Goal: Information Seeking & Learning: Learn about a topic

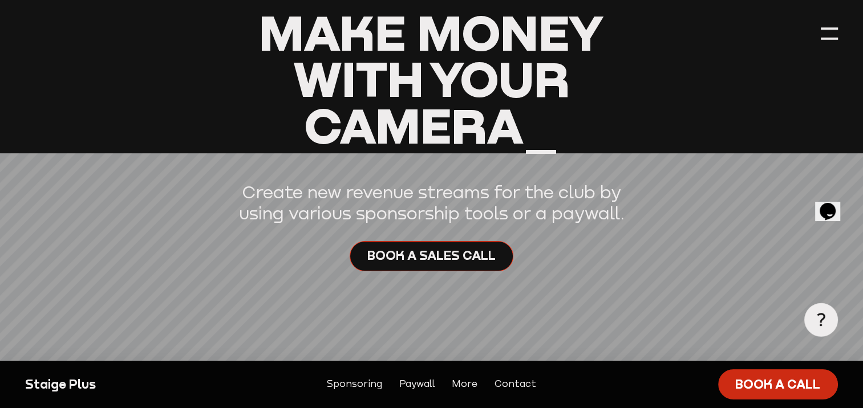
click at [783, 395] on link "Book a call" at bounding box center [778, 385] width 120 height 31
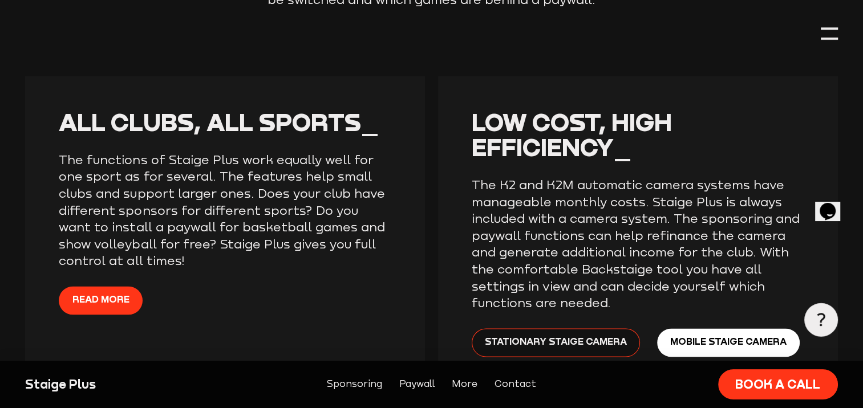
scroll to position [1816, 0]
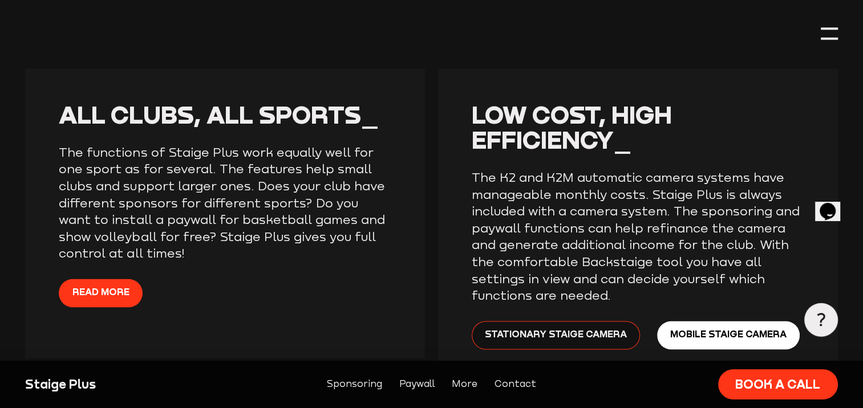
click at [364, 384] on link "Sponsoring" at bounding box center [354, 384] width 55 height 15
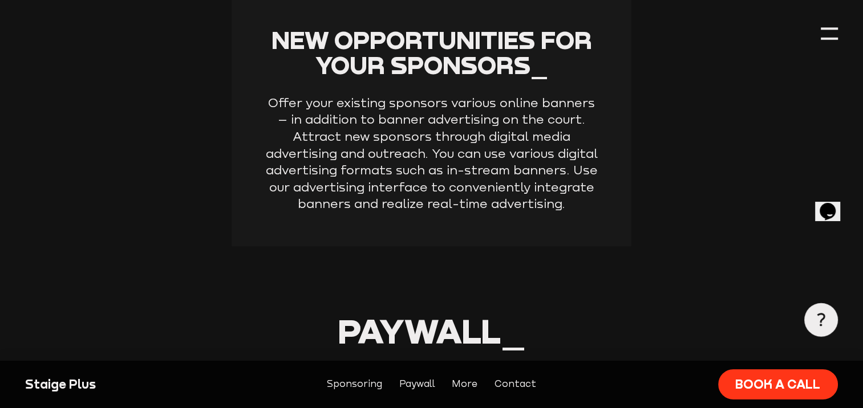
scroll to position [872, 0]
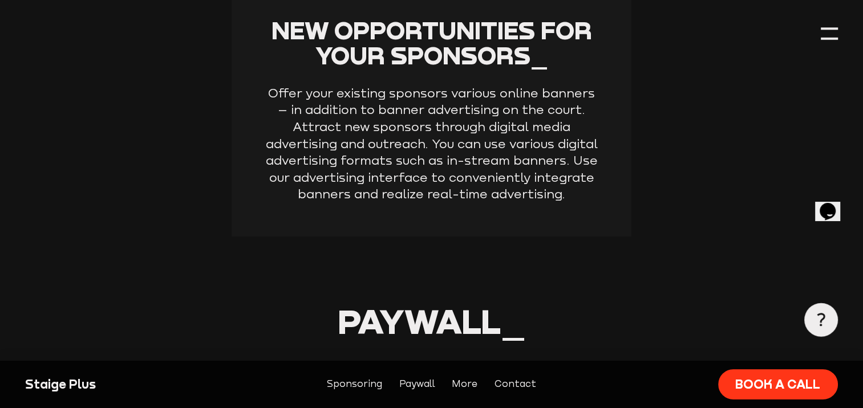
click at [416, 387] on link "Paywall" at bounding box center [417, 384] width 36 height 15
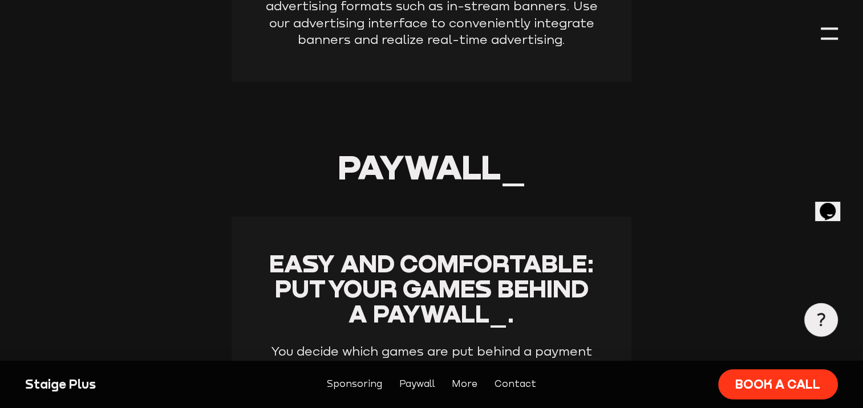
scroll to position [1177, 0]
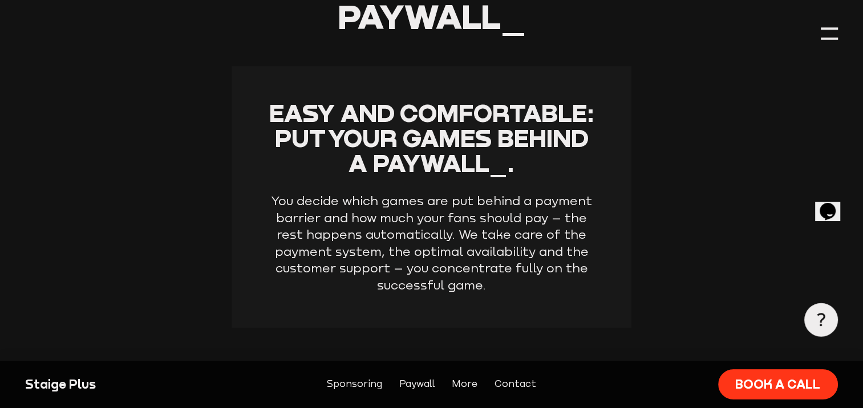
click at [465, 383] on link "More" at bounding box center [465, 384] width 26 height 15
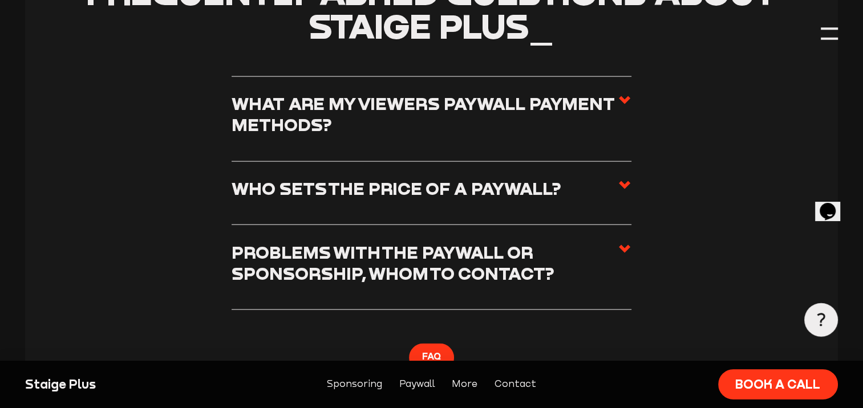
scroll to position [2365, 0]
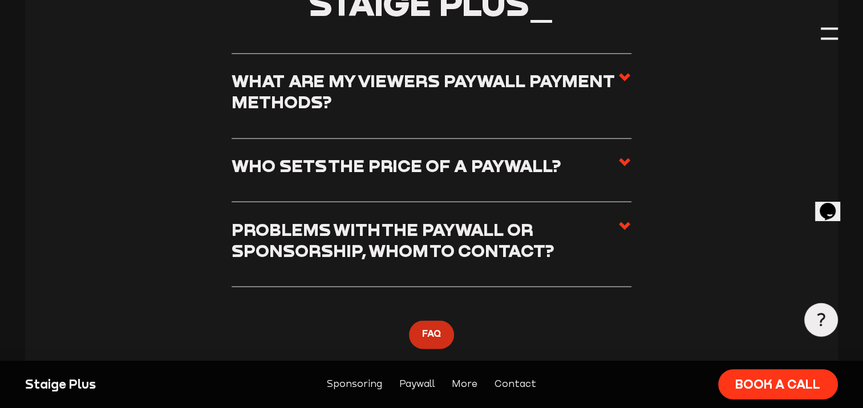
click at [429, 333] on span "FAQ" at bounding box center [431, 334] width 19 height 15
click at [432, 337] on span "FAQ" at bounding box center [431, 334] width 19 height 15
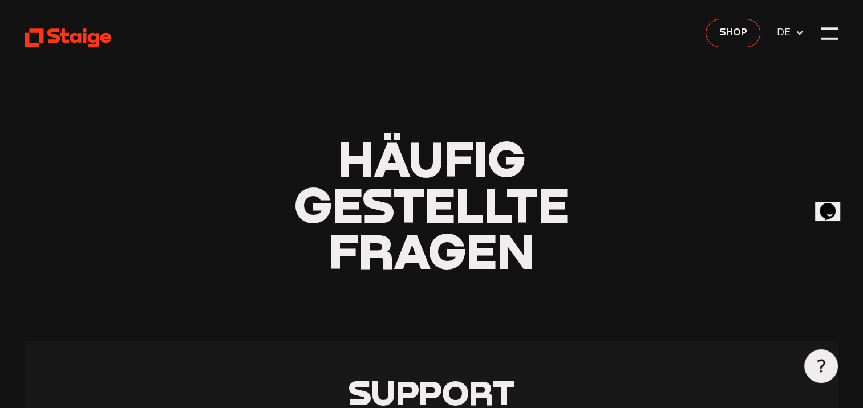
click at [787, 31] on span "DE" at bounding box center [786, 32] width 18 height 15
click at [781, 50] on span "EN" at bounding box center [786, 50] width 18 height 15
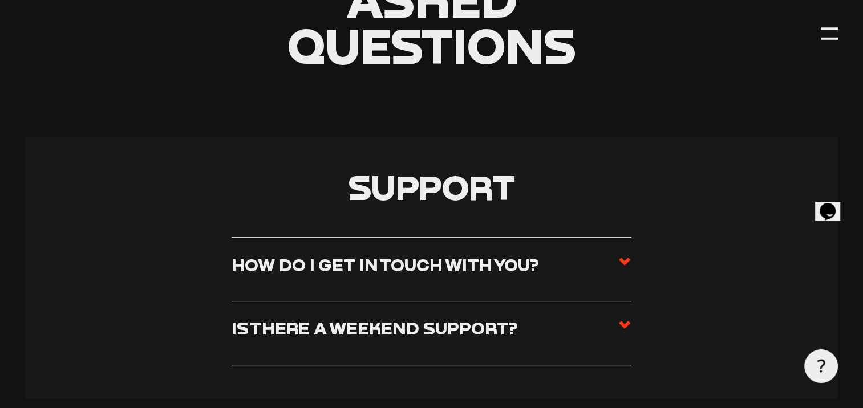
scroll to position [251, 0]
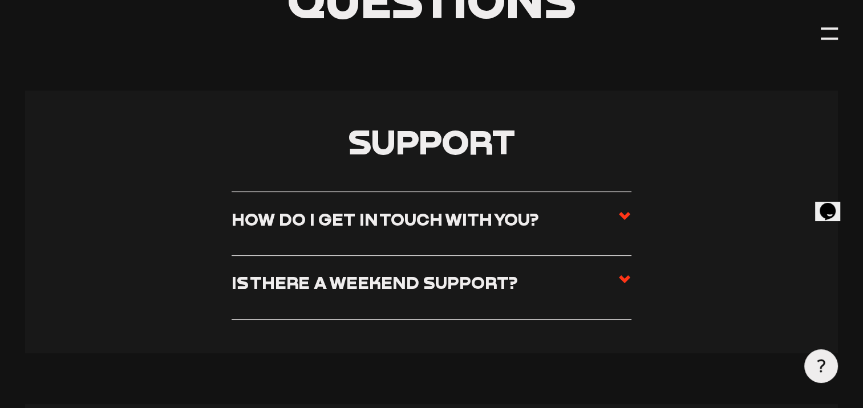
click at [622, 279] on use at bounding box center [624, 279] width 11 height 8
click at [0, 0] on input "Is there a weekend support?" at bounding box center [0, 0] width 0 height 0
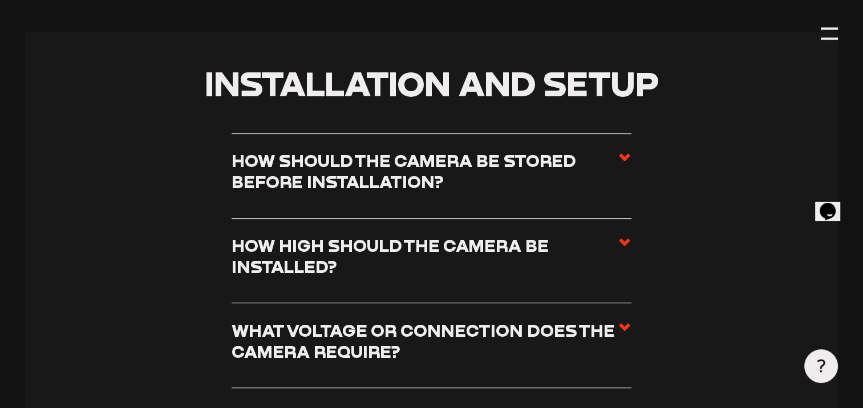
scroll to position [684, 0]
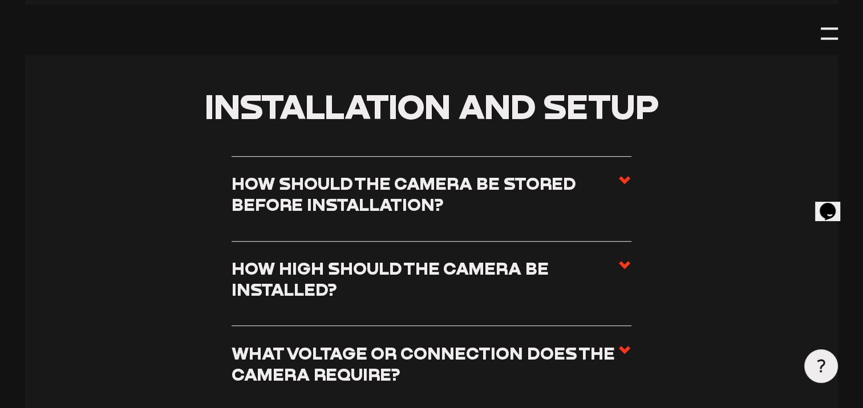
click at [623, 181] on use at bounding box center [624, 180] width 11 height 8
click at [0, 0] on input "How should the camera be stored before installation?" at bounding box center [0, 0] width 0 height 0
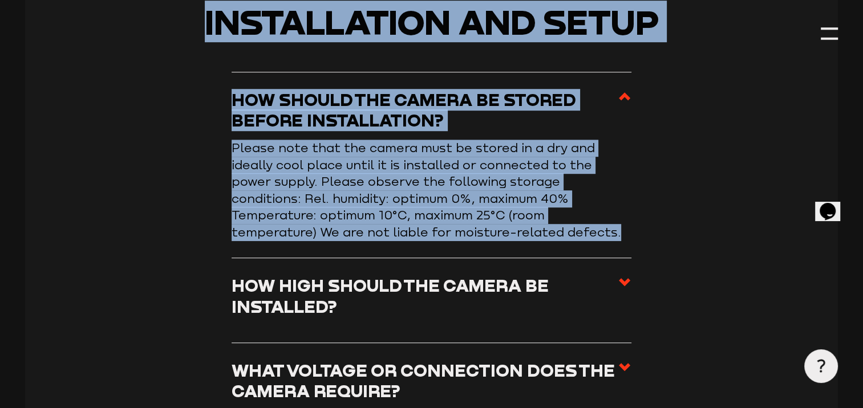
drag, startPoint x: 200, startPoint y: 26, endPoint x: 418, endPoint y: 253, distance: 314.7
click at [418, 253] on section "Installation and setup How should the camera be stored before installation? Ple…" at bounding box center [431, 312] width 812 height 682
copy section "Installation and setup How should the camera be stored before installation? Ple…"
click at [231, 47] on section "Installation and setup How should the camera be stored before installation? Ple…" at bounding box center [431, 312] width 812 height 682
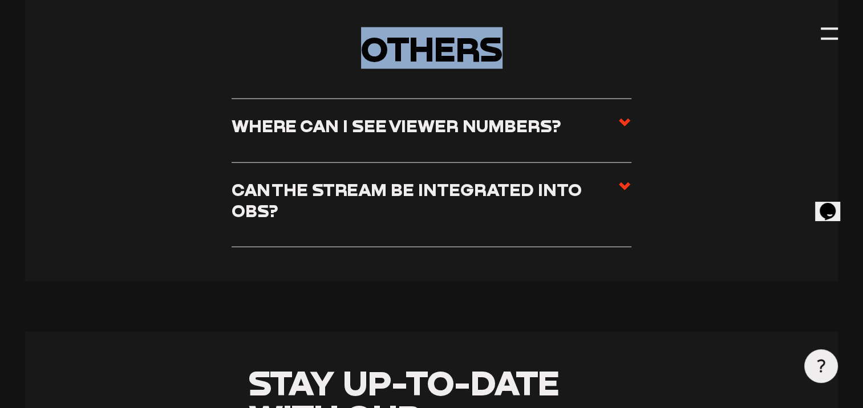
scroll to position [6869, 0]
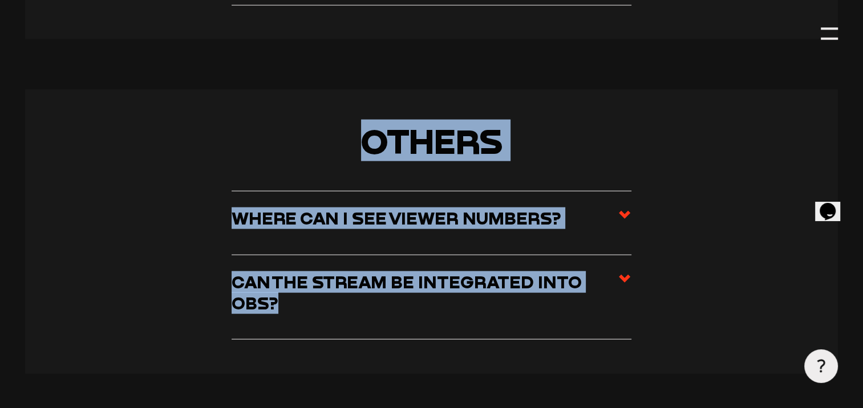
drag, startPoint x: 201, startPoint y: 21, endPoint x: 521, endPoint y: 268, distance: 404.2
drag, startPoint x: 521, startPoint y: 268, endPoint x: 437, endPoint y: 210, distance: 101.7
copy main "Installation and setup How should the camera be stored before installation? Ple…"
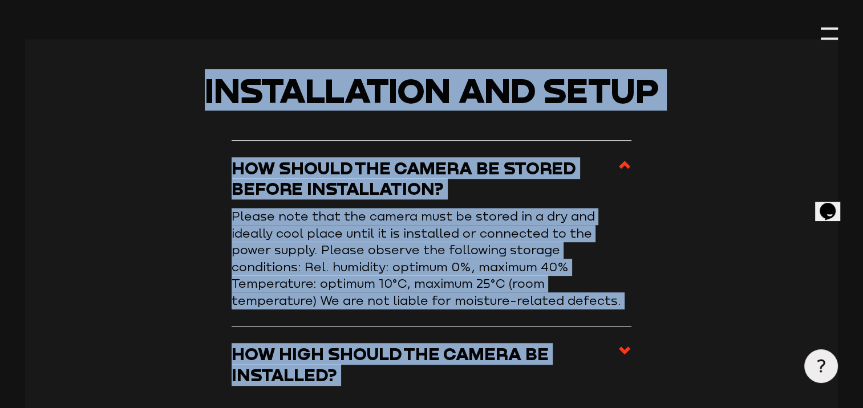
scroll to position [643, 0]
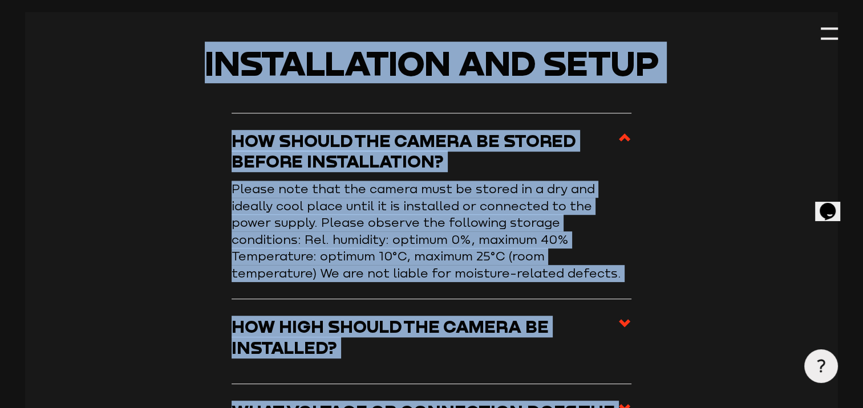
click at [715, 172] on section "Installation and setup How should the camera be stored before installation? Ple…" at bounding box center [431, 353] width 812 height 682
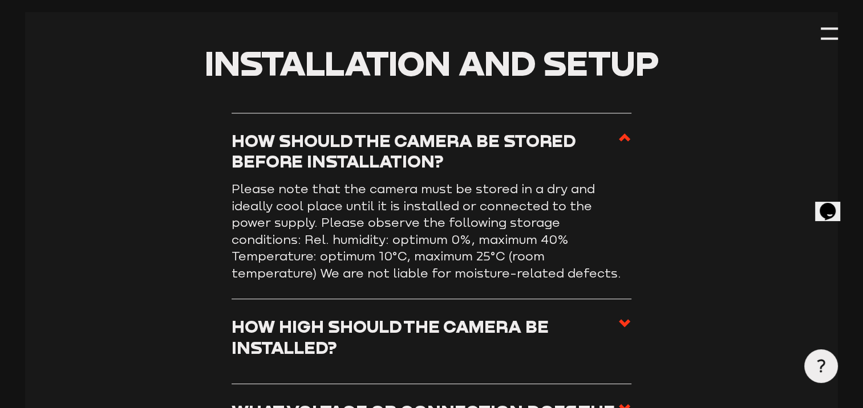
click at [623, 326] on use at bounding box center [624, 323] width 11 height 8
click at [0, 0] on input "How high should the camera be installed?" at bounding box center [0, 0] width 0 height 0
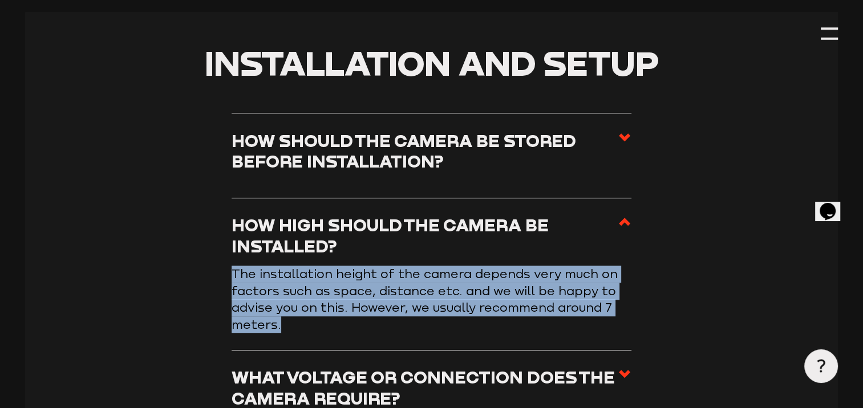
drag, startPoint x: 232, startPoint y: 273, endPoint x: 308, endPoint y: 325, distance: 91.9
click at [308, 325] on p "The installation height of the camera depends very much on factors such as spac…" at bounding box center [432, 299] width 400 height 67
drag, startPoint x: 308, startPoint y: 325, endPoint x: 287, endPoint y: 297, distance: 34.7
copy p "The installation height of the camera depends very much on factors such as spac…"
click at [622, 375] on use at bounding box center [624, 374] width 11 height 8
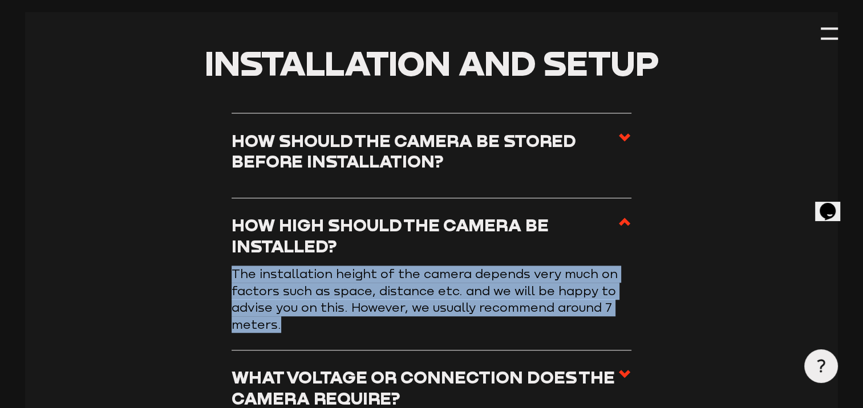
click at [0, 0] on input "What voltage or connection does the camera require?" at bounding box center [0, 0] width 0 height 0
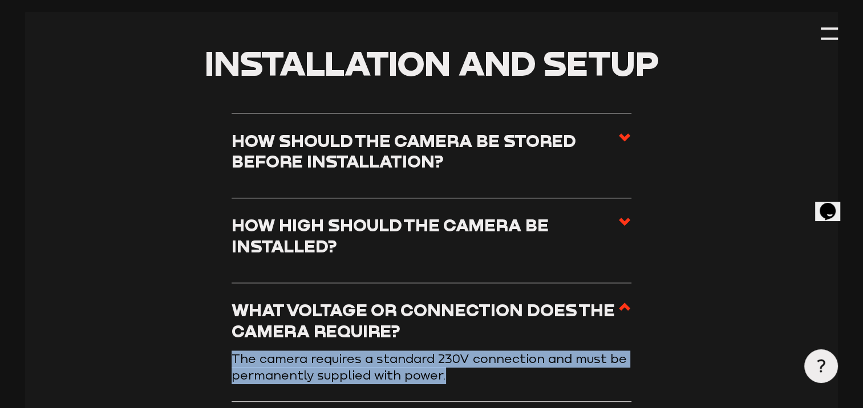
drag, startPoint x: 234, startPoint y: 360, endPoint x: 456, endPoint y: 375, distance: 222.4
click at [456, 375] on p "The camera requires a standard 230V connection and must be permanently supplied…" at bounding box center [432, 368] width 400 height 34
drag, startPoint x: 456, startPoint y: 375, endPoint x: 415, endPoint y: 370, distance: 41.4
copy p "The camera requires a standard 230V connection and must be permanently supplied…"
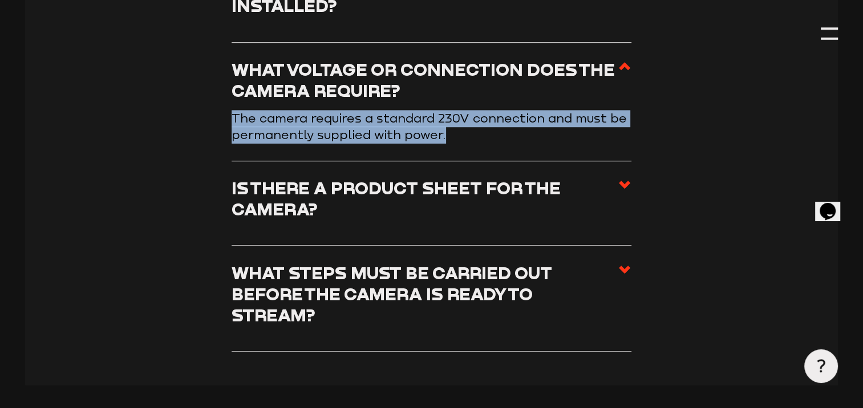
scroll to position [894, 0]
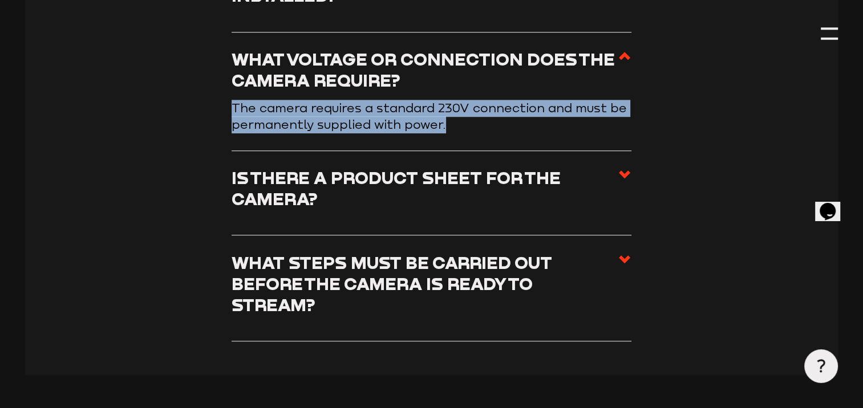
click at [625, 176] on use at bounding box center [624, 175] width 11 height 8
click at [0, 0] on input "Is there a product sheet for the camera?" at bounding box center [0, 0] width 0 height 0
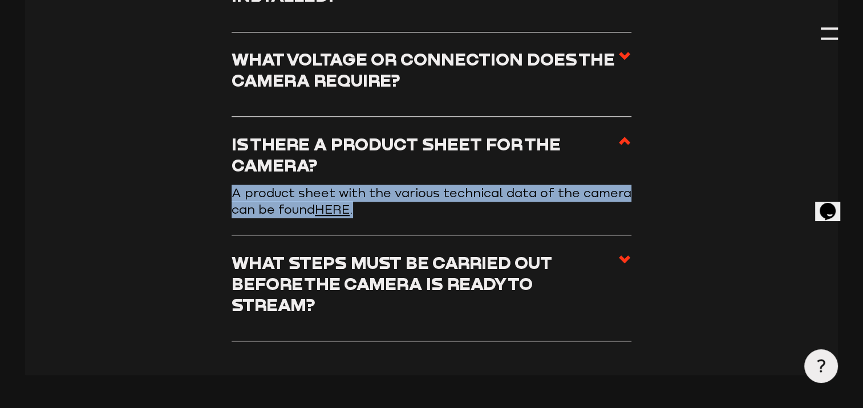
drag, startPoint x: 235, startPoint y: 193, endPoint x: 366, endPoint y: 211, distance: 131.8
click at [366, 211] on p "A product sheet with the various technical data of the camera can be found HERE…" at bounding box center [432, 202] width 400 height 34
copy p "A product sheet with the various technical data of the camera can be found HERE…"
click at [422, 217] on p "A product sheet with the various technical data of the camera can be found HERE…" at bounding box center [432, 202] width 400 height 34
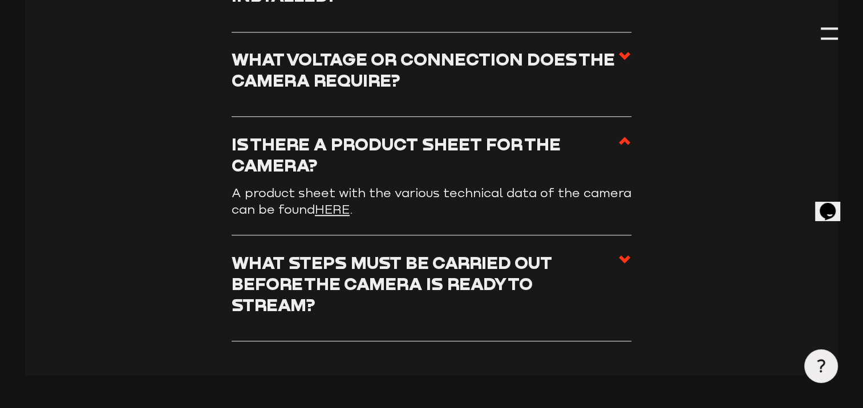
click at [338, 212] on link "HERE" at bounding box center [332, 209] width 35 height 14
click at [335, 210] on link "HERE" at bounding box center [332, 209] width 35 height 14
click at [335, 212] on link "HERE" at bounding box center [332, 209] width 35 height 14
click at [626, 262] on use at bounding box center [624, 260] width 11 height 8
click at [0, 0] on input "What steps must be carried out before the camera is ready to stream?" at bounding box center [0, 0] width 0 height 0
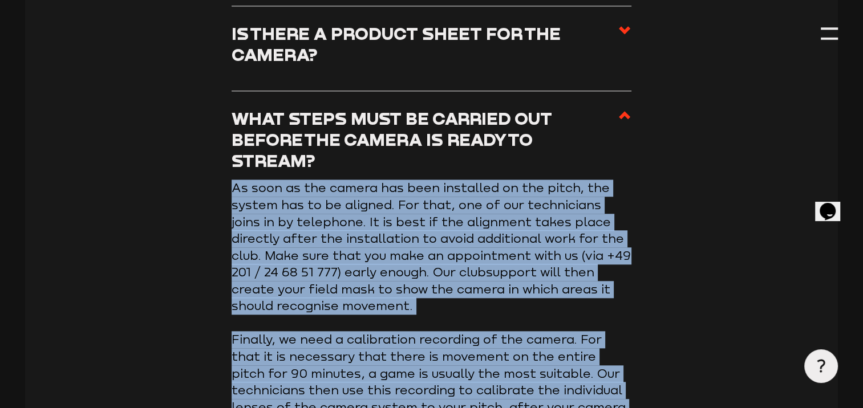
scroll to position [1105, 0]
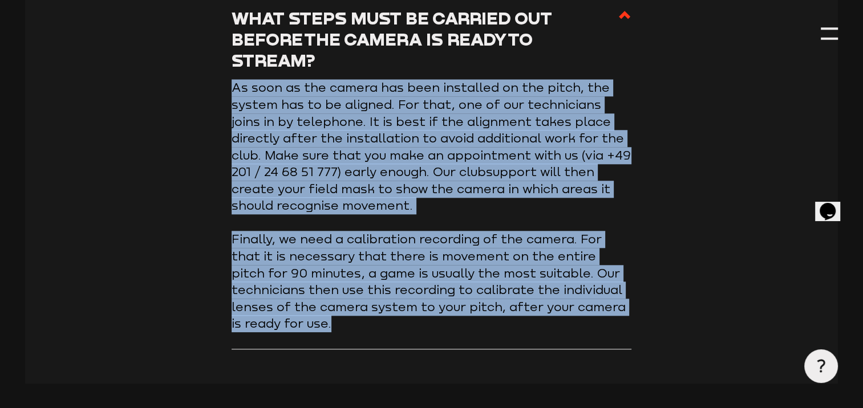
drag, startPoint x: 234, startPoint y: 280, endPoint x: 463, endPoint y: 300, distance: 229.6
click at [463, 300] on article "As soon as the camera has been installed on the pitch, the system has to be ali…" at bounding box center [432, 205] width 400 height 253
drag, startPoint x: 463, startPoint y: 300, endPoint x: 429, endPoint y: 267, distance: 47.2
copy article "As soon as the camera has been installed on the pitch, the system has to be ali…"
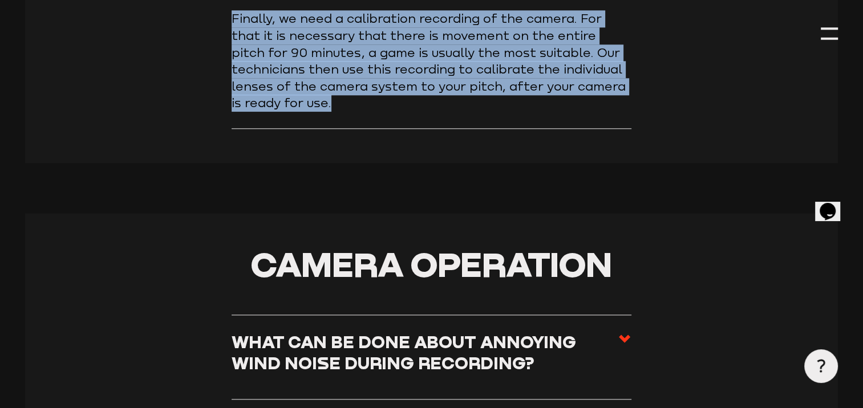
scroll to position [1425, 0]
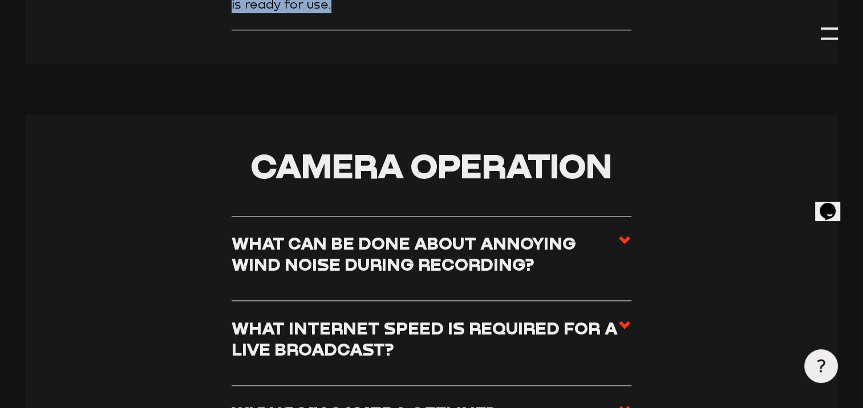
click at [624, 236] on use at bounding box center [624, 240] width 11 height 8
click at [0, 0] on input "What can be done about annoying wind noise during recording?" at bounding box center [0, 0] width 0 height 0
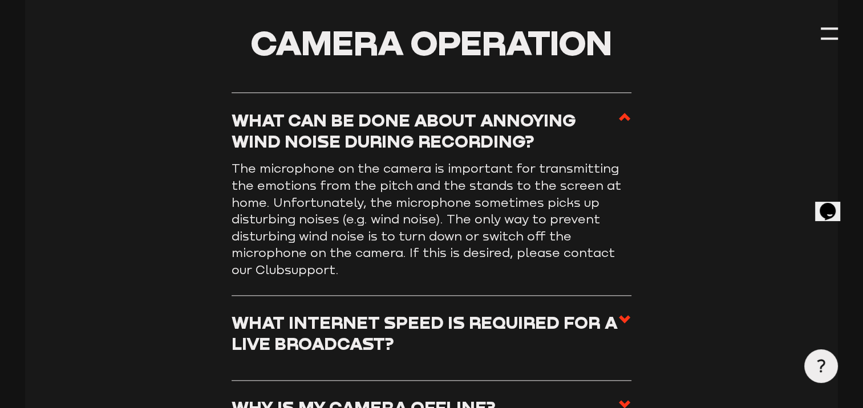
scroll to position [1280, 0]
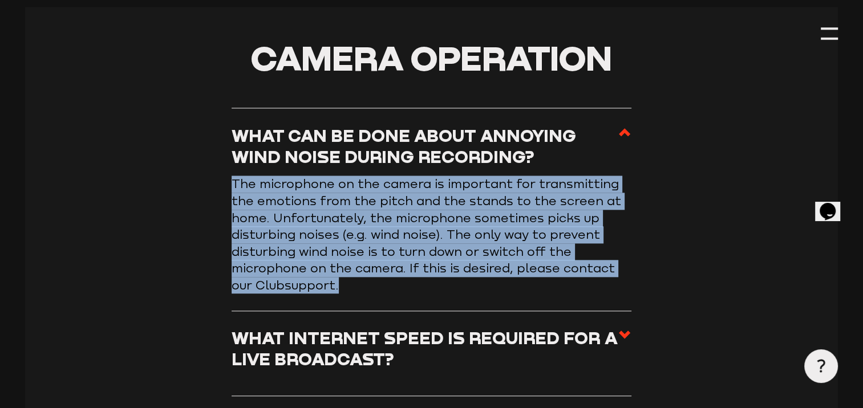
drag, startPoint x: 232, startPoint y: 164, endPoint x: 386, endPoint y: 267, distance: 185.1
click at [386, 267] on p "The microphone on the camera is important for transmitting the emotions from th…" at bounding box center [432, 235] width 400 height 118
drag, startPoint x: 386, startPoint y: 267, endPoint x: 331, endPoint y: 205, distance: 82.4
click at [331, 205] on p "The microphone on the camera is important for transmitting the emotions from th…" at bounding box center [432, 235] width 400 height 118
copy p "The microphone on the camera is important for transmitting the emotions from th…"
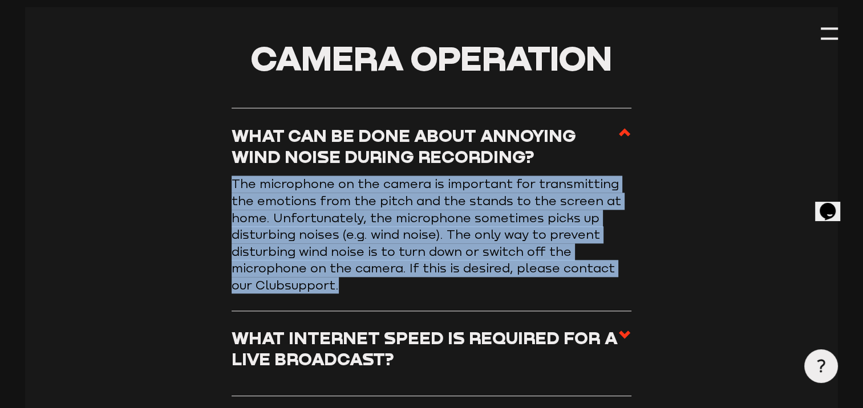
click at [623, 331] on use at bounding box center [624, 335] width 11 height 8
click at [0, 0] on input "What internet speed is required for a live broadcast?" at bounding box center [0, 0] width 0 height 0
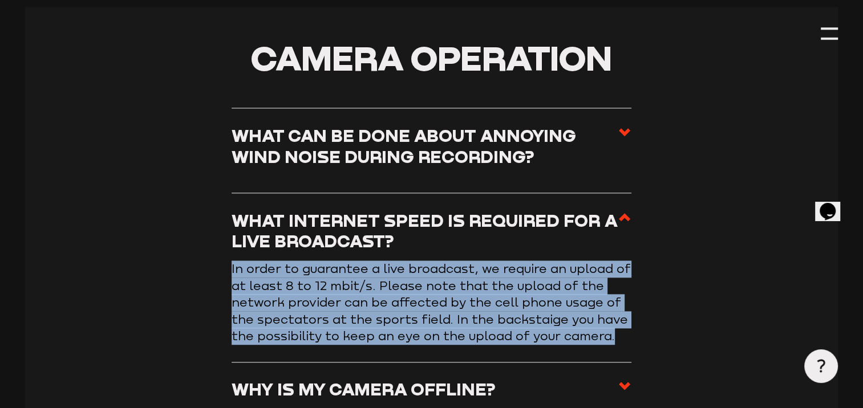
drag, startPoint x: 233, startPoint y: 249, endPoint x: 637, endPoint y: 321, distance: 410.6
copy p "In order to guarantee a live broadcast, we require an upload of at least 8 to 1…"
click at [624, 382] on use at bounding box center [624, 386] width 11 height 8
click at [0, 0] on input "Why is my camera offline?" at bounding box center [0, 0] width 0 height 0
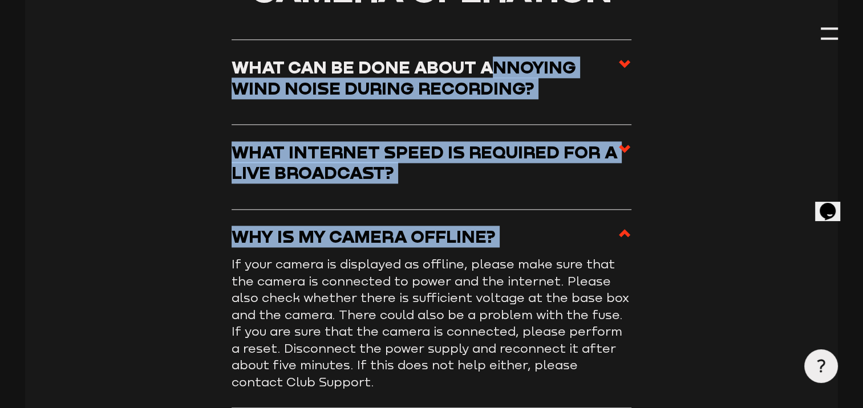
scroll to position [1346, 0]
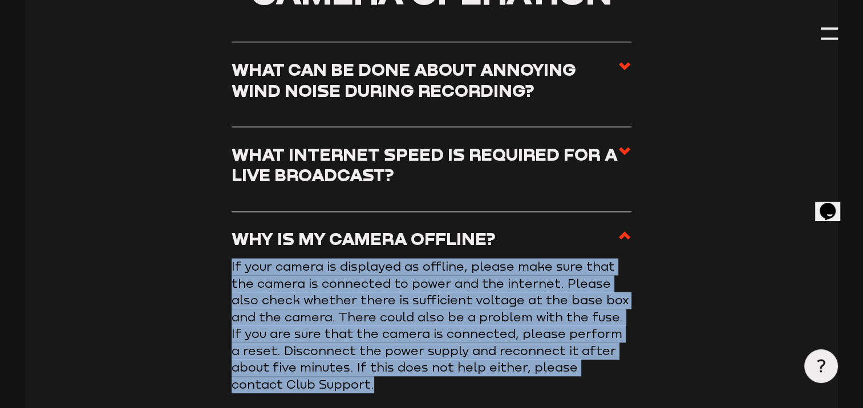
drag, startPoint x: 231, startPoint y: 313, endPoint x: 476, endPoint y: 366, distance: 250.4
click at [476, 366] on p "If your camera is displayed as offline, please make sure that the camera is con…" at bounding box center [432, 325] width 400 height 135
drag, startPoint x: 476, startPoint y: 366, endPoint x: 389, endPoint y: 314, distance: 100.8
click at [389, 314] on p "If your camera is displayed as offline, please make sure that the camera is con…" at bounding box center [432, 325] width 400 height 135
copy p "If your camera is displayed as offline, please make sure that the camera is con…"
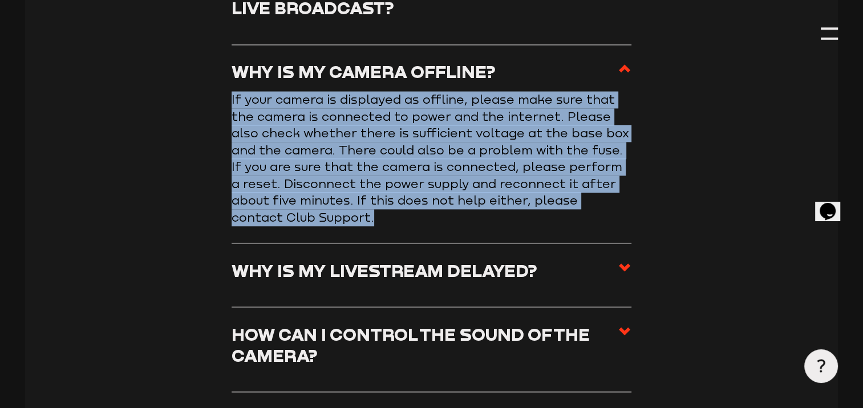
scroll to position [1604, 0]
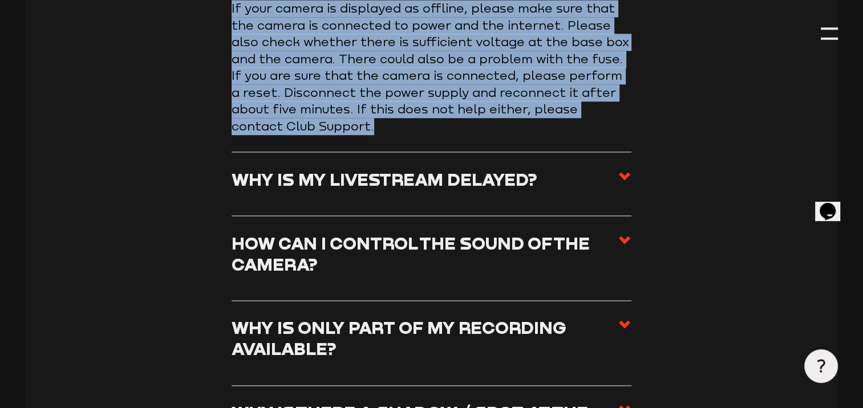
click at [625, 172] on use at bounding box center [624, 176] width 11 height 8
click at [0, 0] on input "Why is my livestream delayed?" at bounding box center [0, 0] width 0 height 0
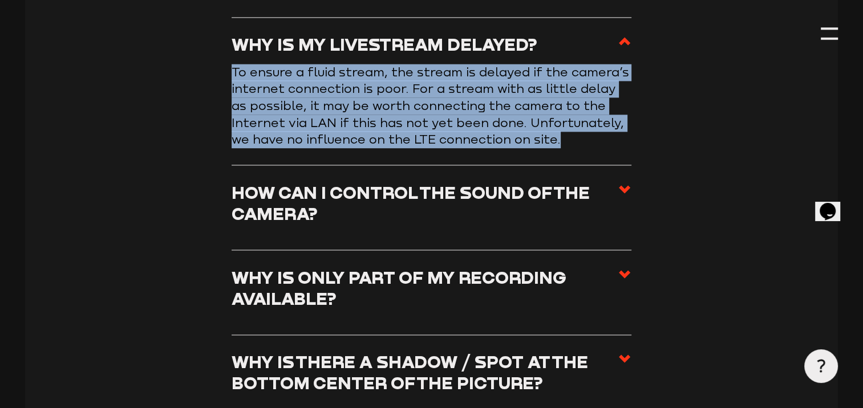
drag, startPoint x: 231, startPoint y: 53, endPoint x: 561, endPoint y: 130, distance: 339.1
click at [561, 130] on li "Why is my livestream delayed? To ensure a fluid stream, the stream is delayed i…" at bounding box center [432, 92] width 400 height 148
drag, startPoint x: 561, startPoint y: 130, endPoint x: 468, endPoint y: 106, distance: 96.0
click at [468, 106] on p "To ensure a fluid stream, the stream is delayed if the camera’s internet connec…" at bounding box center [432, 106] width 400 height 84
copy p "To ensure a fluid stream, the stream is delayed if the camera’s internet connec…"
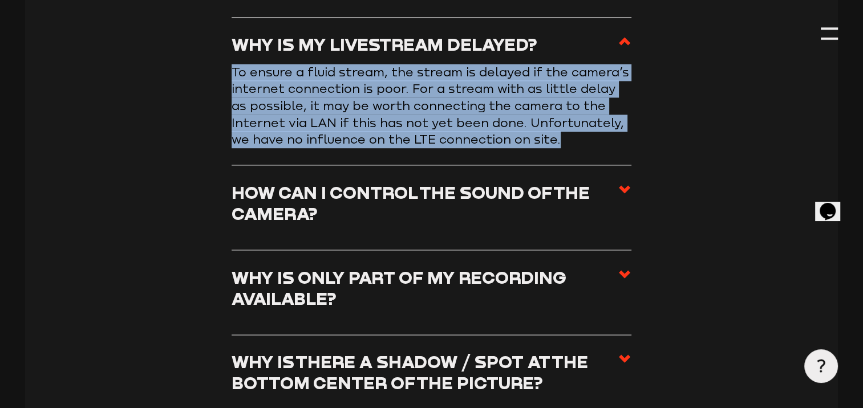
click at [626, 185] on use at bounding box center [624, 189] width 11 height 8
click at [0, 0] on input "How can I control the sound of the camera?" at bounding box center [0, 0] width 0 height 0
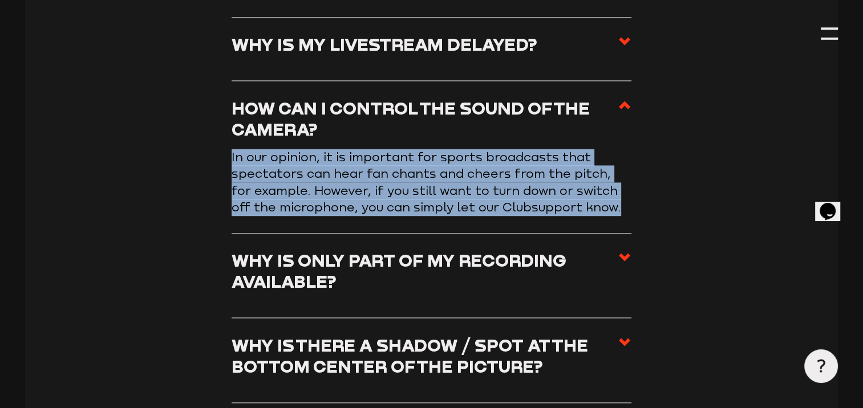
drag, startPoint x: 232, startPoint y: 137, endPoint x: 610, endPoint y: 196, distance: 382.1
click at [610, 196] on p "In our opinion, it is important for sports broadcasts that spectators can hear …" at bounding box center [432, 182] width 400 height 67
copy p "In our opinion, it is important for sports broadcasts that spectators can hear …"
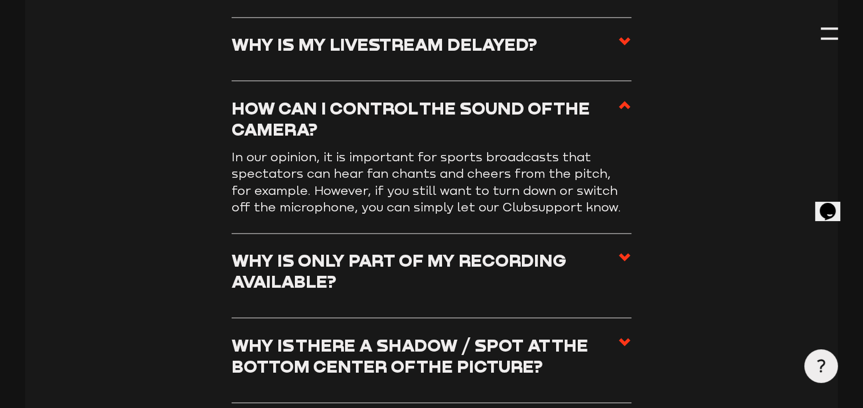
click at [625, 250] on icon at bounding box center [625, 257] width 14 height 14
click at [0, 0] on input "Why is only part of my recording available?" at bounding box center [0, 0] width 0 height 0
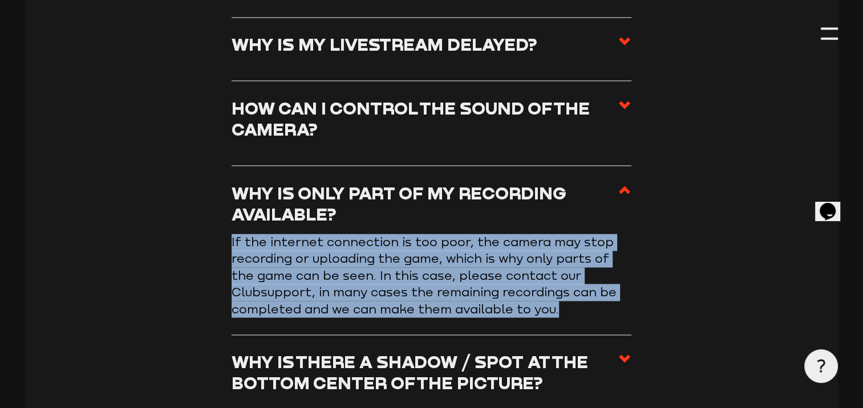
drag, startPoint x: 230, startPoint y: 221, endPoint x: 580, endPoint y: 294, distance: 356.5
click at [580, 294] on section "Camera operation What can be done about annoying wind noise during recording? T…" at bounding box center [431, 195] width 812 height 1027
copy p "If the internet connection is too poor, the camera may stop recording or upload…"
click at [625, 355] on use at bounding box center [624, 359] width 11 height 8
click at [0, 0] on input "Why is there a shadow / spot at the bottom center of the picture?" at bounding box center [0, 0] width 0 height 0
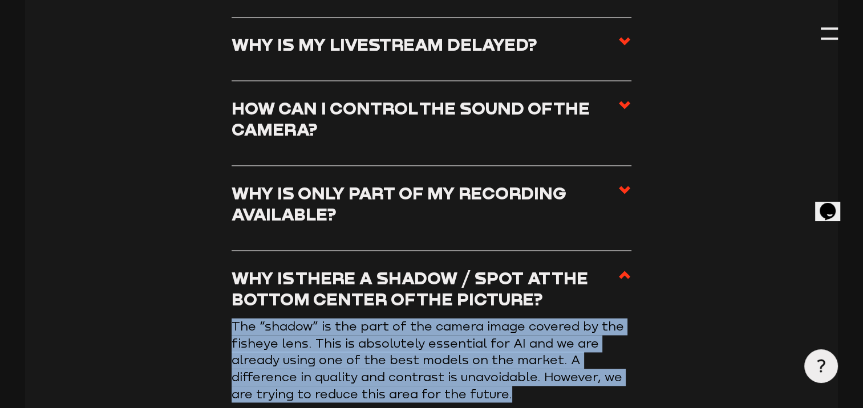
drag, startPoint x: 233, startPoint y: 306, endPoint x: 525, endPoint y: 382, distance: 301.7
click at [525, 382] on p "The “shadow” is the part of the camera image covered by the fisheye lens. This …" at bounding box center [432, 360] width 400 height 84
drag, startPoint x: 525, startPoint y: 382, endPoint x: 431, endPoint y: 341, distance: 102.5
copy p "The “shadow” is the part of the camera image covered by the fisheye lens. This …"
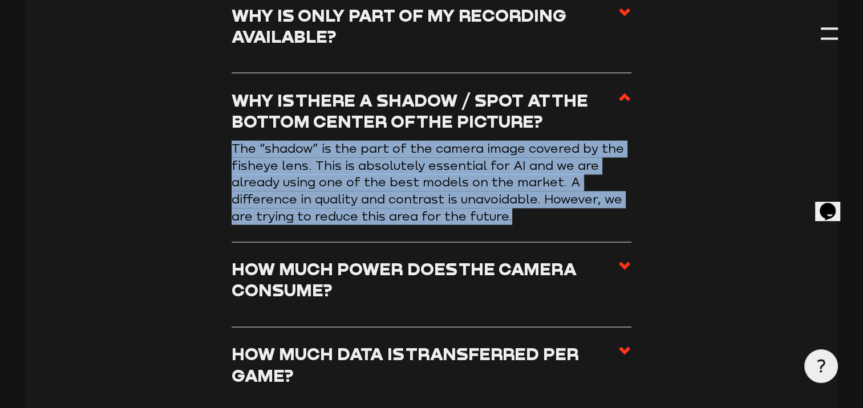
scroll to position [1787, 0]
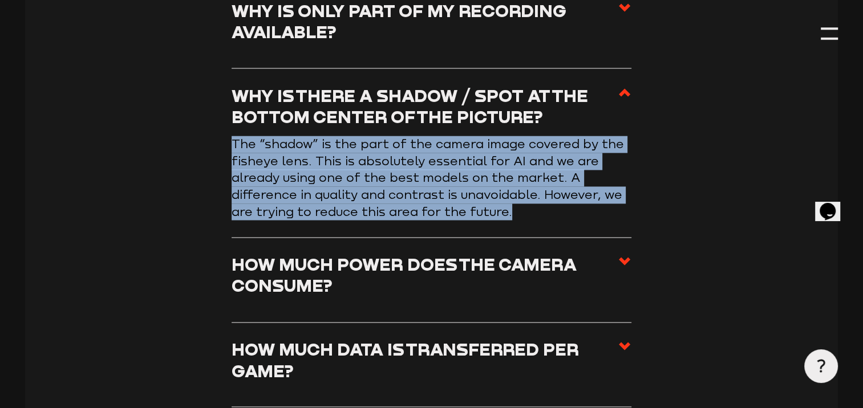
click at [623, 257] on use at bounding box center [624, 261] width 11 height 8
click at [0, 0] on input "How much power does the camera consume?" at bounding box center [0, 0] width 0 height 0
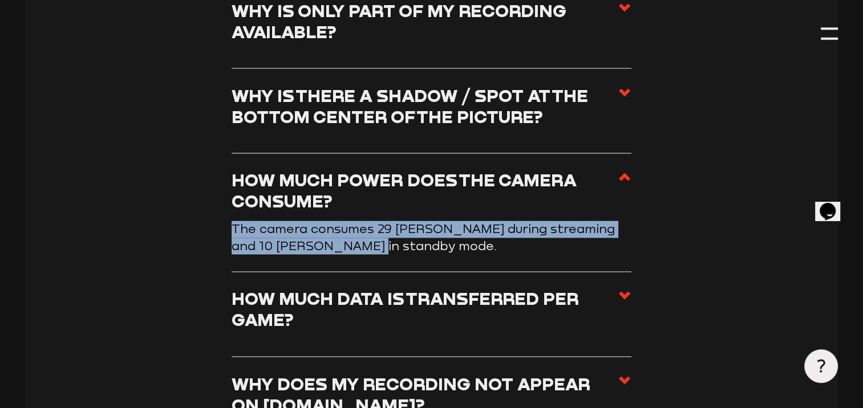
drag, startPoint x: 234, startPoint y: 210, endPoint x: 351, endPoint y: 227, distance: 118.7
click at [351, 227] on p "The camera consumes 29 [PERSON_NAME] during streaming and 10 [PERSON_NAME] in s…" at bounding box center [432, 238] width 400 height 34
drag, startPoint x: 351, startPoint y: 227, endPoint x: 286, endPoint y: 216, distance: 65.9
copy p "The camera consumes 29 [PERSON_NAME] during streaming and 10 [PERSON_NAME] in s…"
click at [624, 289] on icon at bounding box center [625, 296] width 14 height 14
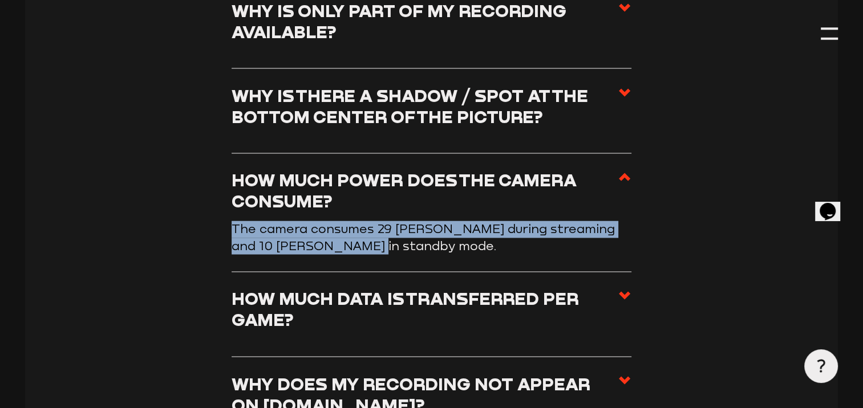
click at [0, 0] on input "How much data is transferred per game?" at bounding box center [0, 0] width 0 height 0
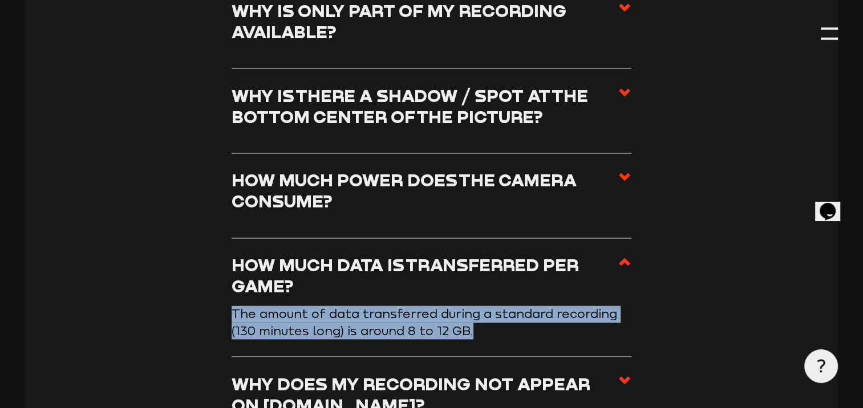
drag, startPoint x: 233, startPoint y: 294, endPoint x: 483, endPoint y: 310, distance: 250.9
click at [483, 310] on p "The amount of data transferred during a standard recording (130 minutes long) i…" at bounding box center [432, 323] width 400 height 34
drag, startPoint x: 483, startPoint y: 310, endPoint x: 415, endPoint y: 303, distance: 68.2
copy p "The amount of data transferred during a standard recording (130 minutes long) i…"
click at [625, 376] on use at bounding box center [624, 380] width 11 height 8
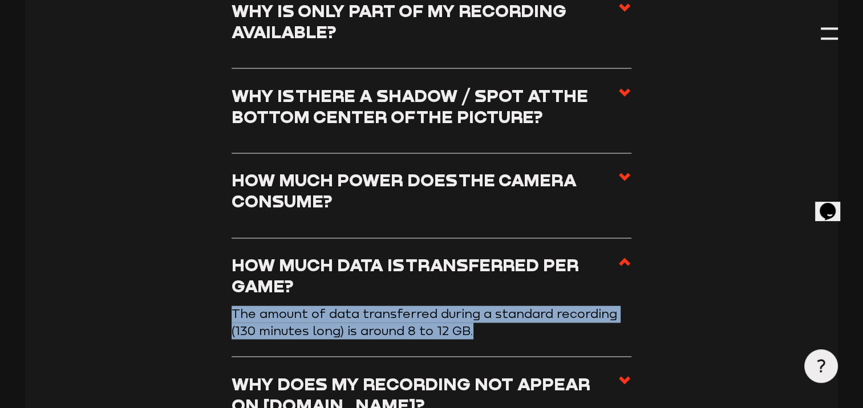
click at [0, 0] on input "Why does my recording not appear on [DOMAIN_NAME]?" at bounding box center [0, 0] width 0 height 0
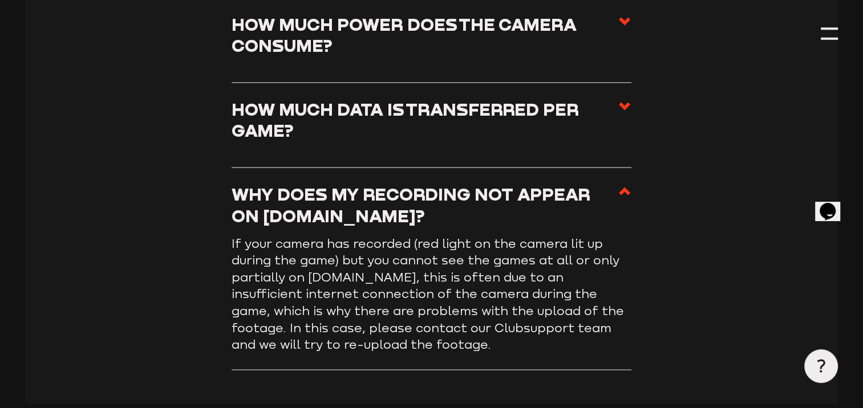
scroll to position [1947, 0]
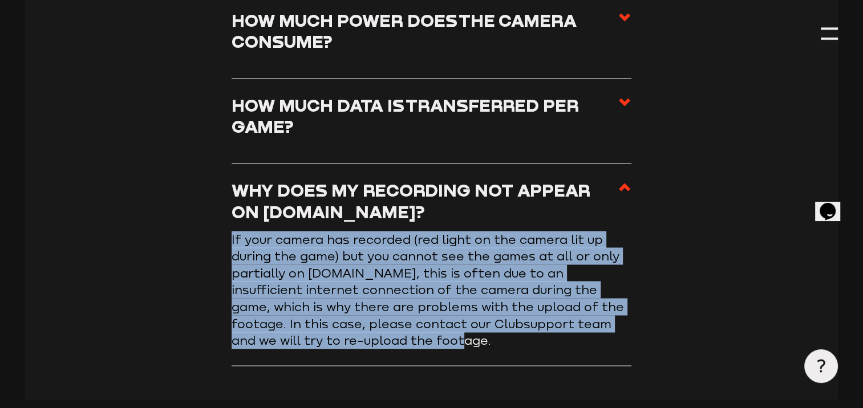
drag, startPoint x: 230, startPoint y: 220, endPoint x: 386, endPoint y: 321, distance: 185.4
drag, startPoint x: 386, startPoint y: 321, endPoint x: 329, endPoint y: 288, distance: 65.4
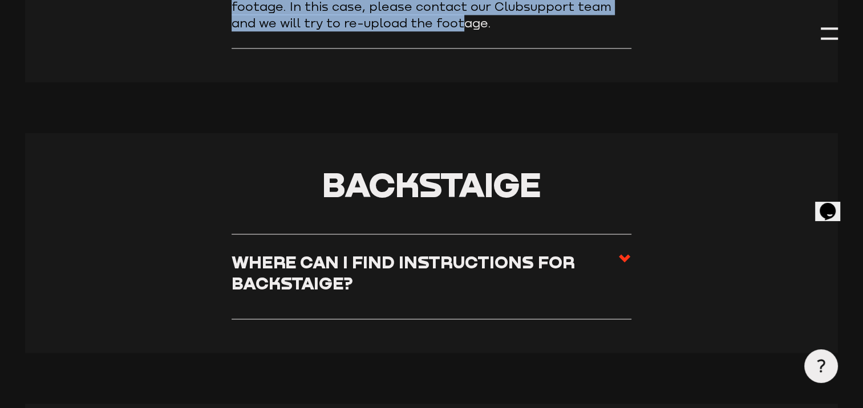
scroll to position [2274, 0]
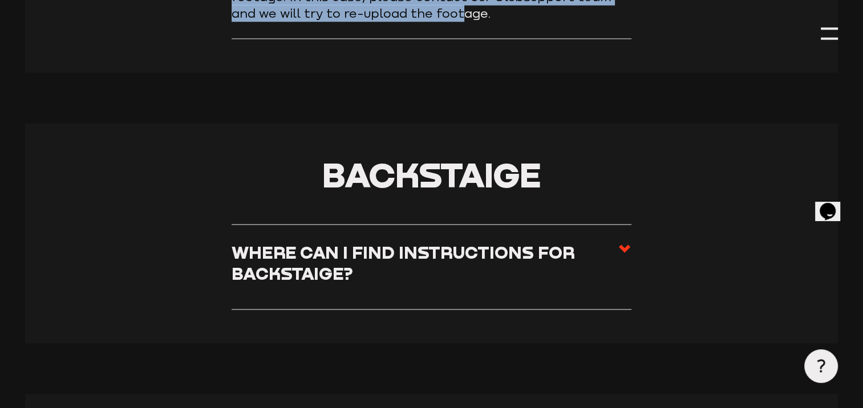
click at [623, 245] on use at bounding box center [624, 249] width 11 height 8
click at [0, 0] on input "Where can I find instructions for Backstaige?" at bounding box center [0, 0] width 0 height 0
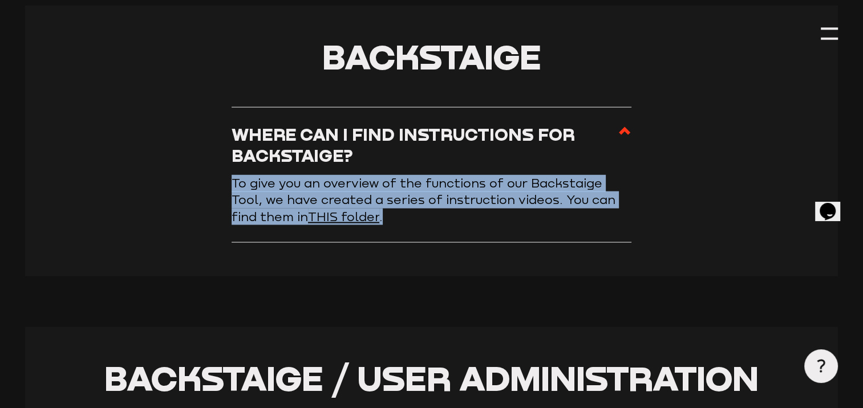
drag, startPoint x: 232, startPoint y: 162, endPoint x: 379, endPoint y: 206, distance: 153.0
click at [379, 206] on p "To give you an overview of the functions of our Backstaige Tool, we have create…" at bounding box center [432, 200] width 400 height 51
drag, startPoint x: 379, startPoint y: 206, endPoint x: 351, endPoint y: 180, distance: 37.9
click at [392, 199] on p "To give you an overview of the functions of our Backstaige Tool, we have create…" at bounding box center [432, 200] width 400 height 51
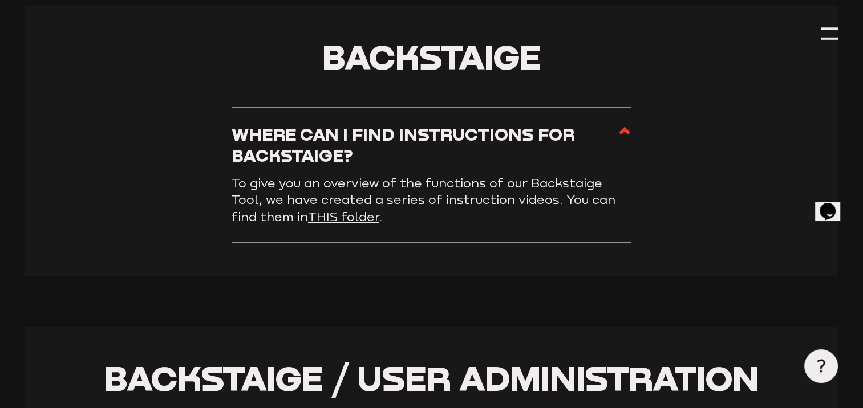
click at [330, 210] on link "THIS folder" at bounding box center [343, 217] width 71 height 14
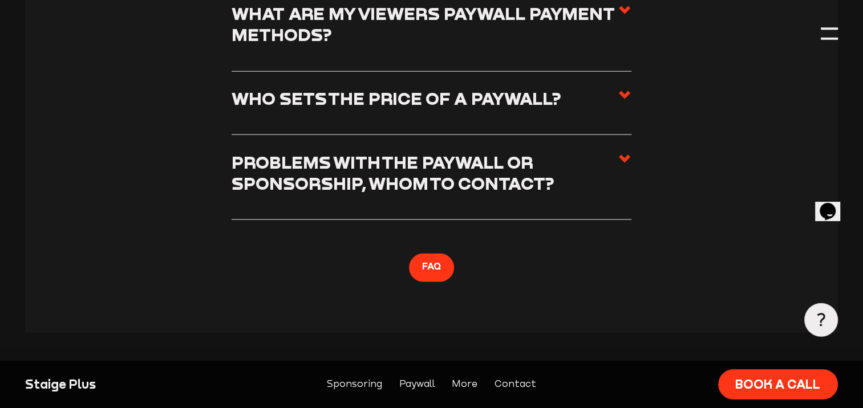
scroll to position [2456, 0]
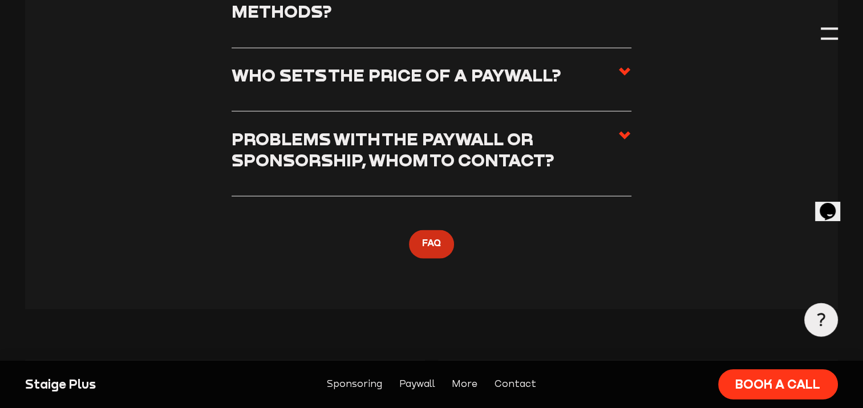
click at [432, 248] on span "FAQ" at bounding box center [431, 244] width 19 height 15
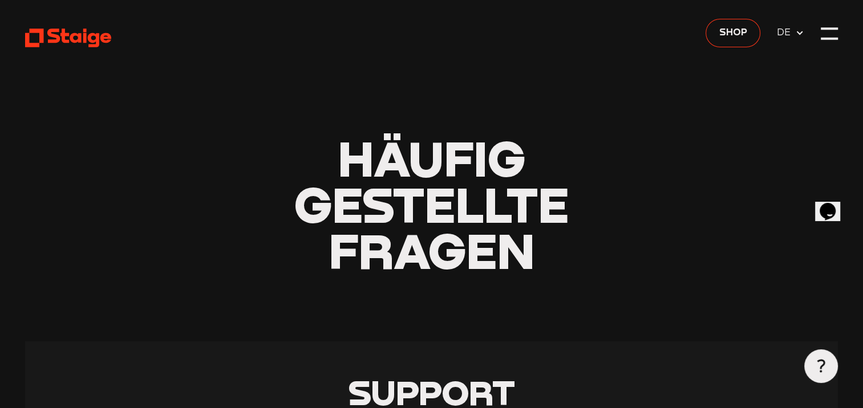
click at [786, 33] on span "DE" at bounding box center [786, 32] width 18 height 15
click at [784, 53] on span "EN" at bounding box center [786, 50] width 18 height 15
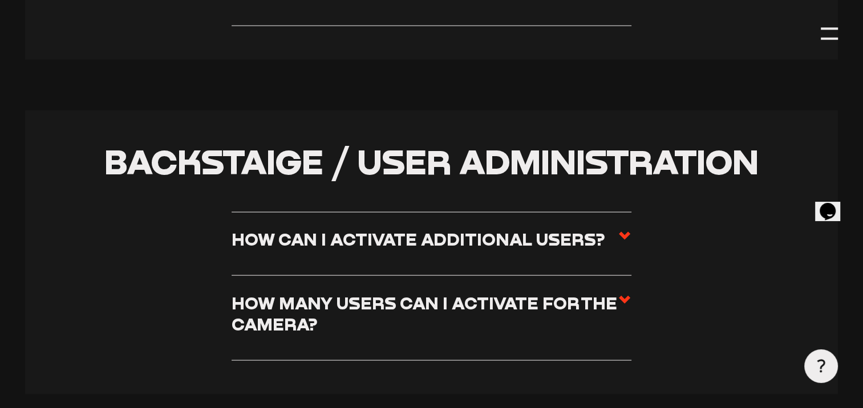
scroll to position [2441, 0]
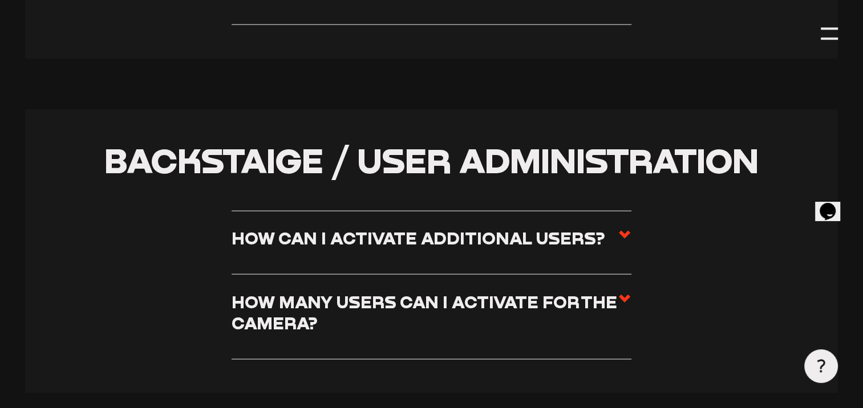
click at [623, 231] on use at bounding box center [624, 235] width 11 height 8
click at [0, 0] on input "How can I activate additional users?" at bounding box center [0, 0] width 0 height 0
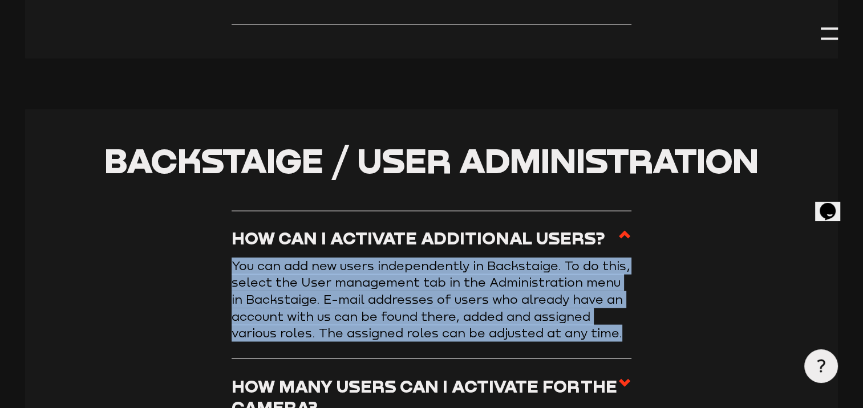
drag, startPoint x: 235, startPoint y: 248, endPoint x: 621, endPoint y: 335, distance: 395.5
click at [621, 335] on li "How can I activate additional users? You can add new users independently in Bac…" at bounding box center [432, 285] width 400 height 149
copy p "You can add new users independently in Backstaige. To do this, select the User …"
click at [621, 376] on icon at bounding box center [625, 383] width 14 height 14
click at [0, 0] on input "How many users can I activate for the camera?" at bounding box center [0, 0] width 0 height 0
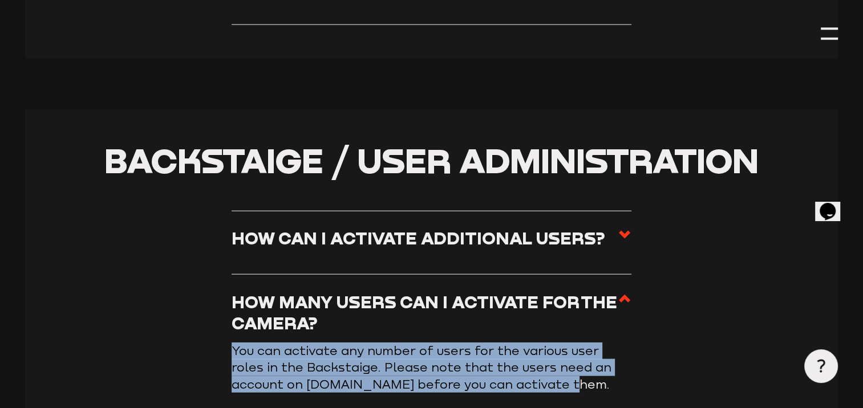
drag, startPoint x: 234, startPoint y: 332, endPoint x: 509, endPoint y: 379, distance: 278.9
click at [509, 379] on li "How many users can I activate for the camera? You can activate any number of us…" at bounding box center [432, 343] width 400 height 136
copy p "You can activate any number of users for the various user roles in the Backstai…"
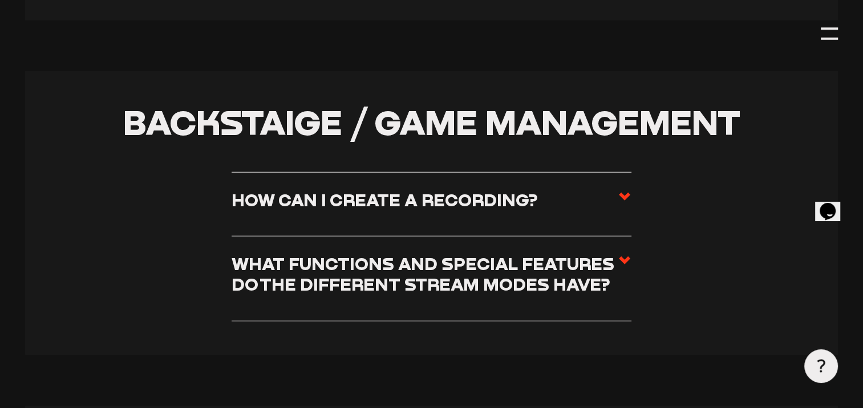
scroll to position [2874, 0]
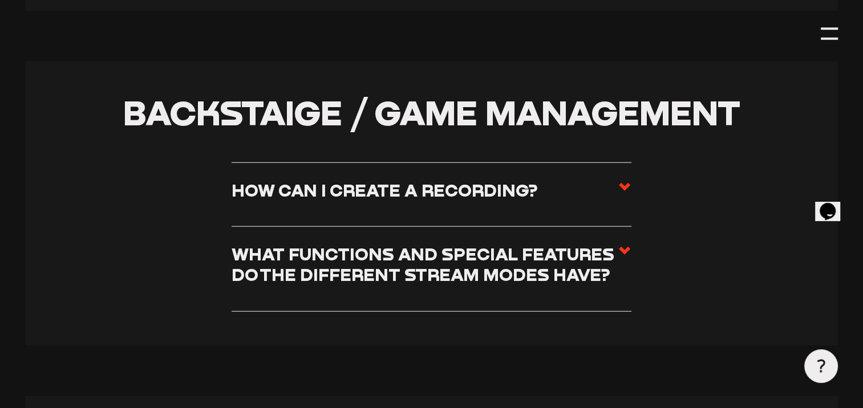
click at [623, 183] on use at bounding box center [624, 187] width 11 height 8
click at [0, 0] on input "How can I create a recording?" at bounding box center [0, 0] width 0 height 0
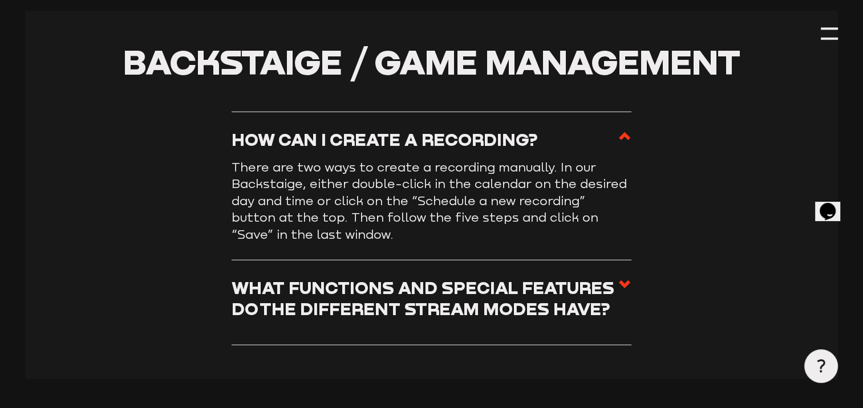
scroll to position [2823, 0]
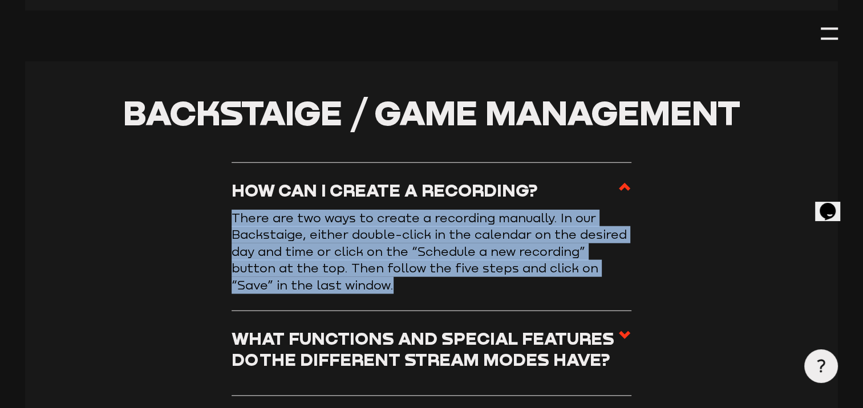
drag, startPoint x: 233, startPoint y: 201, endPoint x: 344, endPoint y: 274, distance: 133.0
click at [344, 274] on p "There are two ways to create a recording manually. In our Backstaige, either do…" at bounding box center [432, 252] width 400 height 84
drag, startPoint x: 344, startPoint y: 274, endPoint x: 326, endPoint y: 238, distance: 40.0
copy p "There are two ways to create a recording manually. In our Backstaige, either do…"
click at [623, 331] on use at bounding box center [624, 335] width 11 height 8
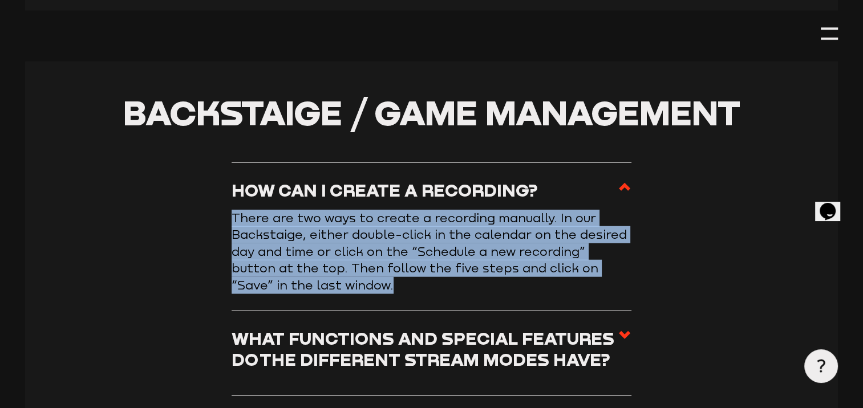
click at [0, 0] on input "What functions and special features do the different stream modes have?" at bounding box center [0, 0] width 0 height 0
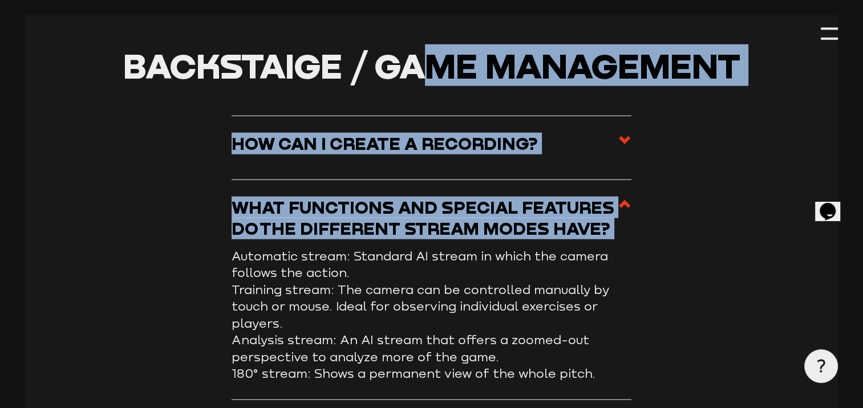
scroll to position [2859, 0]
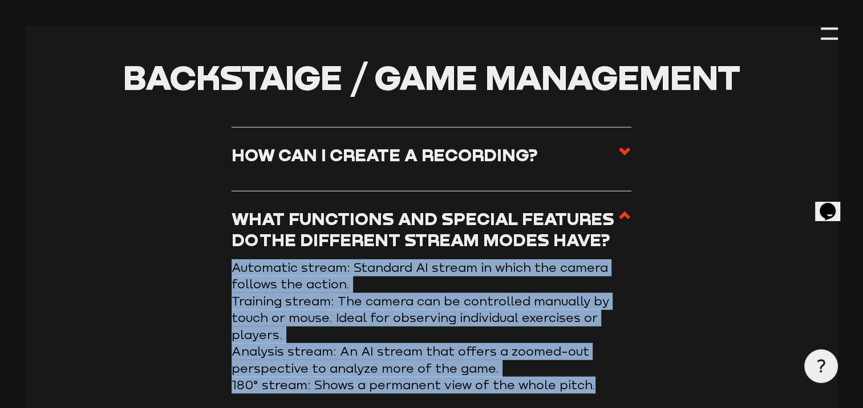
drag, startPoint x: 233, startPoint y: 285, endPoint x: 602, endPoint y: 377, distance: 380.8
click at [602, 377] on ul "Automatic stream: Standard AI stream in which the camera follows the action. Tr…" at bounding box center [432, 327] width 400 height 135
copy ul "Automatic stream: Standard AI stream in which the camera follows the action. Tr…"
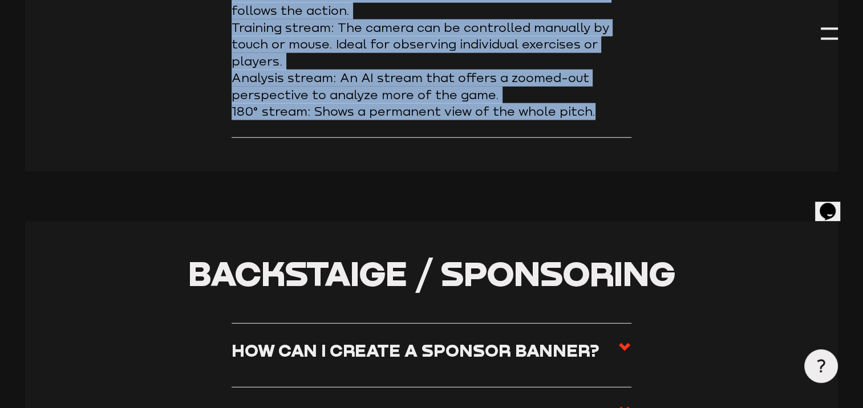
scroll to position [3185, 0]
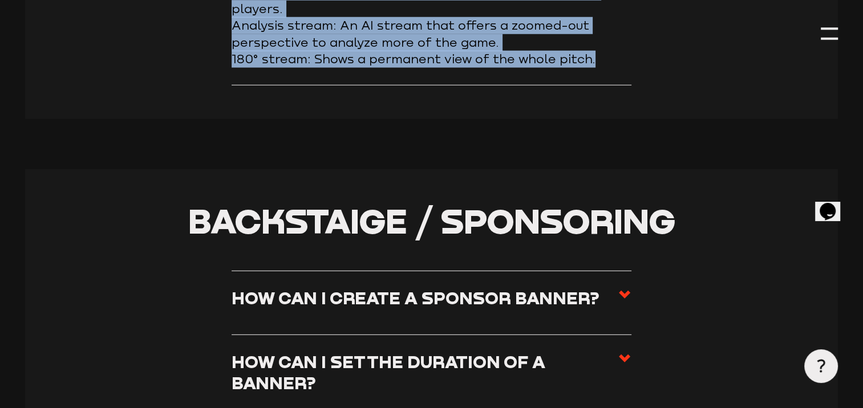
click at [625, 291] on use at bounding box center [624, 295] width 11 height 8
click at [0, 0] on input "How can I create a sponsor banner?" at bounding box center [0, 0] width 0 height 0
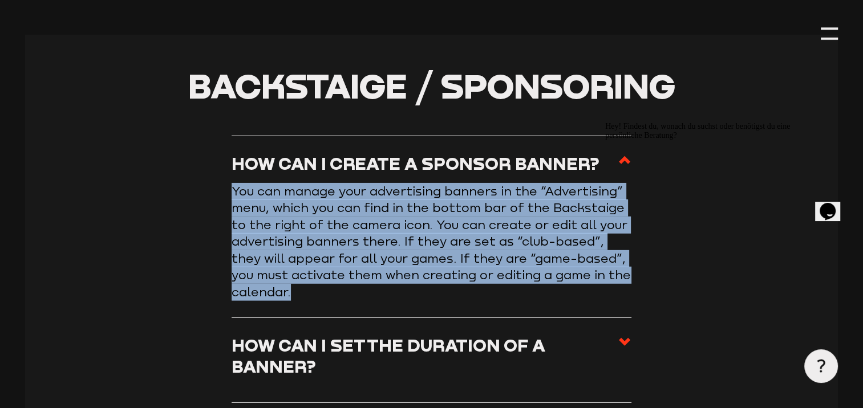
drag, startPoint x: 234, startPoint y: 176, endPoint x: 308, endPoint y: 276, distance: 124.8
click at [308, 276] on p "You can manage your advertising banners in the “Advertising” menu, which you ca…" at bounding box center [432, 242] width 400 height 118
drag, startPoint x: 308, startPoint y: 276, endPoint x: 303, endPoint y: 204, distance: 72.0
copy p "You can manage your advertising banners in the “Advertising” menu, which you ca…"
click at [624, 338] on use at bounding box center [624, 342] width 11 height 8
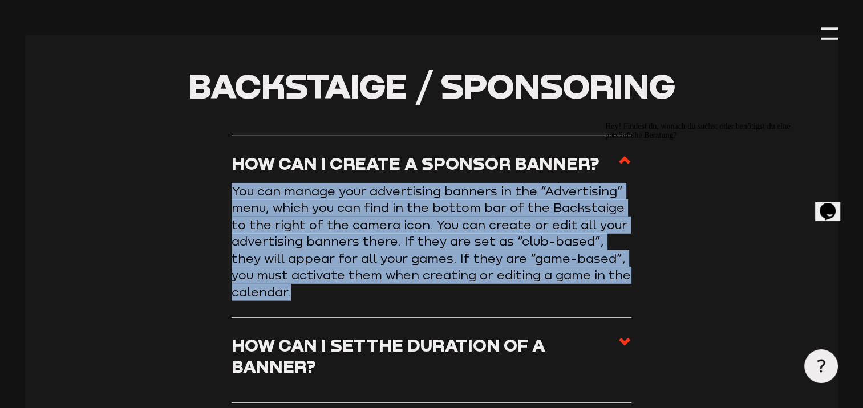
click at [0, 0] on input "How can I set the duration of a banner?" at bounding box center [0, 0] width 0 height 0
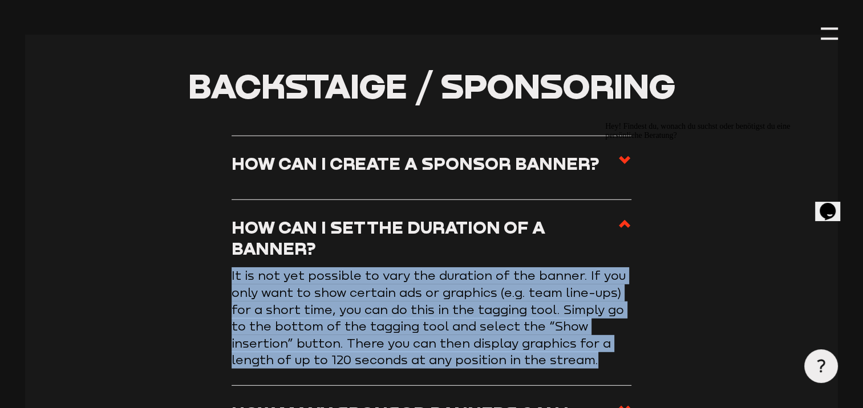
drag, startPoint x: 232, startPoint y: 259, endPoint x: 603, endPoint y: 346, distance: 382.0
click at [603, 346] on p "It is not yet possible to vary the duration of the banner. If you only want to …" at bounding box center [432, 318] width 400 height 101
copy p "It is not yet possible to vary the duration of the banner. If you only want to …"
click at [623, 406] on use at bounding box center [624, 410] width 11 height 8
click at [0, 0] on input "How many sponsor banners can I place?" at bounding box center [0, 0] width 0 height 0
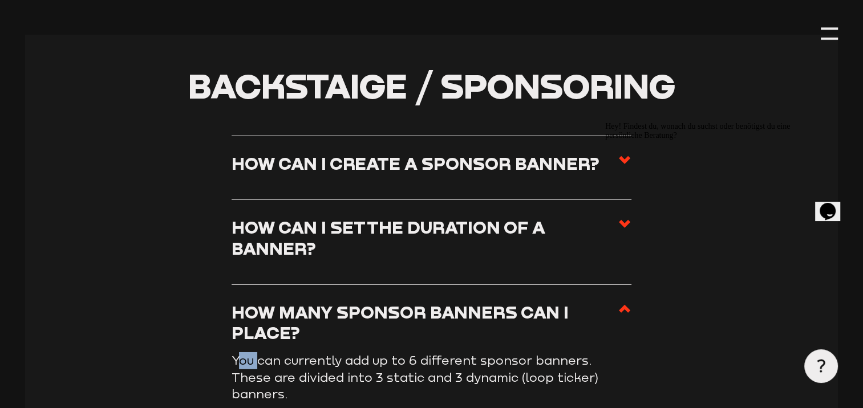
drag, startPoint x: 237, startPoint y: 345, endPoint x: 259, endPoint y: 347, distance: 22.3
click at [259, 352] on p "You can currently add up to 6 different sponsor banners. These are divided into…" at bounding box center [432, 377] width 400 height 51
drag, startPoint x: 259, startPoint y: 347, endPoint x: 233, endPoint y: 343, distance: 26.5
click at [233, 352] on p "You can currently add up to 6 different sponsor banners. These are divided into…" at bounding box center [432, 377] width 400 height 51
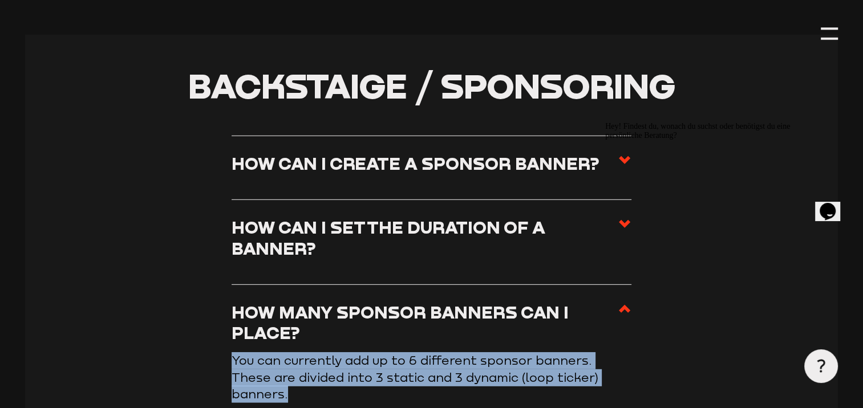
drag, startPoint x: 233, startPoint y: 343, endPoint x: 623, endPoint y: 367, distance: 391.4
click at [623, 367] on p "You can currently add up to 6 different sponsor banners. These are divided into…" at bounding box center [432, 377] width 400 height 51
copy p "You can currently add up to 6 different sponsor banners. These are divided into…"
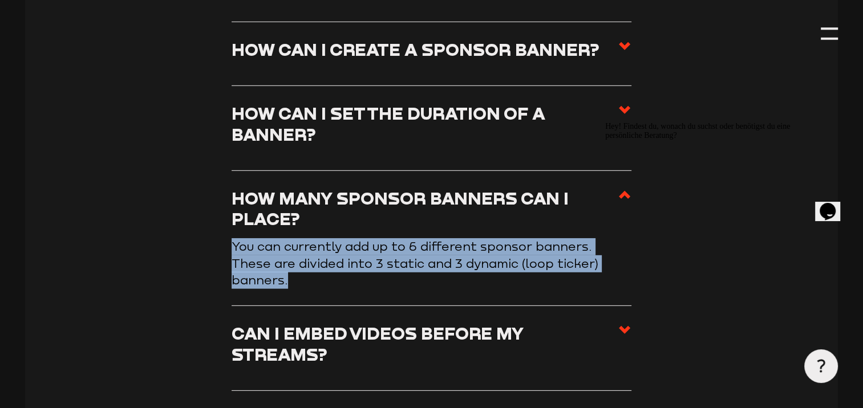
scroll to position [3322, 0]
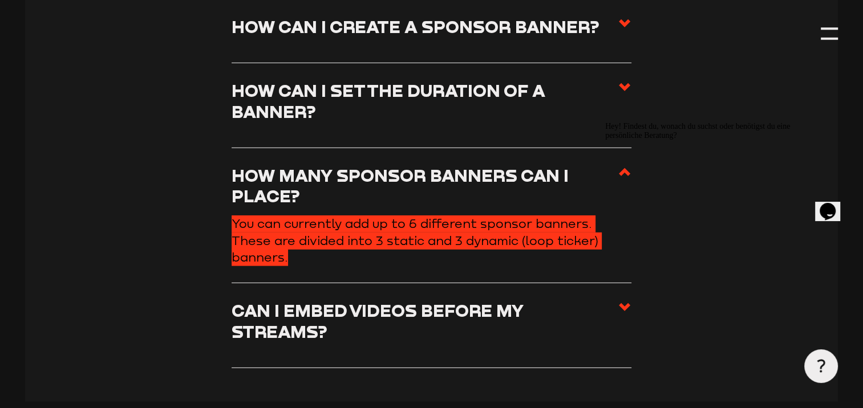
click at [621, 140] on div "Hey! Findest du, wonach du suchst oder benötigst du eine persönliche Beratung?" at bounding box center [707, 131] width 205 height 18
click at [627, 140] on div "Hey! Findest du, wonach du suchst oder benötigst du eine persönliche Beratung?" at bounding box center [707, 131] width 205 height 18
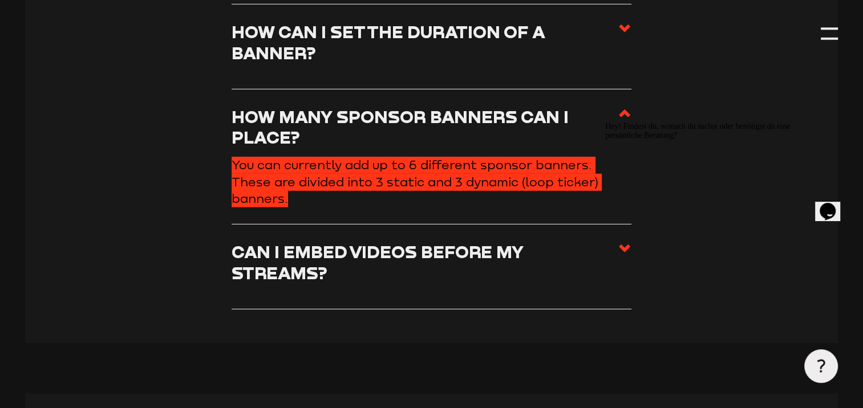
scroll to position [3390, 0]
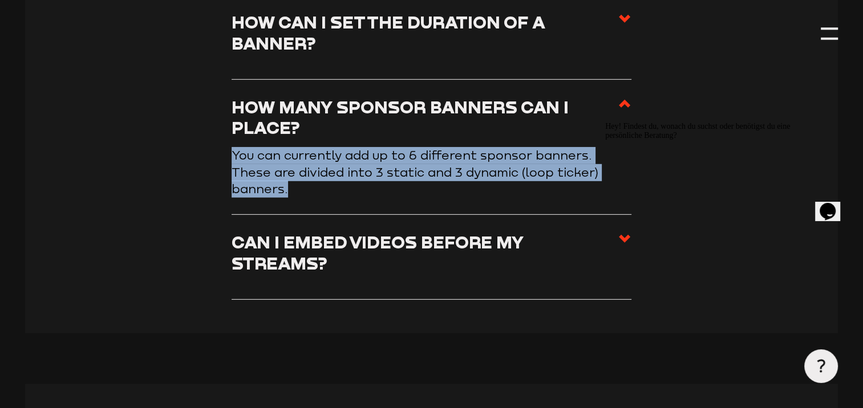
click at [573, 176] on li "How many sponsor banners can I place? You can currently add up to 6 different s…" at bounding box center [432, 148] width 400 height 136
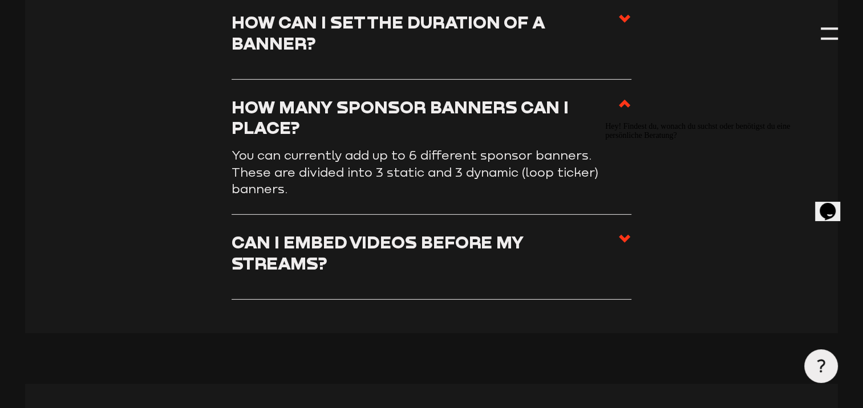
click at [622, 140] on div "Hey! Findest du, wonach du suchst oder benötigst du eine persönliche Beratung?" at bounding box center [707, 131] width 205 height 18
click at [621, 140] on div "Hey! Findest du, wonach du suchst oder benötigst du eine persönliche Beratung?" at bounding box center [707, 131] width 205 height 18
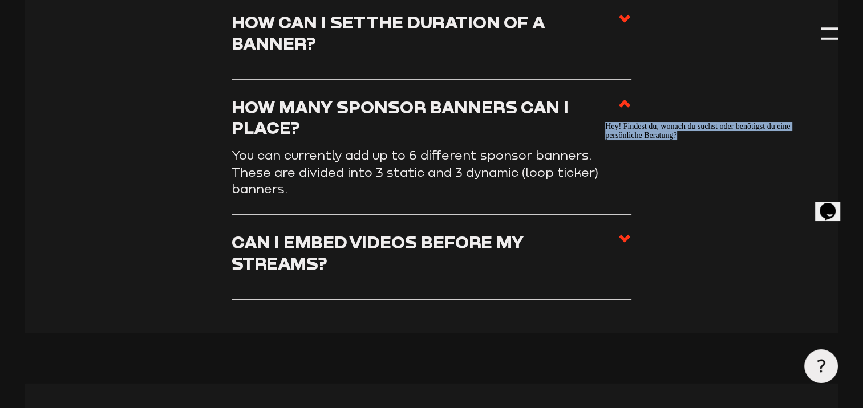
click at [621, 140] on div "Hey! Findest du, wonach du suchst oder benötigst du eine persönliche Beratung?" at bounding box center [707, 131] width 205 height 18
click at [585, 229] on li "Can I embed videos before my streams? The display of advertising clips and vide…" at bounding box center [432, 257] width 400 height 85
click at [562, 267] on section "Backstaige / Sponsoring How can I create a sponsor banner? You can manage your …" at bounding box center [431, 81] width 812 height 504
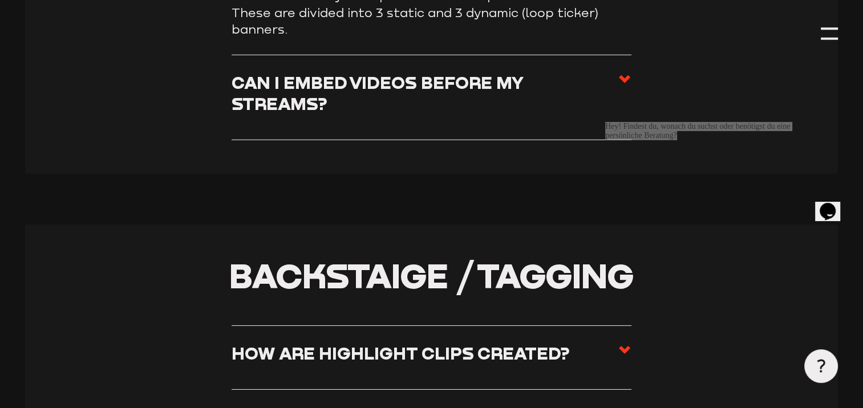
scroll to position [3573, 0]
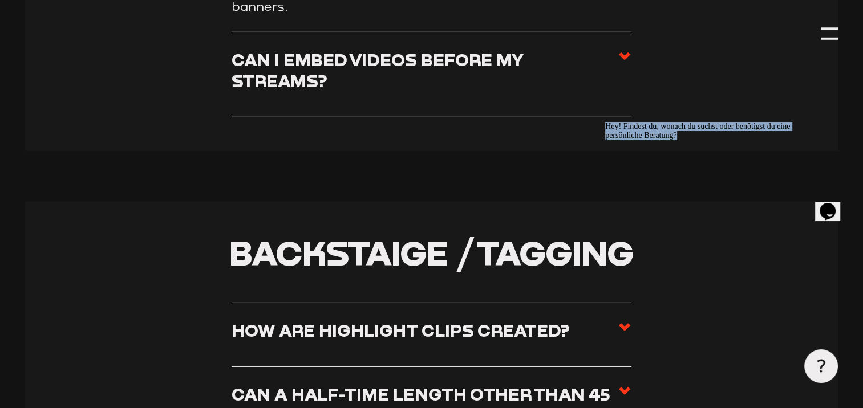
click at [625, 140] on div "Hey! Findest du, wonach du suchst oder benötigst du eine persönliche Beratung?" at bounding box center [707, 131] width 205 height 18
click at [622, 140] on div "Hey! Findest du, wonach du suchst oder benötigst du eine persönliche Beratung?" at bounding box center [707, 131] width 205 height 18
click at [605, 122] on icon "Chat-Blickfang" at bounding box center [605, 122] width 0 height 0
click at [625, 52] on use at bounding box center [624, 56] width 11 height 8
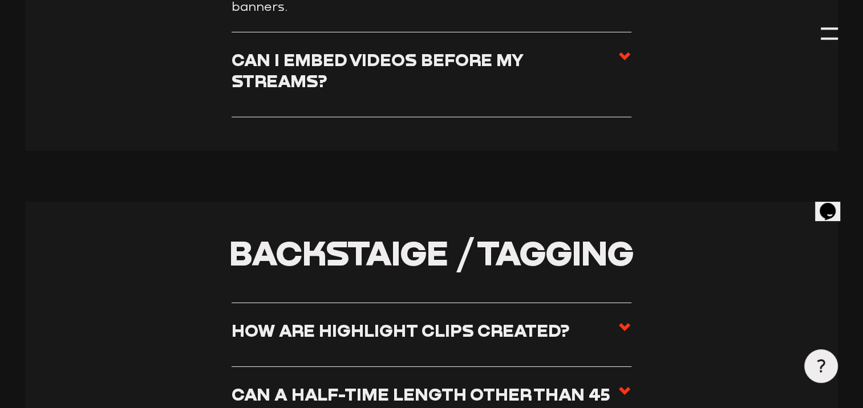
click at [0, 0] on input "Can I embed videos before my streams?" at bounding box center [0, 0] width 0 height 0
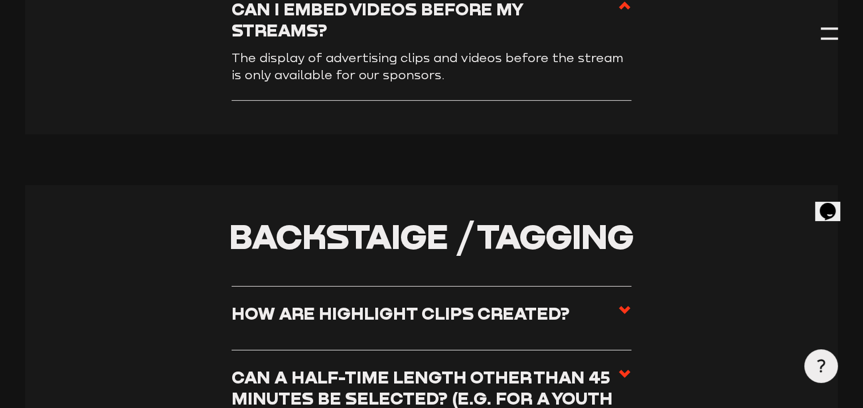
scroll to position [3539, 0]
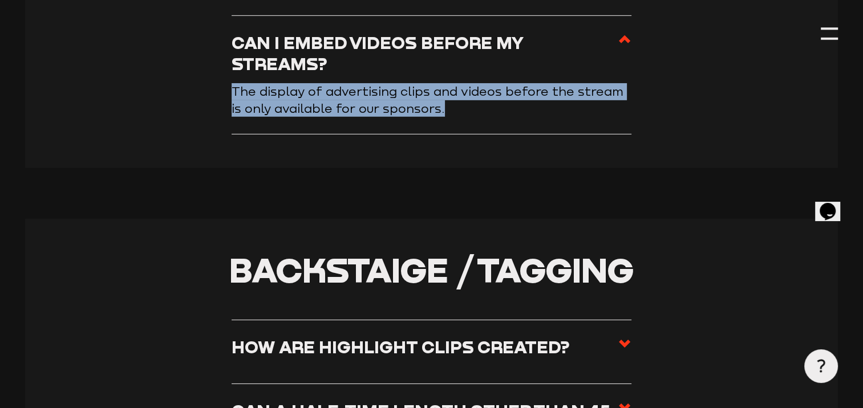
drag, startPoint x: 234, startPoint y: 52, endPoint x: 466, endPoint y: 81, distance: 233.9
click at [466, 81] on li "Can I embed videos before my streams? The display of advertising clips and vide…" at bounding box center [432, 75] width 400 height 119
drag, startPoint x: 466, startPoint y: 81, endPoint x: 388, endPoint y: 73, distance: 78.5
copy p "The display of advertising clips and videos before the stream is only available…"
click at [621, 337] on icon at bounding box center [625, 344] width 14 height 14
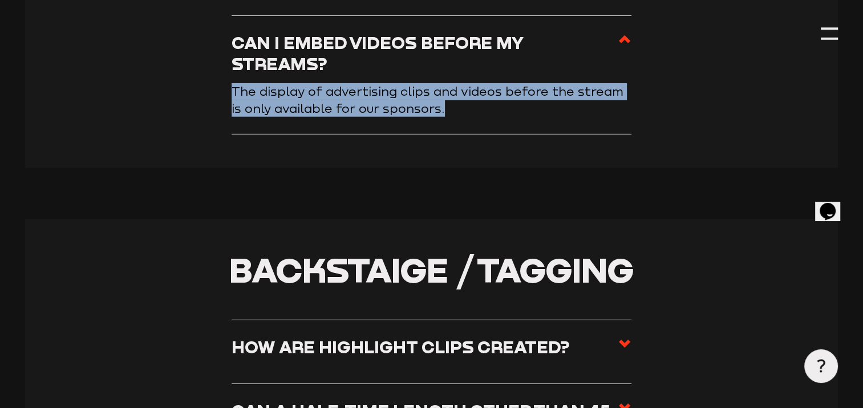
click at [0, 0] on input "How are highlight clips created?" at bounding box center [0, 0] width 0 height 0
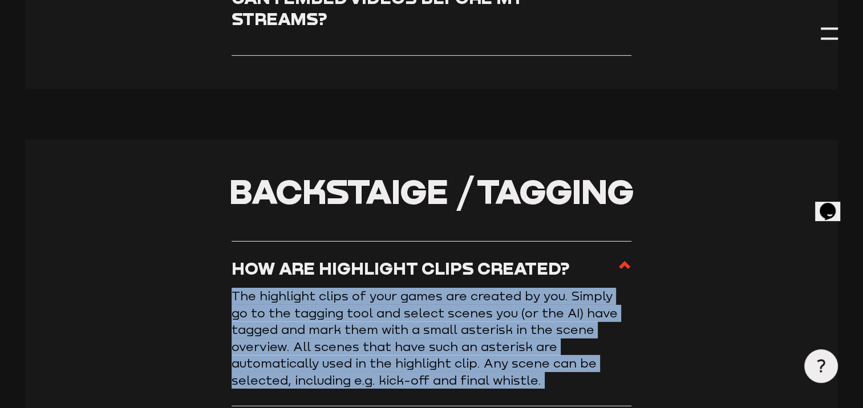
scroll to position [3596, 0]
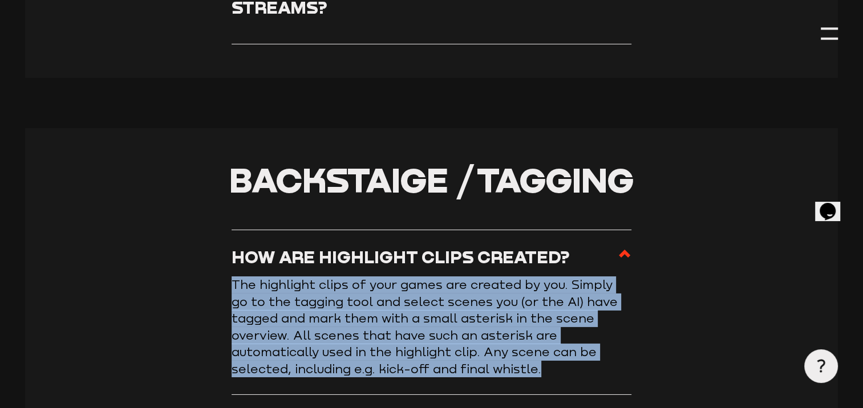
drag, startPoint x: 234, startPoint y: 303, endPoint x: 541, endPoint y: 331, distance: 308.2
click at [541, 331] on p "The highlight clips of your games are created by you. Simply go to the tagging …" at bounding box center [432, 327] width 400 height 101
copy p "The highlight clips of your games are created by you. Simply go to the tagging …"
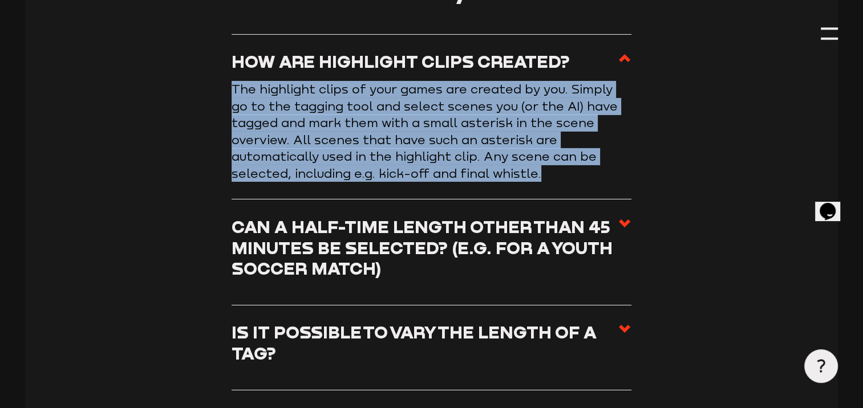
scroll to position [3801, 0]
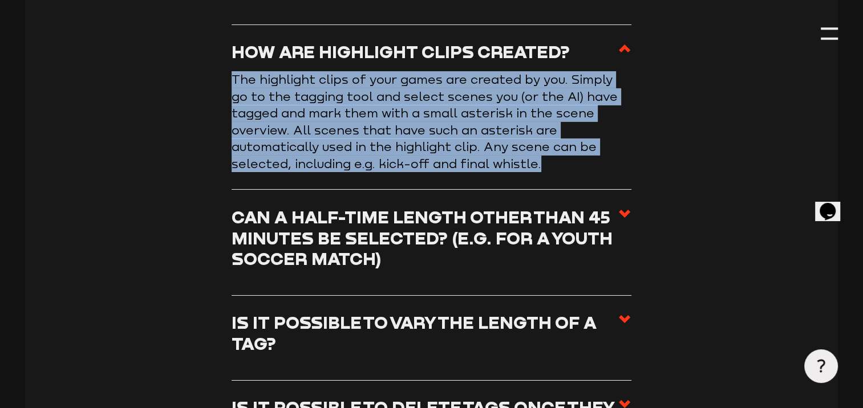
click at [624, 207] on icon at bounding box center [625, 214] width 14 height 14
click at [0, 0] on input "Can a half-time length other than 45 minutes be selected? (e.g. for a youth soc…" at bounding box center [0, 0] width 0 height 0
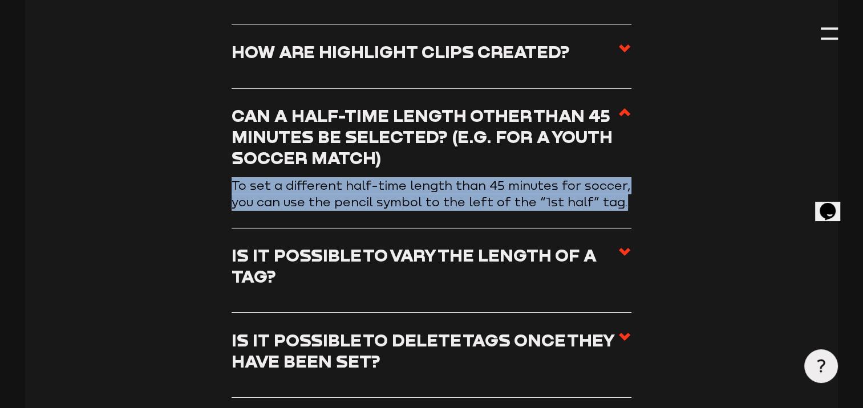
drag, startPoint x: 233, startPoint y: 151, endPoint x: 625, endPoint y: 166, distance: 392.7
click at [625, 177] on p "To set a different half-time length than 45 minutes for soccer, you can use the…" at bounding box center [432, 194] width 400 height 34
copy p "To set a different half-time length than 45 minutes for soccer, you can use the…"
click at [621, 245] on icon at bounding box center [625, 252] width 14 height 14
click at [0, 0] on input "Is it possible to vary the length of a tag?" at bounding box center [0, 0] width 0 height 0
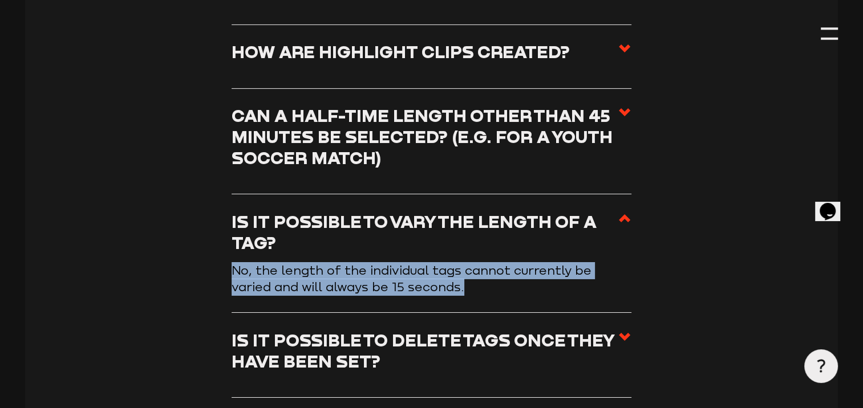
drag, startPoint x: 232, startPoint y: 233, endPoint x: 427, endPoint y: 248, distance: 195.0
click at [427, 262] on p "No, the length of the individual tags cannot currently be varied and will alway…" at bounding box center [432, 279] width 400 height 34
click at [337, 262] on p "No, the length of the individual tags cannot currently be varied and will alway…" at bounding box center [432, 279] width 400 height 34
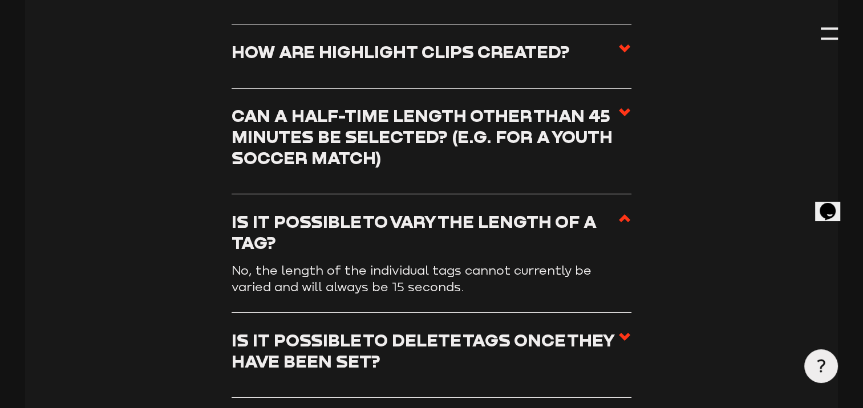
click at [261, 262] on p "No, the length of the individual tags cannot currently be varied and will alway…" at bounding box center [432, 279] width 400 height 34
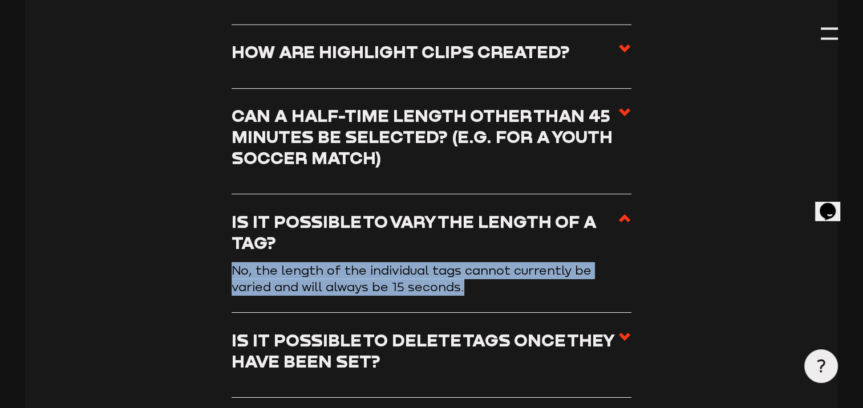
drag, startPoint x: 236, startPoint y: 232, endPoint x: 433, endPoint y: 252, distance: 198.4
click at [433, 262] on p "No, the length of the individual tags cannot currently be varied and will alway…" at bounding box center [432, 279] width 400 height 34
drag, startPoint x: 433, startPoint y: 252, endPoint x: 358, endPoint y: 240, distance: 76.8
click at [625, 333] on use at bounding box center [624, 337] width 11 height 8
click at [0, 0] on input "Is it possible to delete tags once they have been set?" at bounding box center [0, 0] width 0 height 0
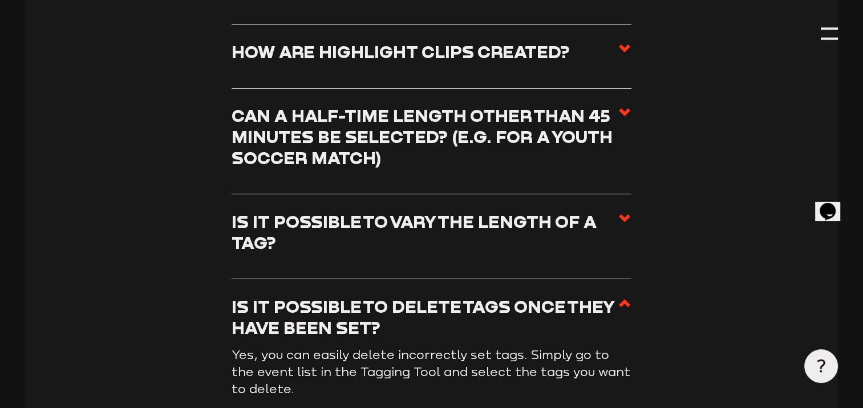
click at [233, 347] on p "Yes, you can easily delete incorrectly set tags. Simply go to the event list in…" at bounding box center [432, 372] width 400 height 51
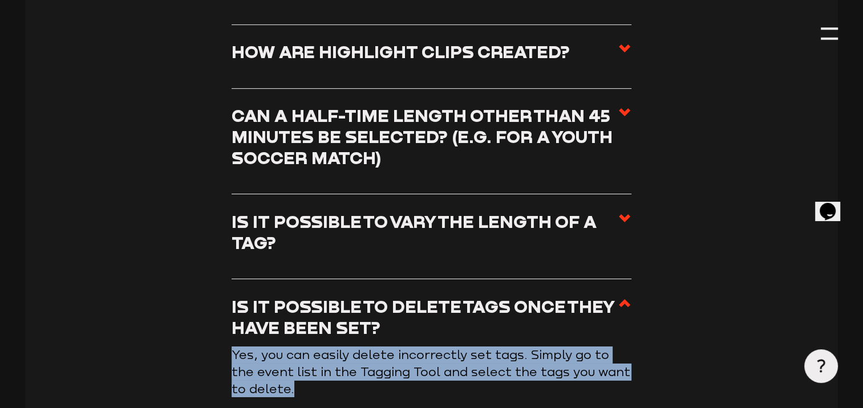
drag, startPoint x: 233, startPoint y: 319, endPoint x: 318, endPoint y: 353, distance: 91.9
click at [318, 353] on p "Yes, you can easily delete incorrectly set tags. Simply go to the event list in…" at bounding box center [432, 372] width 400 height 51
drag, startPoint x: 318, startPoint y: 353, endPoint x: 300, endPoint y: 325, distance: 33.9
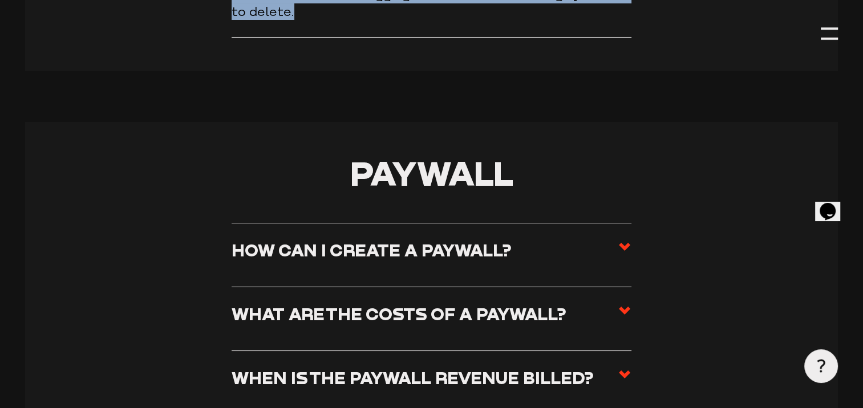
scroll to position [4189, 0]
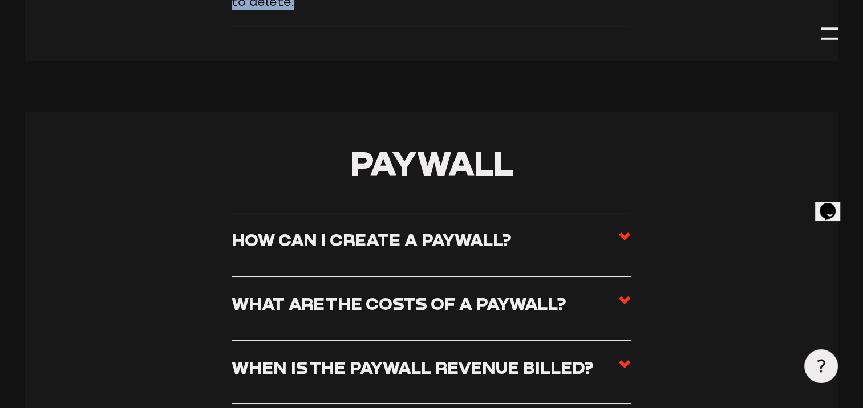
click at [625, 233] on use at bounding box center [624, 237] width 11 height 8
click at [0, 0] on input "How can I create a paywall?" at bounding box center [0, 0] width 0 height 0
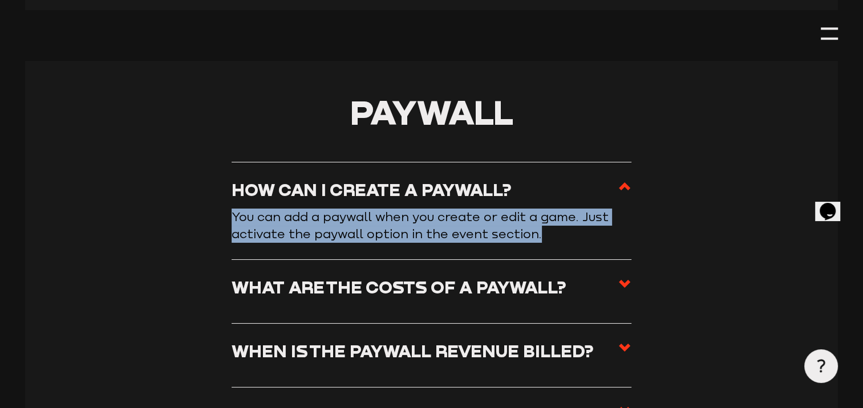
drag, startPoint x: 234, startPoint y: 179, endPoint x: 547, endPoint y: 201, distance: 313.9
click at [547, 209] on p "You can add a paywall when you create or edit a game. Just activate the paywall…" at bounding box center [432, 226] width 400 height 34
click at [625, 280] on use at bounding box center [624, 284] width 11 height 8
click at [0, 0] on input "What are the costs of a paywall?" at bounding box center [0, 0] width 0 height 0
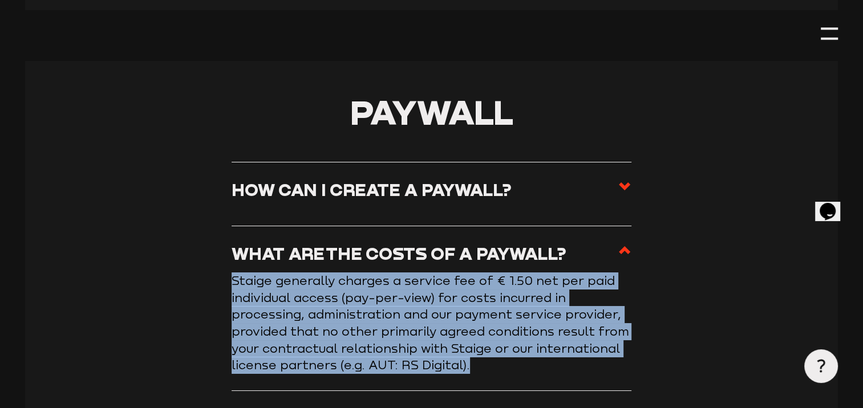
drag, startPoint x: 234, startPoint y: 244, endPoint x: 480, endPoint y: 330, distance: 260.3
click at [480, 330] on p "Staige generally charges a service fee of € 1.50 net per paid individual access…" at bounding box center [432, 323] width 400 height 101
click at [378, 273] on p "Staige generally charges a service fee of € 1.50 net per paid individual access…" at bounding box center [432, 323] width 400 height 101
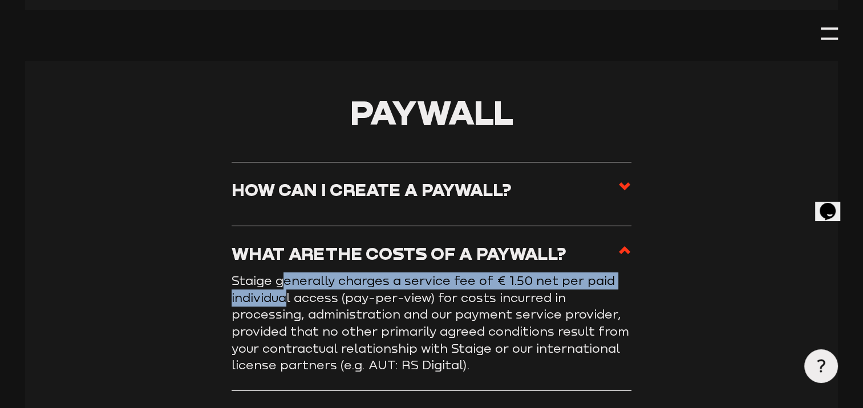
drag, startPoint x: 378, startPoint y: 266, endPoint x: 284, endPoint y: 253, distance: 95.0
click at [284, 273] on p "Staige generally charges a service fee of € 1.50 net per paid individual access…" at bounding box center [432, 323] width 400 height 101
drag, startPoint x: 236, startPoint y: 244, endPoint x: 268, endPoint y: 260, distance: 35.5
click at [268, 273] on p "Staige generally charges a service fee of € 1.50 net per paid individual access…" at bounding box center [432, 323] width 400 height 101
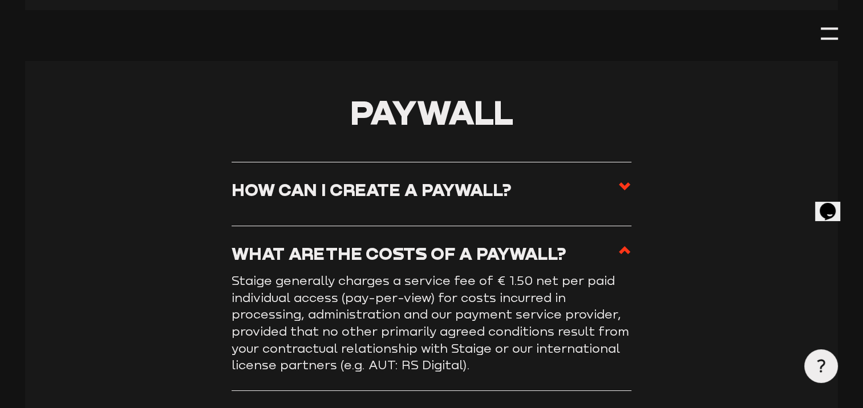
drag, startPoint x: 268, startPoint y: 260, endPoint x: 234, endPoint y: 249, distance: 35.0
click at [234, 273] on p "Staige generally charges a service fee of € 1.50 net per paid individual access…" at bounding box center [432, 323] width 400 height 101
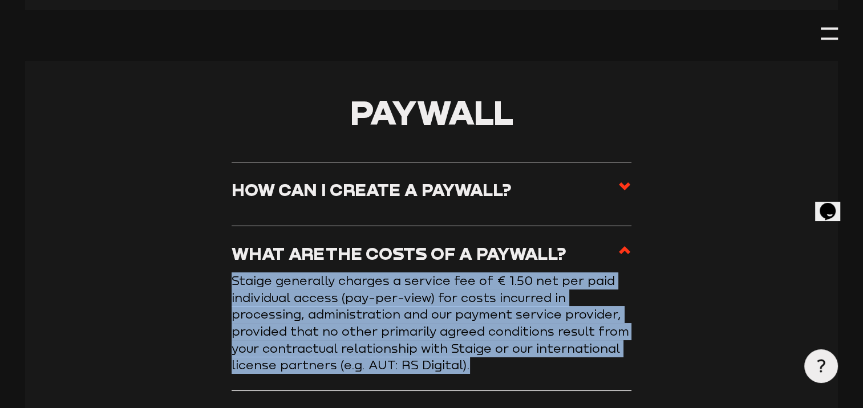
drag, startPoint x: 230, startPoint y: 244, endPoint x: 493, endPoint y: 331, distance: 276.9
click at [493, 331] on section "Paywall How can I create a paywall? You can add a paywall when you create or ed…" at bounding box center [431, 328] width 812 height 534
click at [625, 408] on use at bounding box center [624, 415] width 11 height 8
click at [0, 0] on input "When is the paywall revenue billed?" at bounding box center [0, 0] width 0 height 0
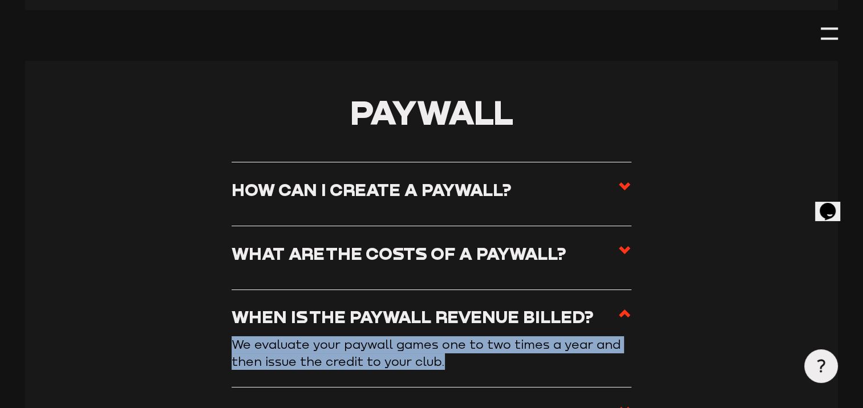
drag, startPoint x: 236, startPoint y: 308, endPoint x: 461, endPoint y: 333, distance: 226.1
click at [461, 337] on p "We evaluate your paywall games one to two times a year and then issue the credi…" at bounding box center [432, 354] width 400 height 34
drag, startPoint x: 461, startPoint y: 333, endPoint x: 372, endPoint y: 323, distance: 89.6
click at [624, 407] on use at bounding box center [624, 411] width 11 height 8
click at [0, 0] on input "Is it possible to make the paywall live only, so that the games are freely avai…" at bounding box center [0, 0] width 0 height 0
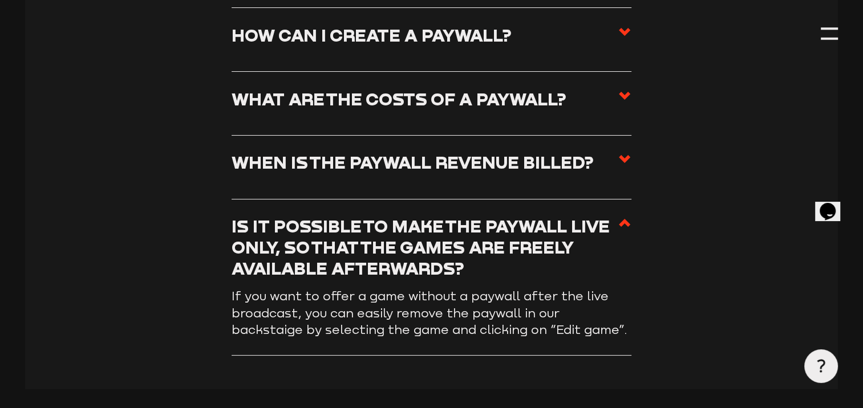
scroll to position [4349, 0]
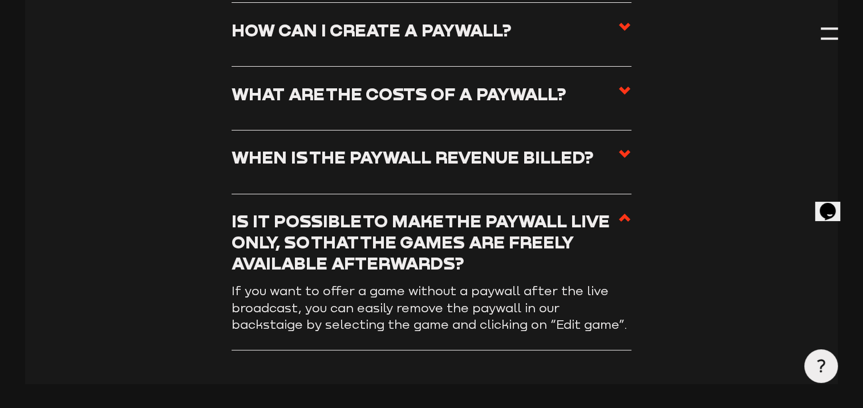
drag, startPoint x: 231, startPoint y: 254, endPoint x: 260, endPoint y: 256, distance: 29.1
click at [235, 283] on p "If you want to offer a game without a paywall after the live broadcast, you can…" at bounding box center [432, 308] width 400 height 51
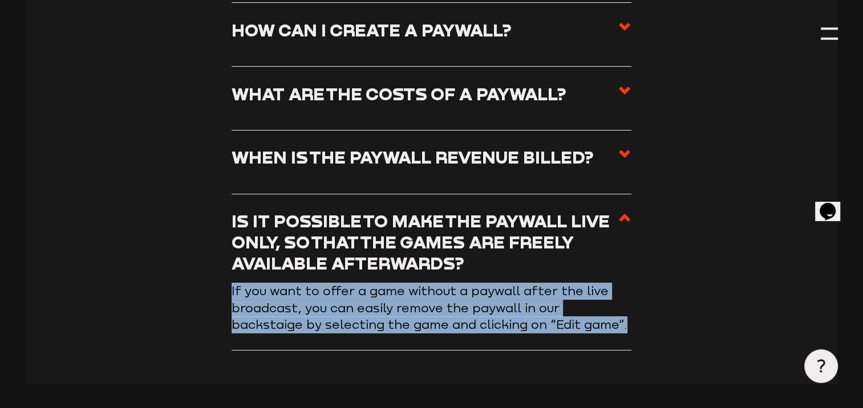
drag, startPoint x: 233, startPoint y: 254, endPoint x: 577, endPoint y: 298, distance: 347.3
click at [577, 298] on p "If you want to offer a game without a paywall after the live broadcast, you can…" at bounding box center [432, 308] width 400 height 51
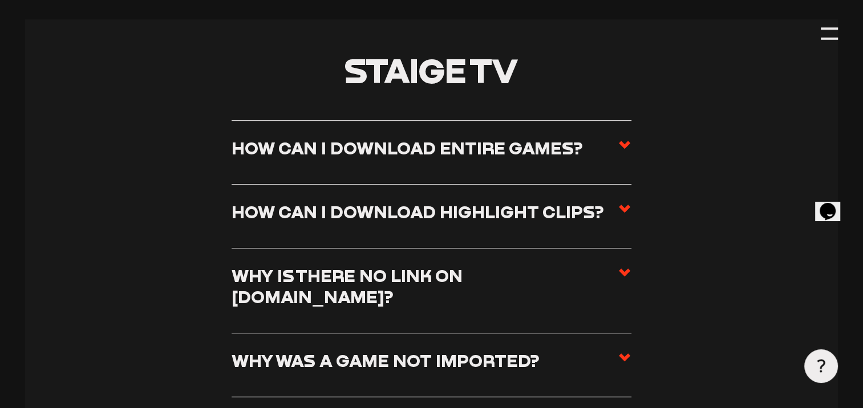
scroll to position [4782, 0]
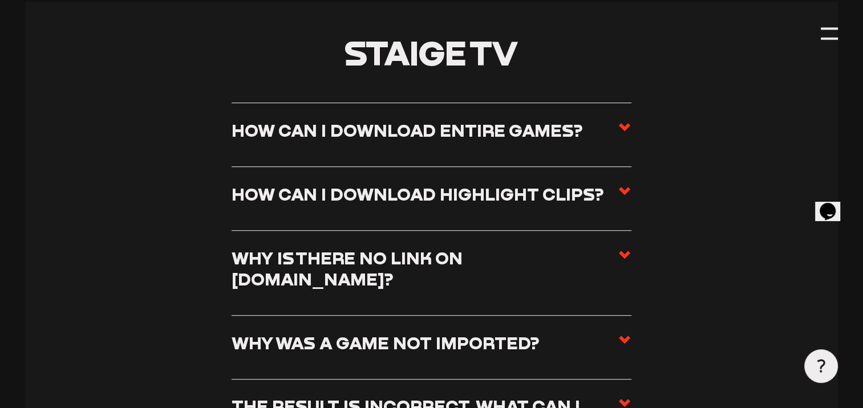
click at [625, 123] on use at bounding box center [624, 127] width 11 height 8
click at [0, 0] on input "How can I download entire games?" at bounding box center [0, 0] width 0 height 0
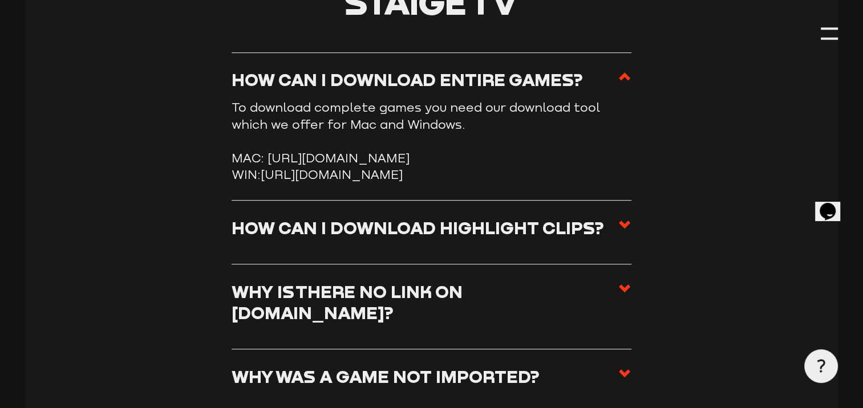
scroll to position [4731, 0]
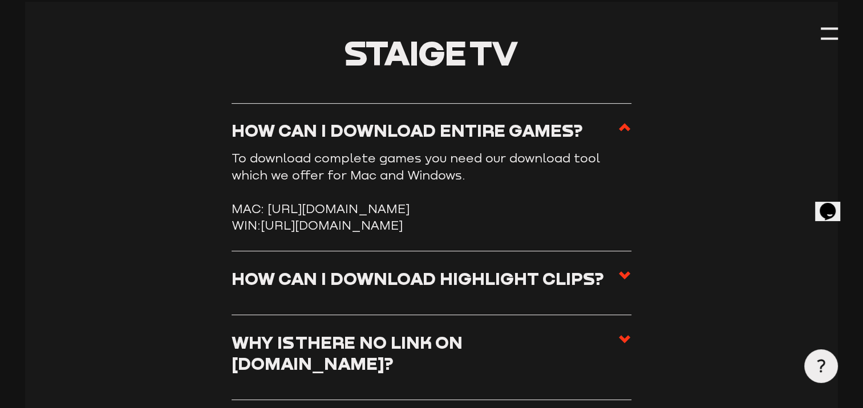
drag, startPoint x: 234, startPoint y: 123, endPoint x: 513, endPoint y: 218, distance: 295.5
click at [513, 218] on article "To download complete games you need our download tool which we offer for Mac an…" at bounding box center [432, 192] width 400 height 84
drag, startPoint x: 513, startPoint y: 218, endPoint x: 445, endPoint y: 203, distance: 70.2
click at [625, 277] on use at bounding box center [624, 276] width 11 height 8
click at [0, 0] on input "How can I download highlight clips?" at bounding box center [0, 0] width 0 height 0
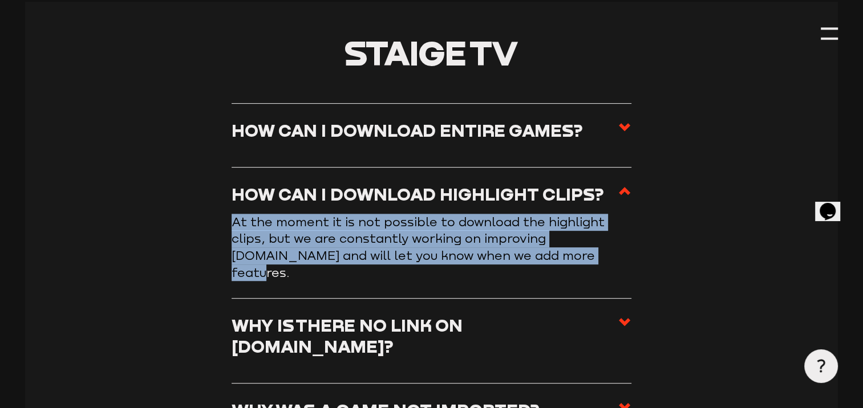
drag, startPoint x: 235, startPoint y: 186, endPoint x: 499, endPoint y: 216, distance: 265.7
click at [499, 216] on p "At the moment it is not possible to download the highlight clips, but we are co…" at bounding box center [432, 247] width 400 height 67
drag, startPoint x: 499, startPoint y: 216, endPoint x: 417, endPoint y: 205, distance: 82.8
click at [625, 318] on use at bounding box center [624, 322] width 11 height 8
click at [0, 0] on input "Why is there no link on [DOMAIN_NAME]?" at bounding box center [0, 0] width 0 height 0
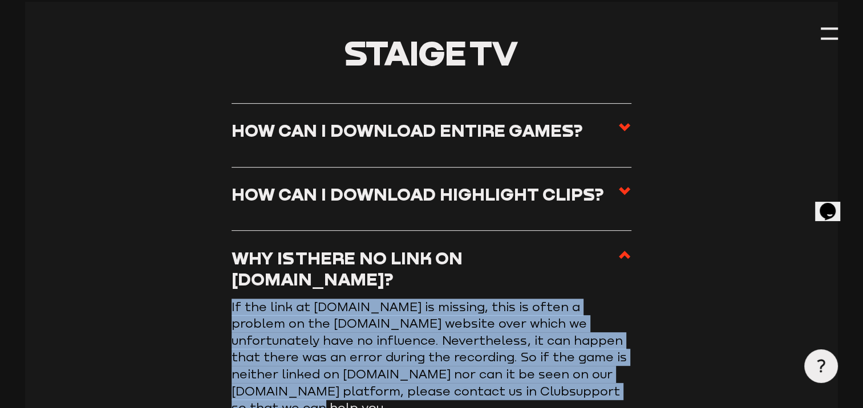
drag, startPoint x: 231, startPoint y: 249, endPoint x: 557, endPoint y: 335, distance: 337.3
click at [557, 335] on p "If the link at [DOMAIN_NAME] is missing, this is often a problem on the [DOMAIN…" at bounding box center [432, 358] width 400 height 118
click at [417, 299] on p "If the link at [DOMAIN_NAME] is missing, this is often a problem on the [DOMAIN…" at bounding box center [432, 358] width 400 height 118
drag, startPoint x: 231, startPoint y: 248, endPoint x: 561, endPoint y: 356, distance: 347.4
click at [561, 356] on li "Why is there no link on fussball.de? If the link at fussball.de is missing, thi…" at bounding box center [432, 332] width 400 height 203
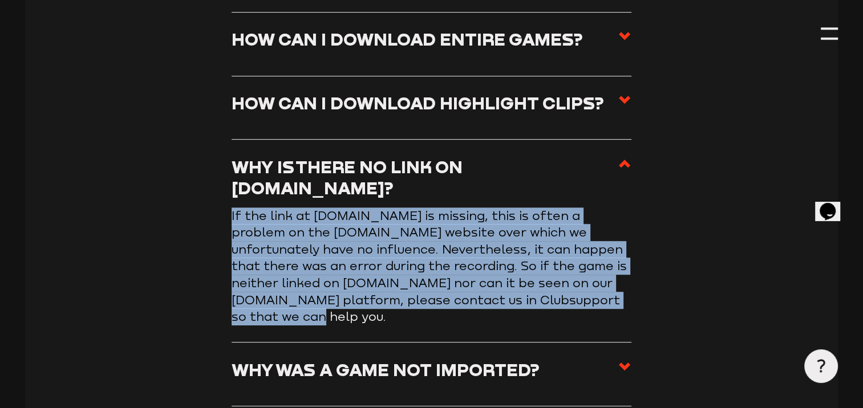
scroll to position [4845, 0]
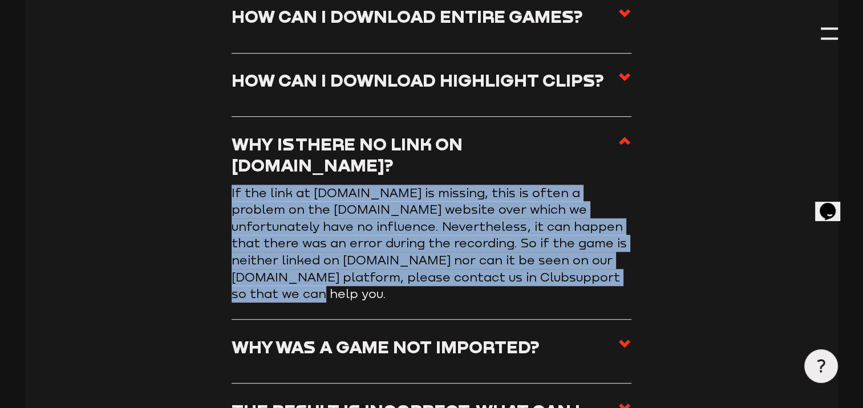
click at [622, 340] on use at bounding box center [624, 344] width 11 height 8
click at [0, 0] on input "Why was a game not imported?" at bounding box center [0, 0] width 0 height 0
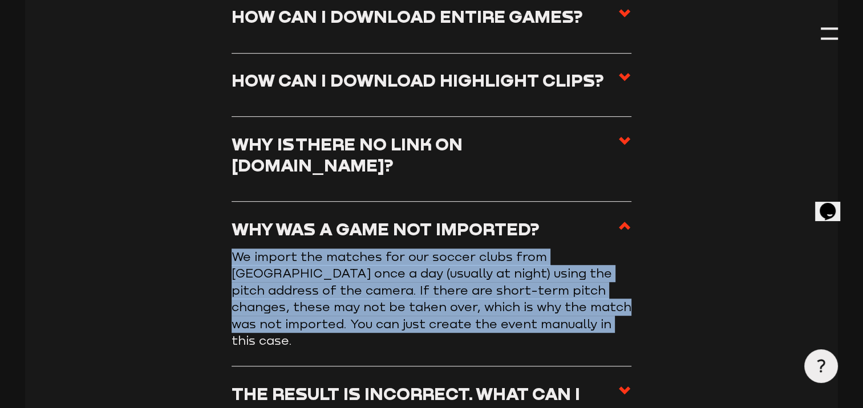
drag, startPoint x: 233, startPoint y: 199, endPoint x: 550, endPoint y: 269, distance: 325.4
click at [550, 269] on p "We import the matches for our soccer clubs from [GEOGRAPHIC_DATA] once a day (u…" at bounding box center [432, 299] width 400 height 101
drag, startPoint x: 550, startPoint y: 269, endPoint x: 461, endPoint y: 244, distance: 93.0
click at [623, 387] on use at bounding box center [624, 391] width 11 height 8
click at [0, 0] on input "The result is incorrect. What can I do?" at bounding box center [0, 0] width 0 height 0
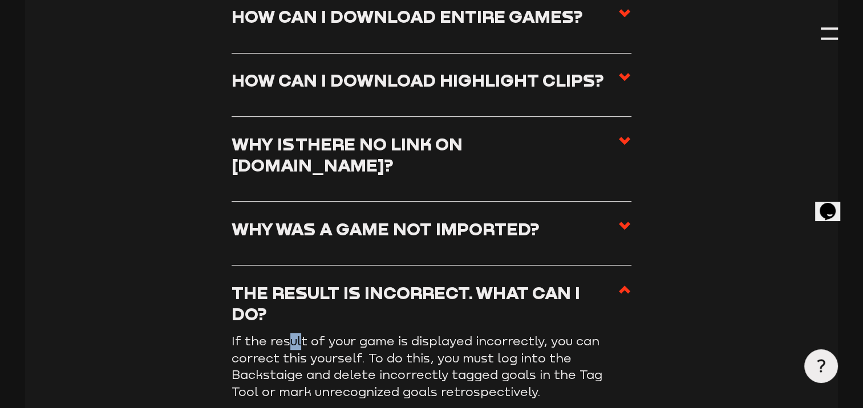
drag, startPoint x: 301, startPoint y: 262, endPoint x: 289, endPoint y: 262, distance: 12.0
click at [289, 333] on p "If the result of your game is displayed incorrectly, you can correct this yours…" at bounding box center [432, 366] width 400 height 67
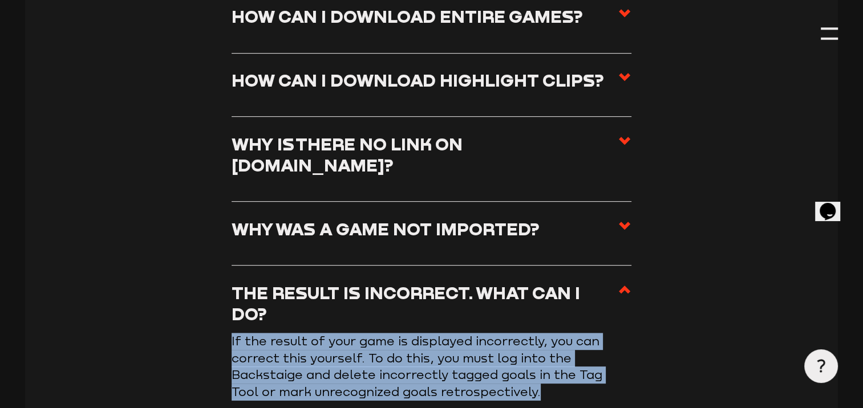
drag, startPoint x: 289, startPoint y: 262, endPoint x: 520, endPoint y: 317, distance: 237.8
click at [520, 317] on section "Staige TV How can I download entire games? To download complete games you need …" at bounding box center [431, 329] width 812 height 882
drag, startPoint x: 520, startPoint y: 317, endPoint x: 443, endPoint y: 290, distance: 81.3
click at [0, 0] on input "How can I embed games on my club website?" at bounding box center [0, 0] width 0 height 0
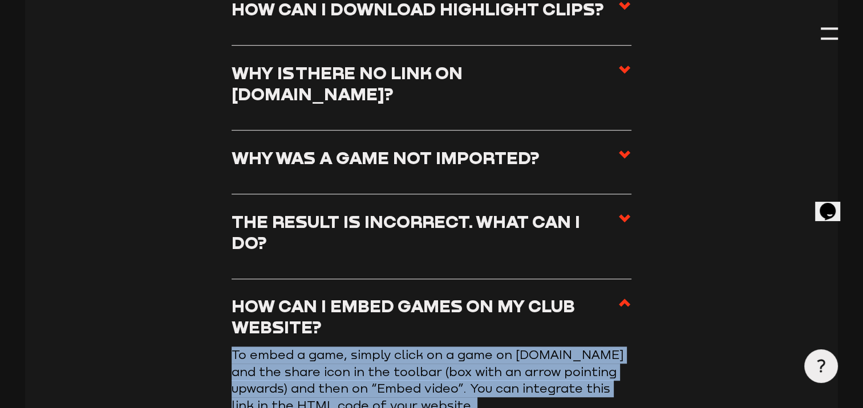
scroll to position [4997, 0]
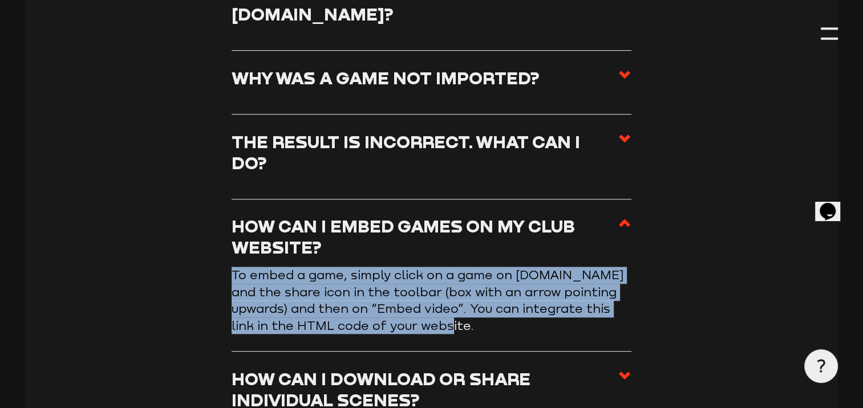
drag, startPoint x: 233, startPoint y: 349, endPoint x: 424, endPoint y: 254, distance: 213.5
click at [424, 267] on p "To embed a game, simply click on a game on [DOMAIN_NAME] and the share icon in …" at bounding box center [432, 300] width 400 height 67
drag, startPoint x: 424, startPoint y: 254, endPoint x: 372, endPoint y: 238, distance: 54.3
click at [623, 372] on use at bounding box center [624, 376] width 11 height 8
click at [0, 0] on input "How can I download or share individual scenes?" at bounding box center [0, 0] width 0 height 0
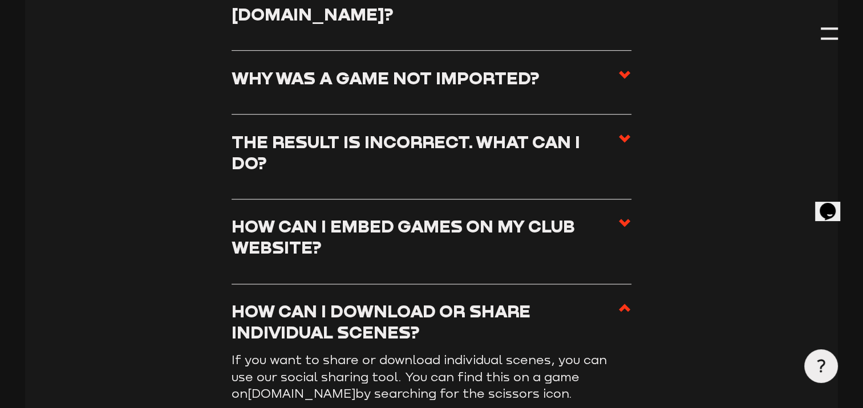
drag, startPoint x: 230, startPoint y: 282, endPoint x: 463, endPoint y: 318, distance: 235.5
click at [463, 318] on section "Staige TV How can I download entire games? To download complete games you need …" at bounding box center [431, 169] width 812 height 866
drag, startPoint x: 463, startPoint y: 318, endPoint x: 390, endPoint y: 306, distance: 73.9
click at [0, 0] on input "Wie kann ich mein Logo oder das eines Gegners hinterlegen?" at bounding box center [0, 0] width 0 height 0
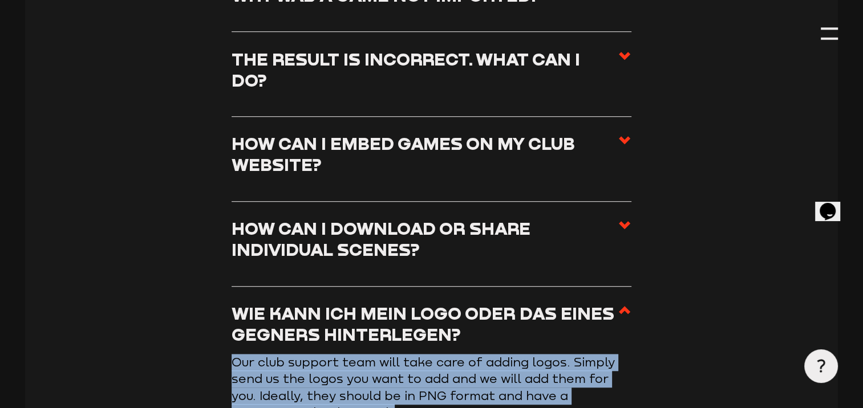
scroll to position [5147, 0]
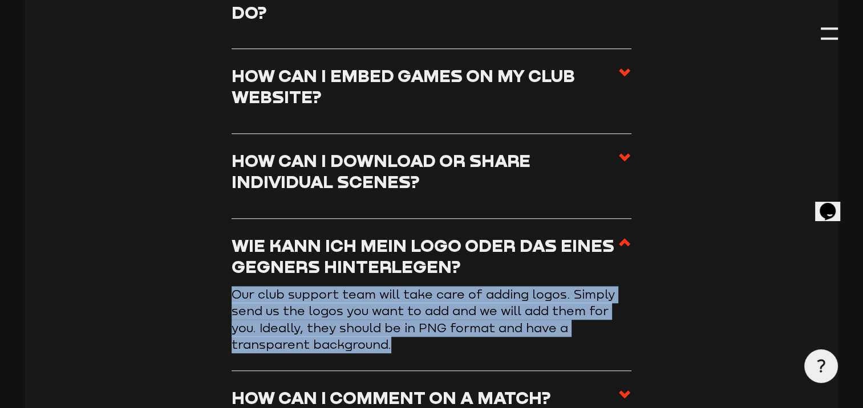
drag, startPoint x: 242, startPoint y: 368, endPoint x: 471, endPoint y: 281, distance: 245.3
click at [471, 281] on li "Wie kann ich mein Logo oder das eines Gegners hinterlegen? Our club support tea…" at bounding box center [432, 295] width 400 height 152
drag, startPoint x: 471, startPoint y: 281, endPoint x: 427, endPoint y: 237, distance: 62.1
click at [626, 388] on icon at bounding box center [625, 395] width 14 height 14
click at [0, 0] on input "How can I comment on a match?" at bounding box center [0, 0] width 0 height 0
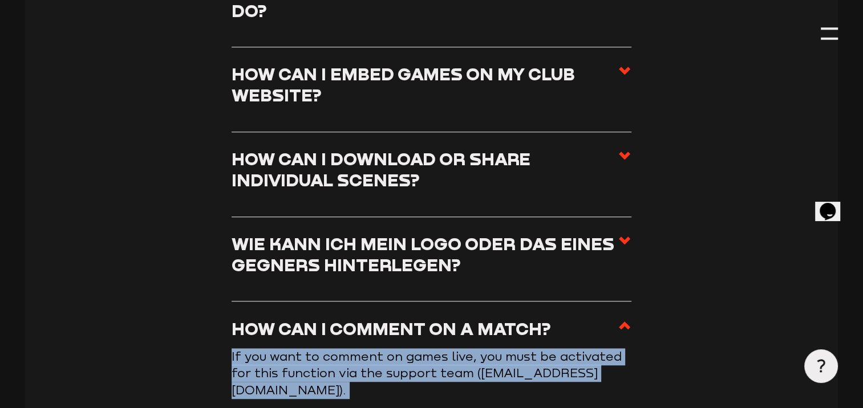
scroll to position [5172, 0]
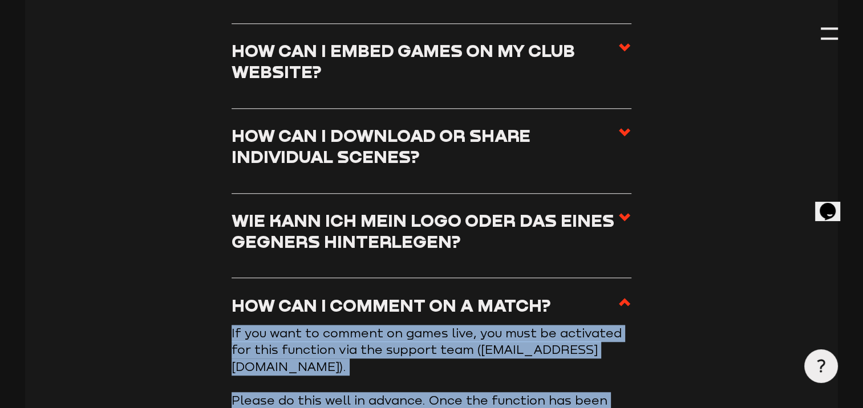
drag, startPoint x: 232, startPoint y: 282, endPoint x: 439, endPoint y: 372, distance: 225.3
click at [439, 372] on article "If you want to comment on games live, you must be activated for this function v…" at bounding box center [432, 392] width 400 height 135
drag, startPoint x: 439, startPoint y: 372, endPoint x: 370, endPoint y: 326, distance: 82.3
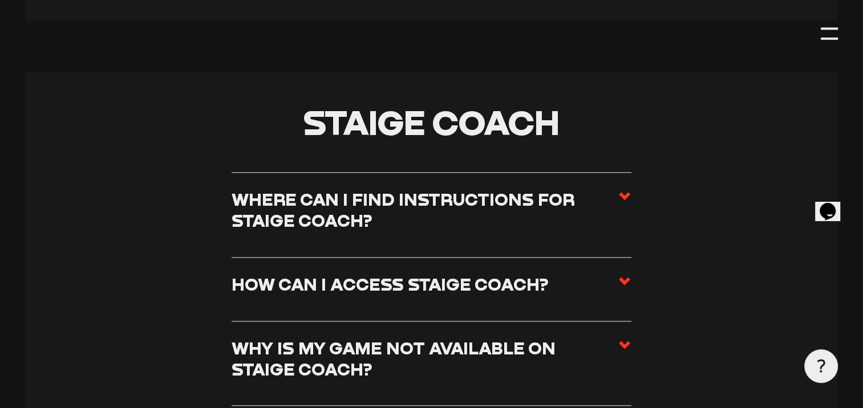
scroll to position [5651, 0]
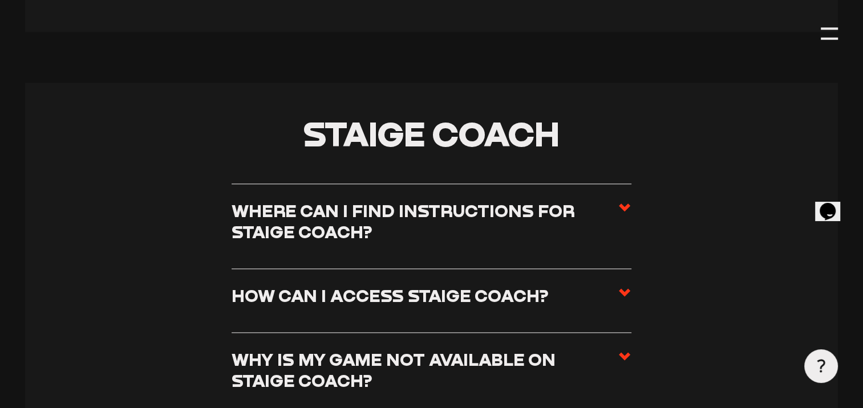
click at [626, 204] on use at bounding box center [624, 208] width 11 height 8
click at [0, 0] on input "Where can I find instructions for Staige Coach?" at bounding box center [0, 0] width 0 height 0
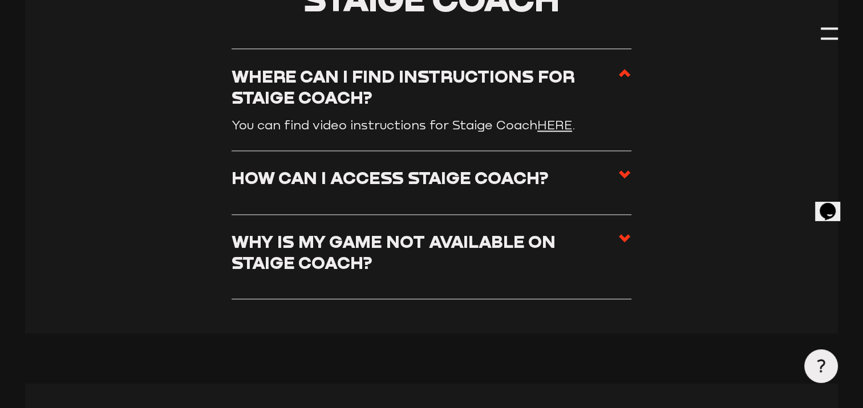
scroll to position [5516, 0]
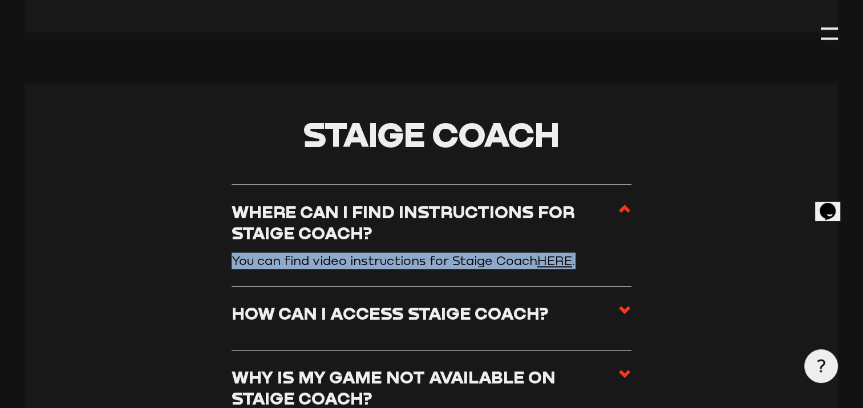
drag, startPoint x: 233, startPoint y: 184, endPoint x: 584, endPoint y: 189, distance: 350.8
click at [584, 253] on p "You can find video instructions for Staige Coach HERE ." at bounding box center [432, 261] width 400 height 17
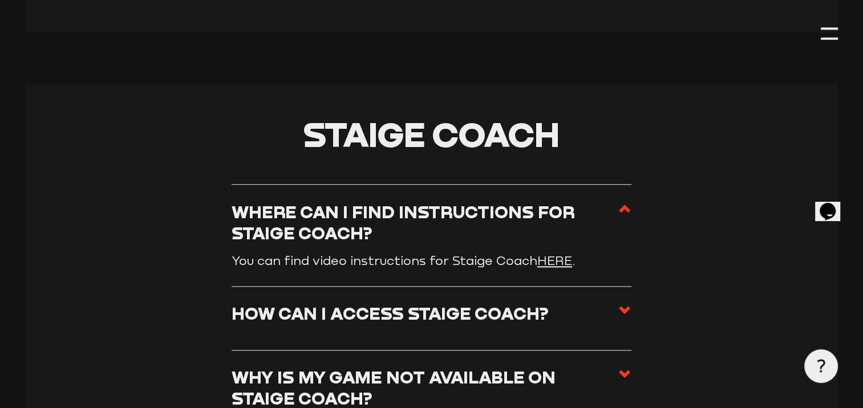
click at [557, 254] on link "HERE" at bounding box center [554, 261] width 35 height 14
click at [623, 306] on use at bounding box center [624, 310] width 11 height 8
click at [0, 0] on input "How can I access Staige Coach?" at bounding box center [0, 0] width 0 height 0
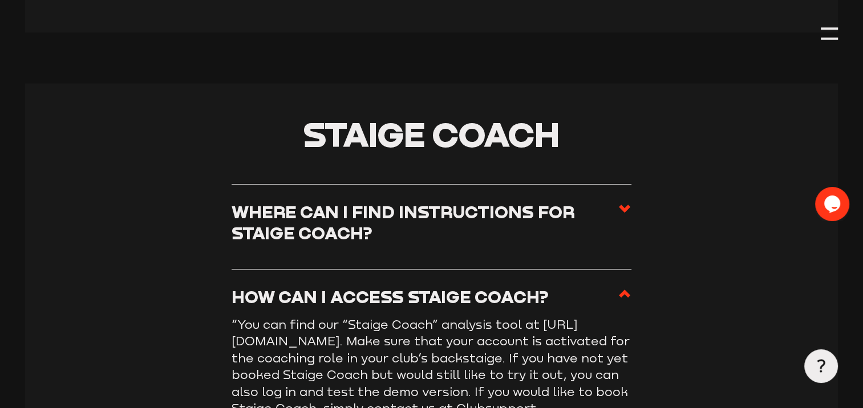
drag, startPoint x: 230, startPoint y: 246, endPoint x: 657, endPoint y: 335, distance: 435.8
click at [657, 335] on section "Staige Coach Where can I find instructions for Staige Coach? You can find video…" at bounding box center [431, 318] width 812 height 470
copy p "“You can find our “Staige Coach” analysis tool at [URL][DOMAIN_NAME]. Make sure…"
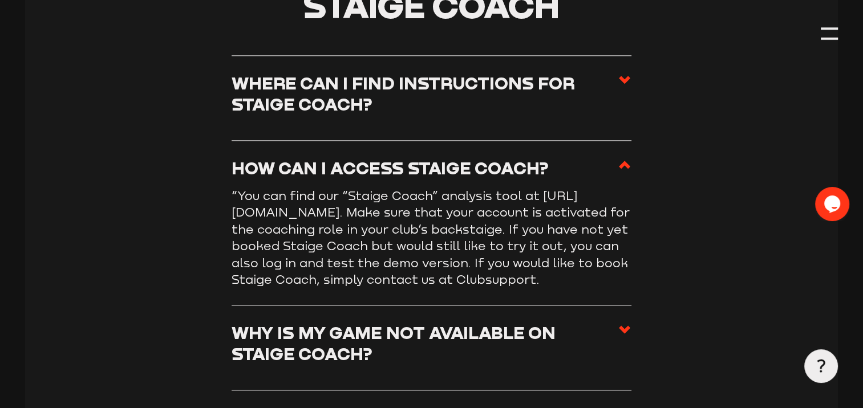
scroll to position [5652, 0]
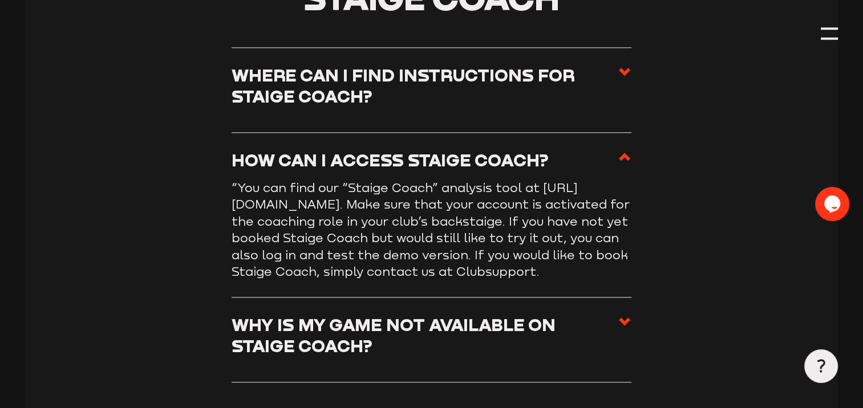
click at [623, 318] on use at bounding box center [624, 322] width 11 height 8
click at [0, 0] on input "Why is my game not available on Staige Coach?" at bounding box center [0, 0] width 0 height 0
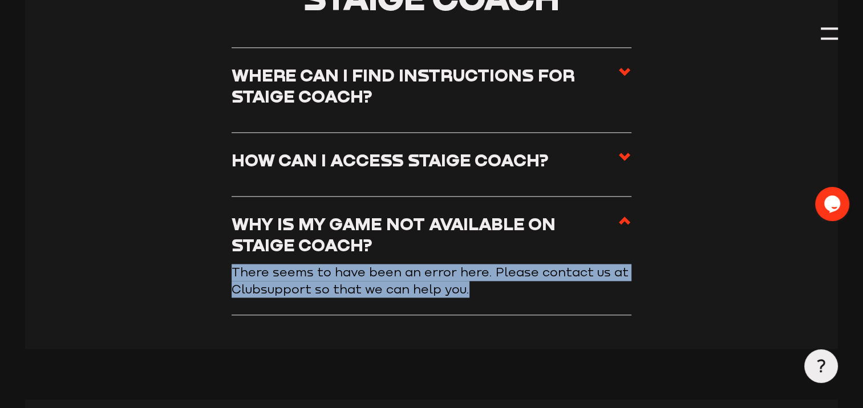
drag, startPoint x: 233, startPoint y: 194, endPoint x: 484, endPoint y: 219, distance: 252.2
click at [484, 264] on p "There seems to have been an error here. Please contact us at Clubsupport so tha…" at bounding box center [432, 281] width 400 height 34
drag, startPoint x: 484, startPoint y: 219, endPoint x: 395, endPoint y: 213, distance: 89.2
copy p "There seems to have been an error here. Please contact us at Clubsupport so tha…"
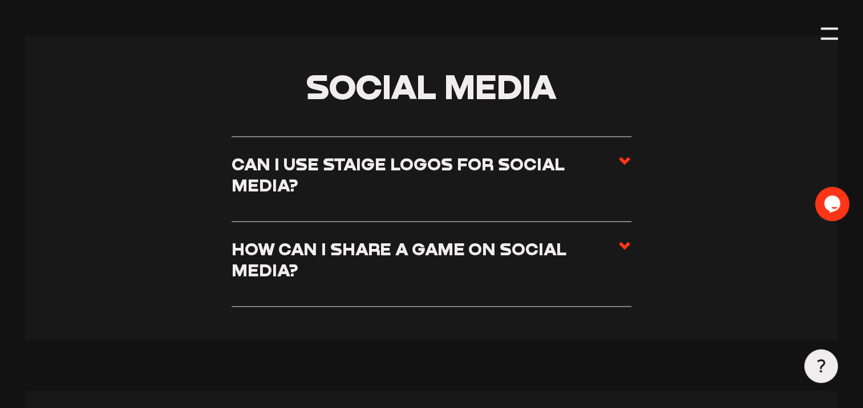
scroll to position [6018, 0]
click at [623, 156] on use at bounding box center [624, 160] width 11 height 8
click at [0, 0] on input "Can I use Staige logos for social media?" at bounding box center [0, 0] width 0 height 0
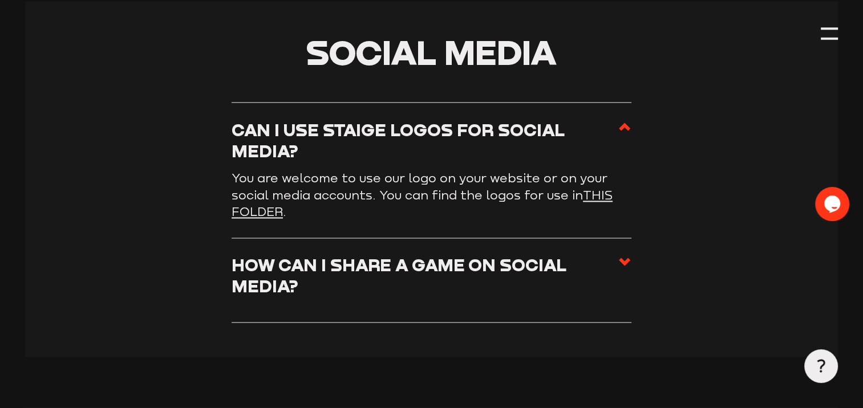
scroll to position [5983, 0]
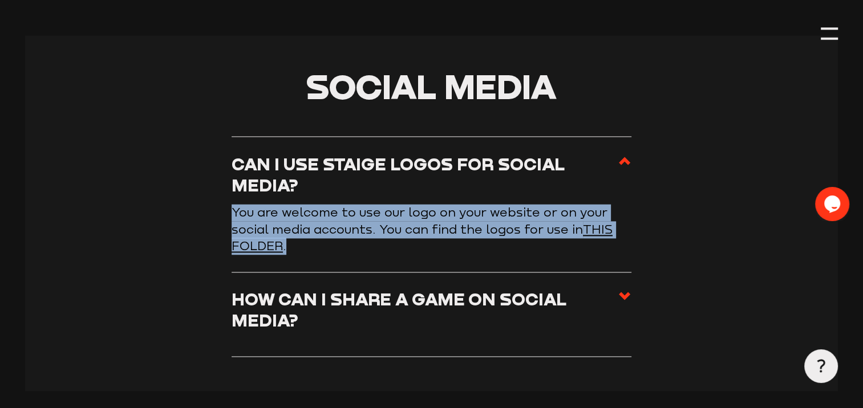
drag, startPoint x: 234, startPoint y: 135, endPoint x: 326, endPoint y: 165, distance: 96.7
click at [326, 204] on p "You are welcome to use our logo on your website or on your social media account…" at bounding box center [432, 229] width 400 height 51
drag, startPoint x: 326, startPoint y: 165, endPoint x: 306, endPoint y: 153, distance: 23.8
copy p "You are welcome to use our logo on your website or on your social media account…"
click at [580, 204] on p "You are welcome to use our logo on your website or on your social media account…" at bounding box center [432, 229] width 400 height 51
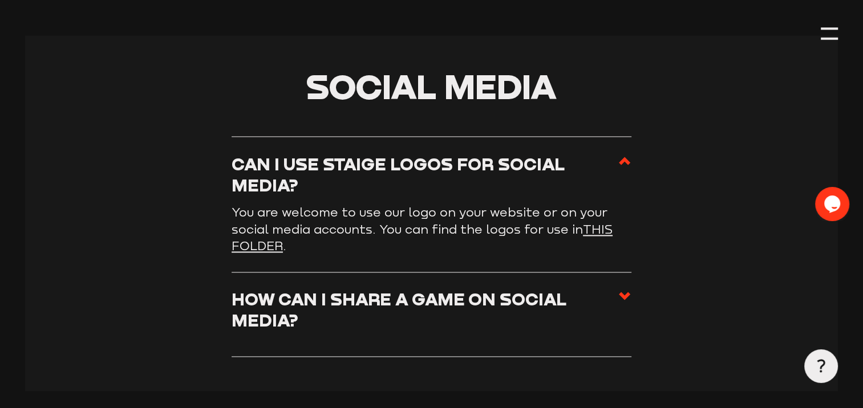
click at [599, 222] on link "THIS FOLDER" at bounding box center [422, 237] width 381 height 31
click at [623, 292] on use at bounding box center [624, 296] width 11 height 8
click at [0, 0] on input "How can I share a game on social media?" at bounding box center [0, 0] width 0 height 0
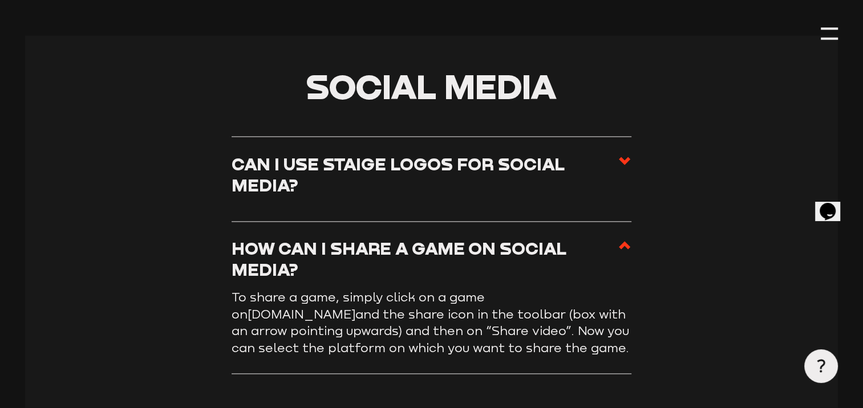
drag, startPoint x: 233, startPoint y: 221, endPoint x: 473, endPoint y: 275, distance: 246.8
click at [473, 289] on p "To share a game, simply click on a game on [DOMAIN_NAME] and the share icon in …" at bounding box center [432, 322] width 400 height 67
drag, startPoint x: 473, startPoint y: 275, endPoint x: 384, endPoint y: 247, distance: 94.0
copy p "To share a game, simply click on a game on [DOMAIN_NAME] and the share icon in …"
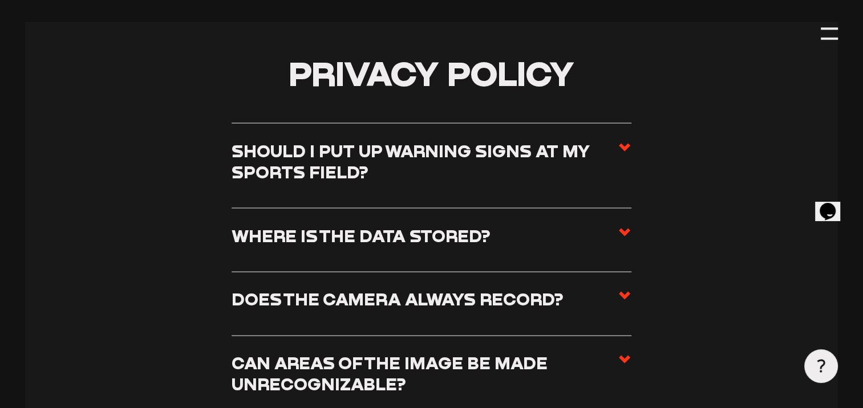
scroll to position [6425, 0]
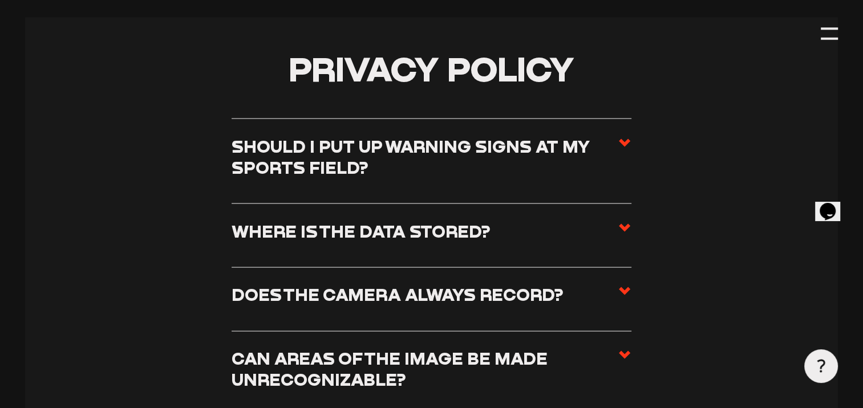
click at [621, 139] on use at bounding box center [624, 143] width 11 height 8
click at [0, 0] on input "Should I put up warning signs at my sports field?" at bounding box center [0, 0] width 0 height 0
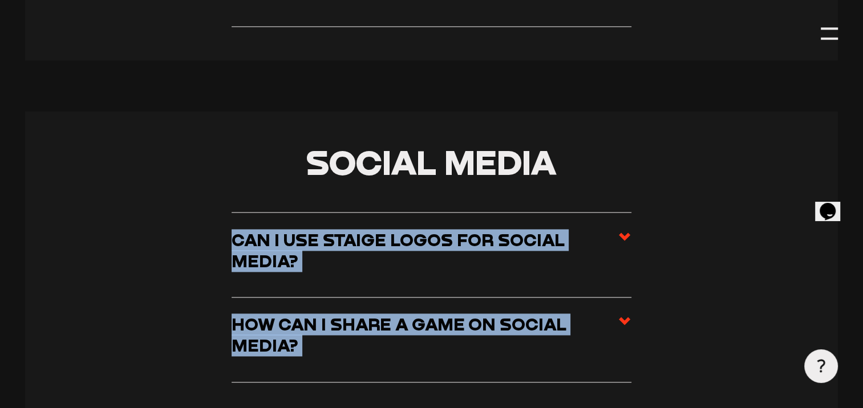
scroll to position [5858, 0]
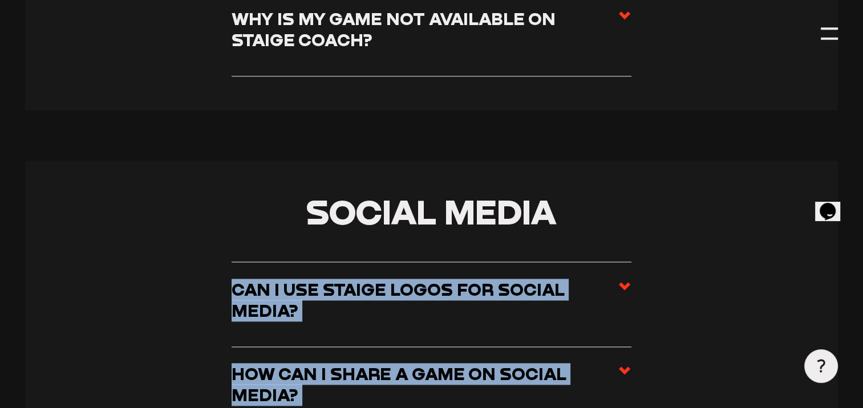
drag, startPoint x: 231, startPoint y: 119, endPoint x: 614, endPoint y: 142, distance: 384.0
drag, startPoint x: 614, startPoint y: 142, endPoint x: 575, endPoint y: 95, distance: 61.6
click at [575, 161] on section "Social Media Can I use Staige logos for social media? You are welcome to use ou…" at bounding box center [431, 313] width 812 height 305
click at [689, 245] on section "Social Media Can I use Staige logos for social media? You are welcome to use ou…" at bounding box center [431, 313] width 812 height 305
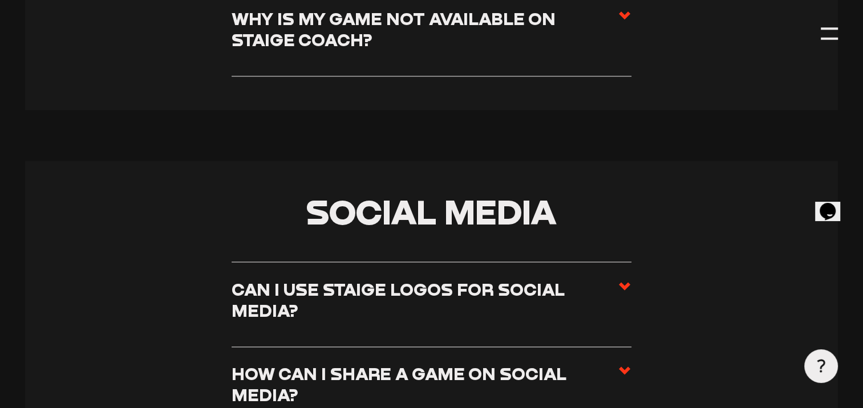
click at [783, 349] on section "Social Media Can I use Staige logos for social media? You are welcome to use ou…" at bounding box center [431, 313] width 812 height 305
click at [623, 367] on use at bounding box center [624, 371] width 11 height 8
click at [0, 0] on input "How can I share a game on social media?" at bounding box center [0, 0] width 0 height 0
click at [622, 282] on use at bounding box center [624, 286] width 11 height 8
click at [0, 0] on input "Can I use Staige logos for social media?" at bounding box center [0, 0] width 0 height 0
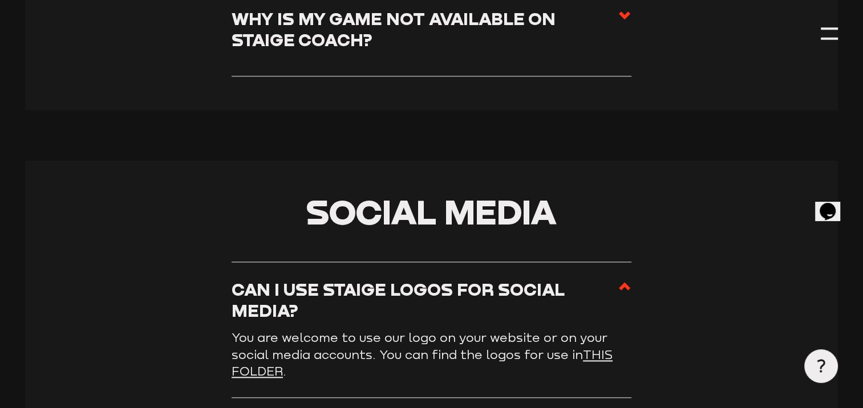
click at [0, 0] on input "How can I share a game on social media?" at bounding box center [0, 0] width 0 height 0
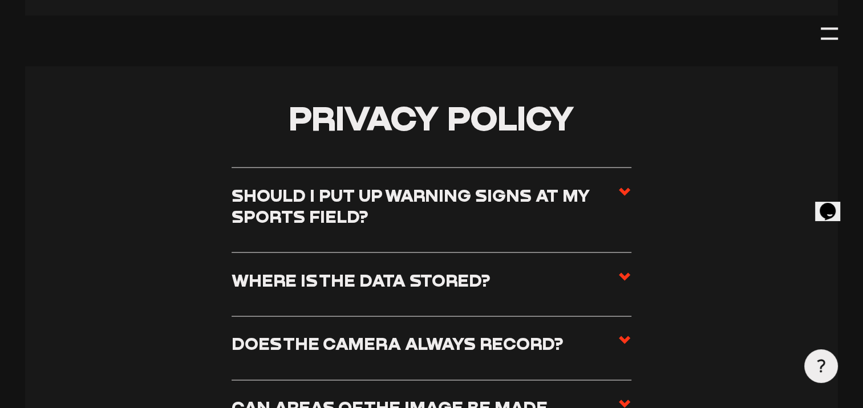
scroll to position [6383, 0]
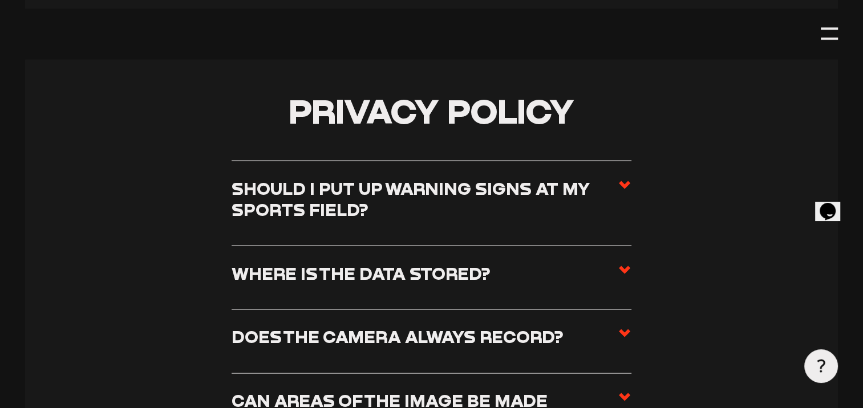
click at [625, 178] on icon at bounding box center [625, 185] width 14 height 14
click at [0, 0] on input "Should I put up warning signs at my sports field?" at bounding box center [0, 0] width 0 height 0
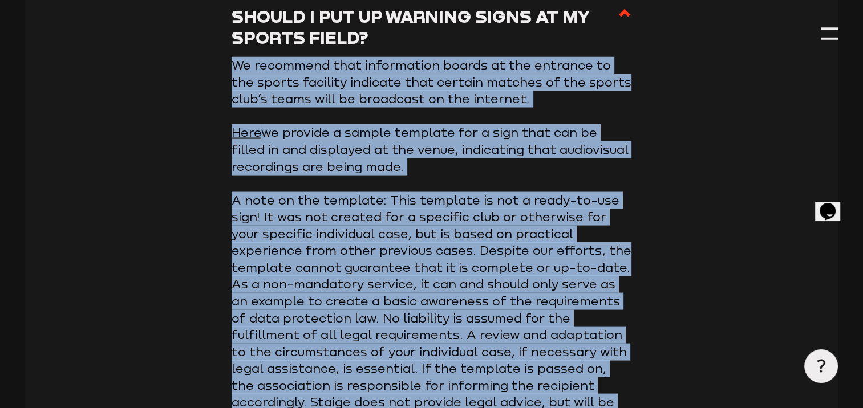
scroll to position [6539, 0]
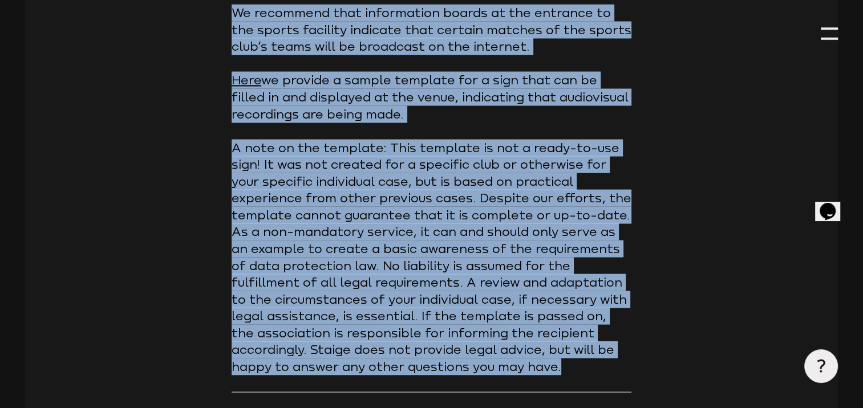
drag, startPoint x: 234, startPoint y: 161, endPoint x: 569, endPoint y: 293, distance: 359.5
click at [569, 293] on article "We recommend that information boards at the entrance to the sports facility ind…" at bounding box center [432, 190] width 400 height 371
copy article "Lo ipsumdolo sita consectetur adipis el sed doeiusmo te inc utlabo etdolore mag…"
click at [0, 0] on input "Where is the data stored?" at bounding box center [0, 0] width 0 height 0
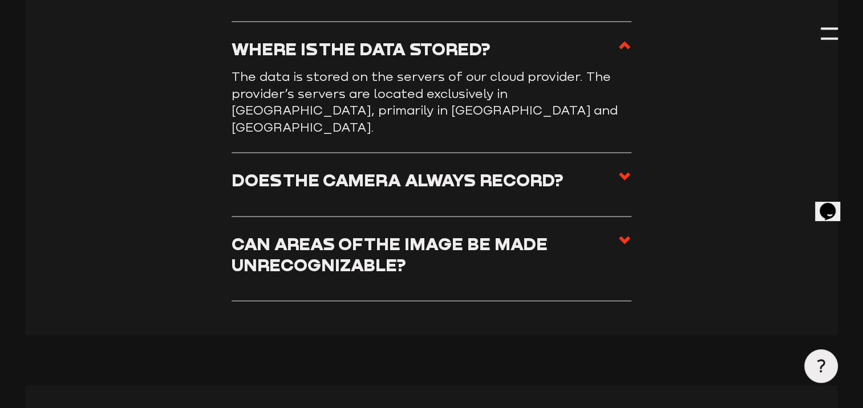
drag, startPoint x: 702, startPoint y: 121, endPoint x: 705, endPoint y: 103, distance: 18.5
click at [705, 103] on section "Privacy policy Should I put up warning signs at my sports field? We recommend t…" at bounding box center [431, 86] width 812 height 500
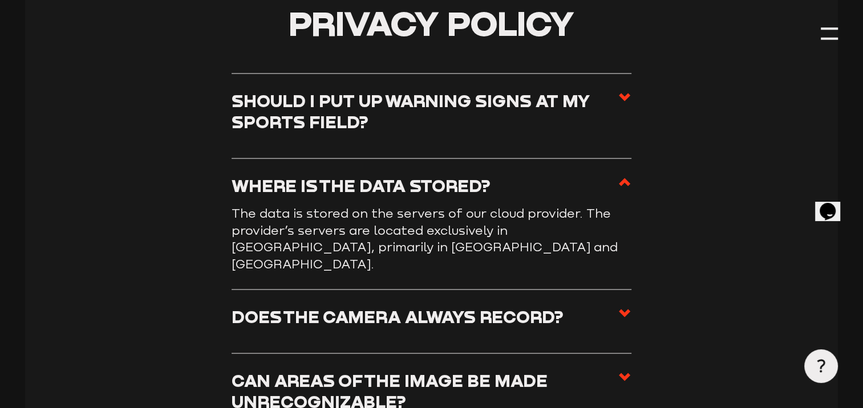
scroll to position [6402, 0]
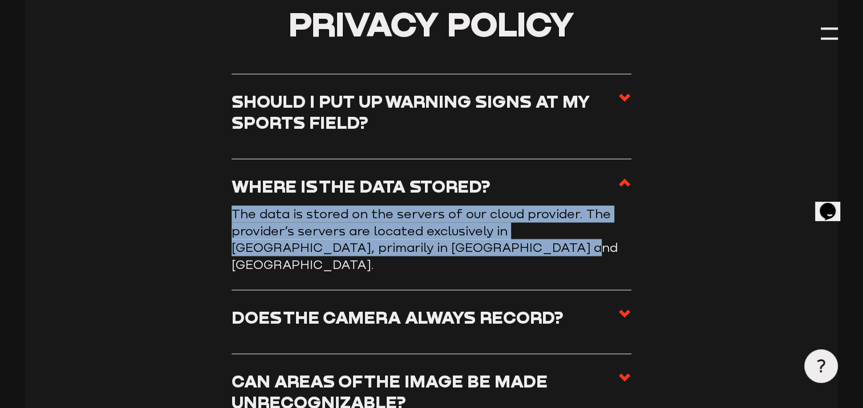
drag, startPoint x: 233, startPoint y: 135, endPoint x: 444, endPoint y: 181, distance: 215.4
click at [444, 181] on li "Where is the data stored? The data is stored on the servers of our cloud provid…" at bounding box center [432, 224] width 400 height 131
copy p "The data is stored on the servers of our cloud provider. The provider’s servers…"
click at [625, 310] on use at bounding box center [624, 314] width 11 height 8
click at [0, 0] on input "Does the camera always record?" at bounding box center [0, 0] width 0 height 0
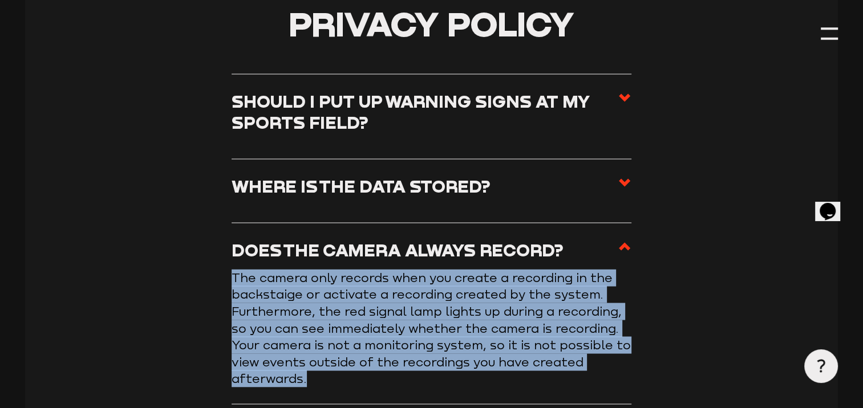
drag, startPoint x: 233, startPoint y: 201, endPoint x: 350, endPoint y: 300, distance: 153.4
click at [350, 300] on p "The camera only records when you create a recording in the backstaige or activa…" at bounding box center [432, 328] width 400 height 118
copy p "The camera only records when you create a recording in the backstaige or activa…"
click at [0, 0] on input "Can areas of the image be made unrecognizable?" at bounding box center [0, 0] width 0 height 0
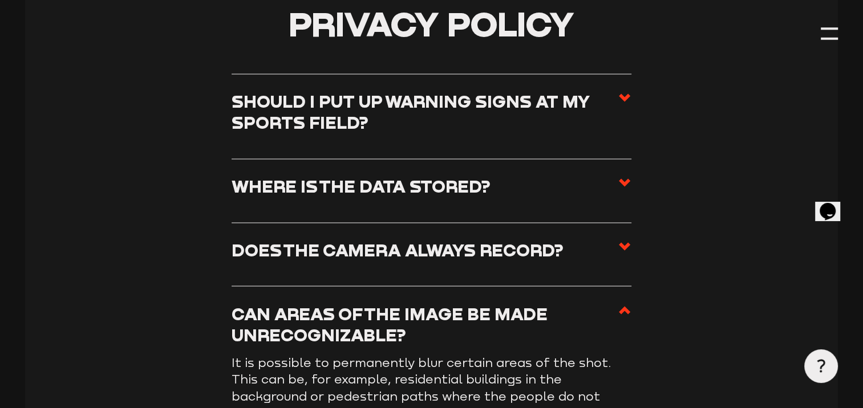
click at [295, 354] on p "It is possible to permanently blur certain areas of the shot. This can be, for …" at bounding box center [432, 396] width 400 height 84
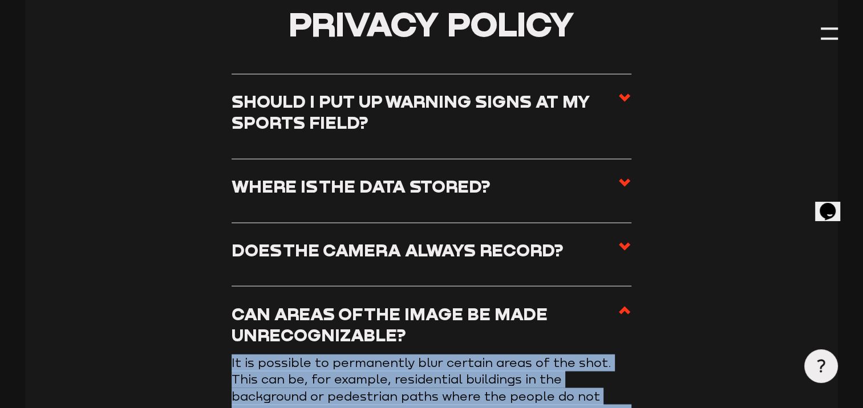
drag, startPoint x: 232, startPoint y: 289, endPoint x: 420, endPoint y: 355, distance: 199.3
click at [420, 355] on p "It is possible to permanently blur certain areas of the shot. This can be, for …" at bounding box center [432, 396] width 400 height 84
copy p "It is possible to permanently blur certain areas of the shot. This can be, for …"
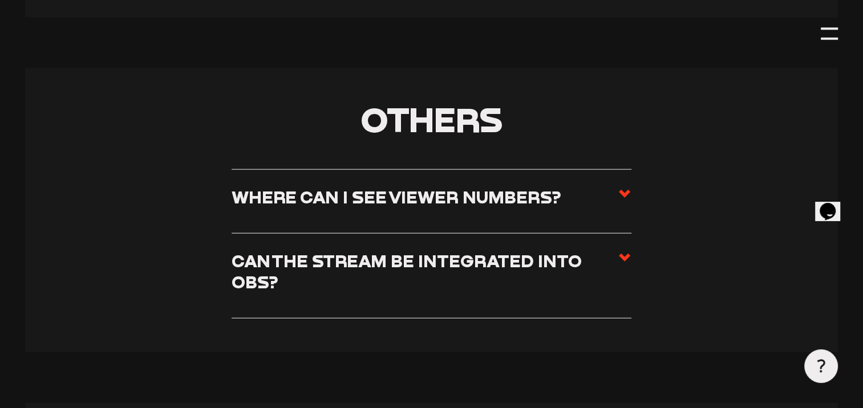
scroll to position [6896, 0]
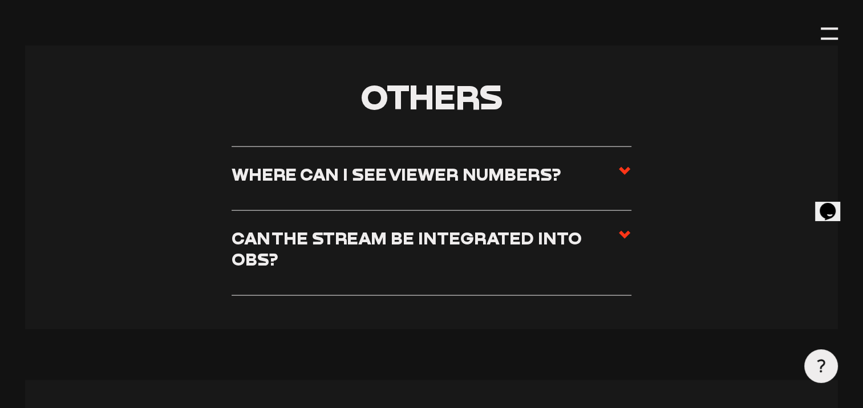
click at [625, 167] on use at bounding box center [624, 171] width 11 height 8
click at [0, 0] on input "Where can I see viewer numbers?" at bounding box center [0, 0] width 0 height 0
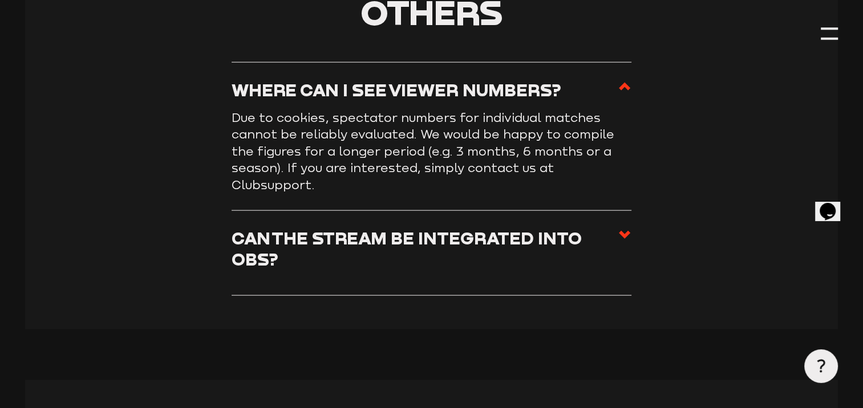
scroll to position [6811, 0]
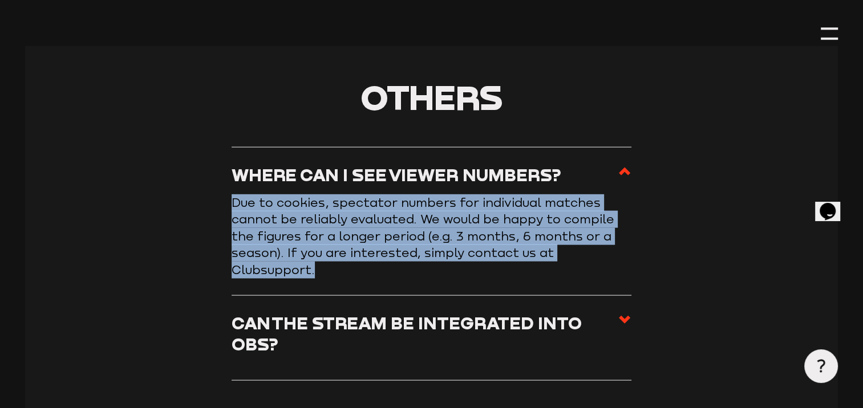
drag, startPoint x: 233, startPoint y: 129, endPoint x: 334, endPoint y: 197, distance: 121.8
click at [334, 197] on p "Due to cookies, spectator numbers for individual matches cannot be reliably eva…" at bounding box center [432, 236] width 400 height 84
drag, startPoint x: 334, startPoint y: 197, endPoint x: 302, endPoint y: 153, distance: 54.3
copy p "Due to cookies, spectator numbers for individual matches cannot be reliably eva…"
click at [621, 313] on icon at bounding box center [625, 320] width 14 height 14
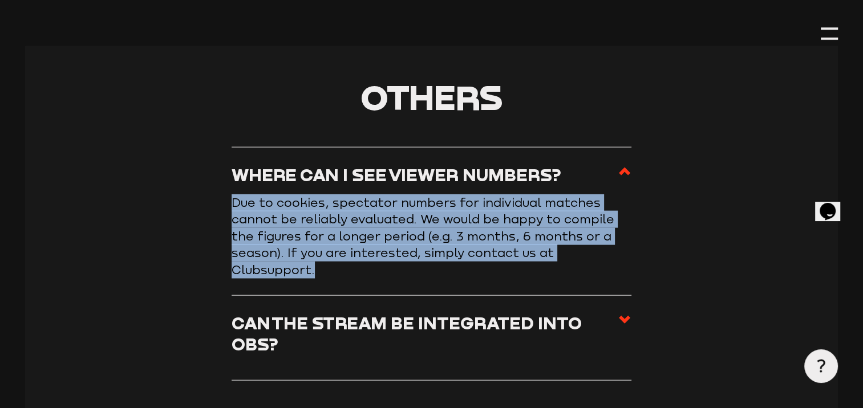
click at [0, 0] on input "Can the stream be integrated into OBS?" at bounding box center [0, 0] width 0 height 0
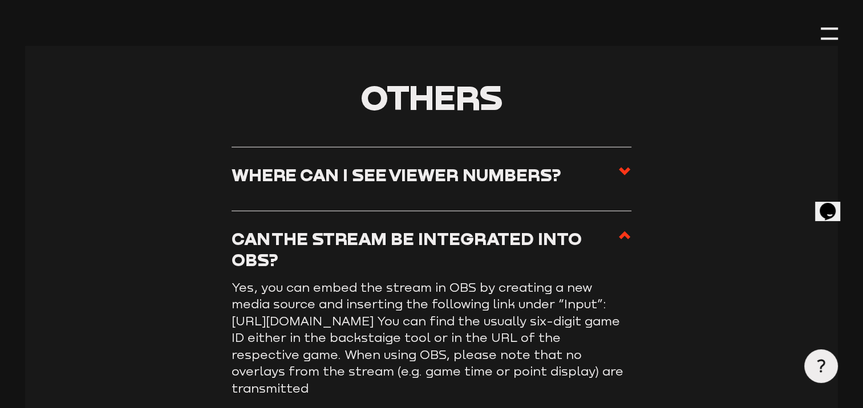
drag, startPoint x: 233, startPoint y: 213, endPoint x: 518, endPoint y: 321, distance: 305.1
click at [518, 321] on p "Yes, you can embed the stream in OBS by creating a new media source and inserti…" at bounding box center [432, 338] width 400 height 118
copy p "Yes, you can embed the stream in OBS by creating a new media source and inserti…"
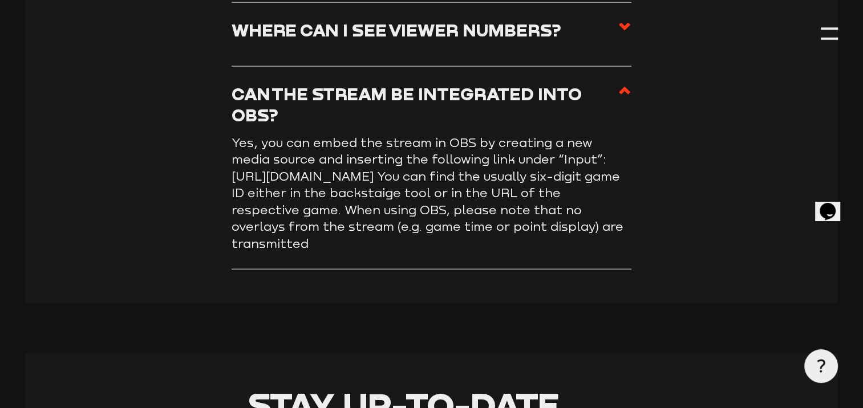
scroll to position [6979, 0]
